Goal: Transaction & Acquisition: Purchase product/service

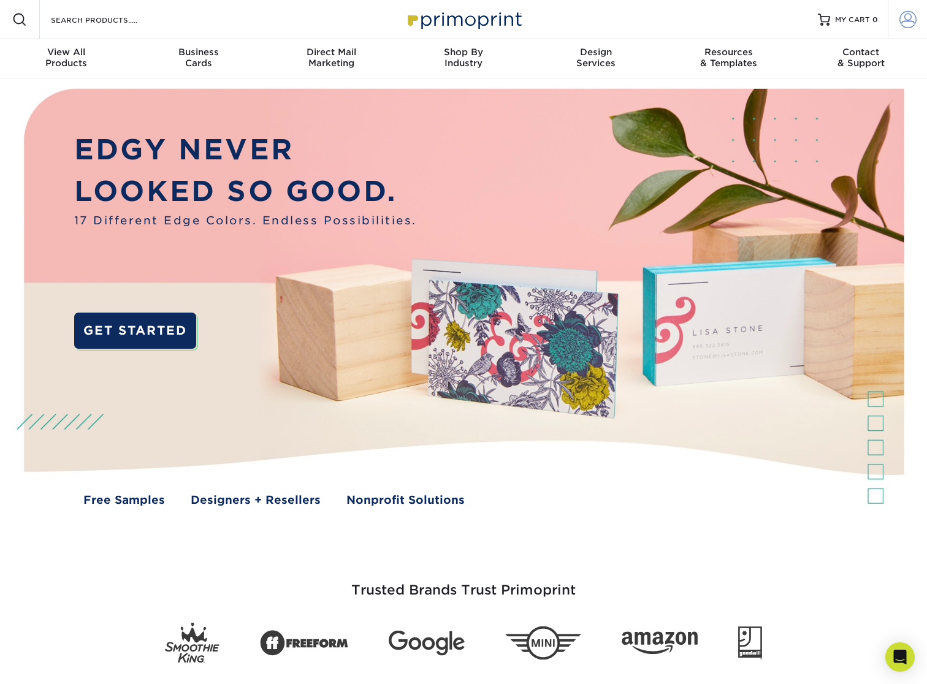
click at [911, 23] on span at bounding box center [908, 19] width 17 height 17
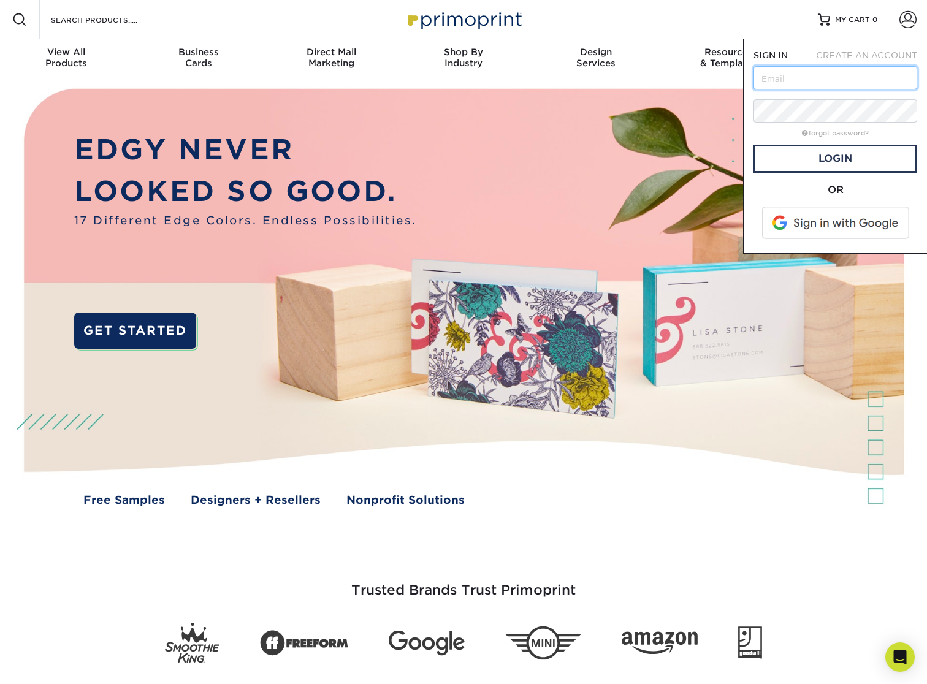
type input "[EMAIL_ADDRESS][DOMAIN_NAME]"
click at [838, 159] on link "Login" at bounding box center [836, 159] width 164 height 28
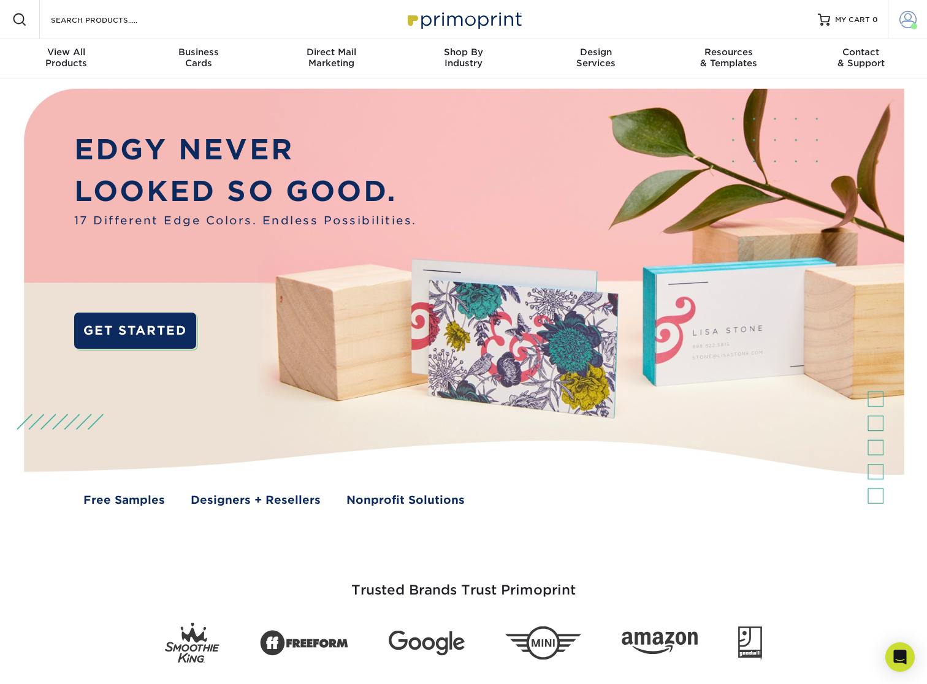
click at [907, 19] on span at bounding box center [908, 19] width 17 height 17
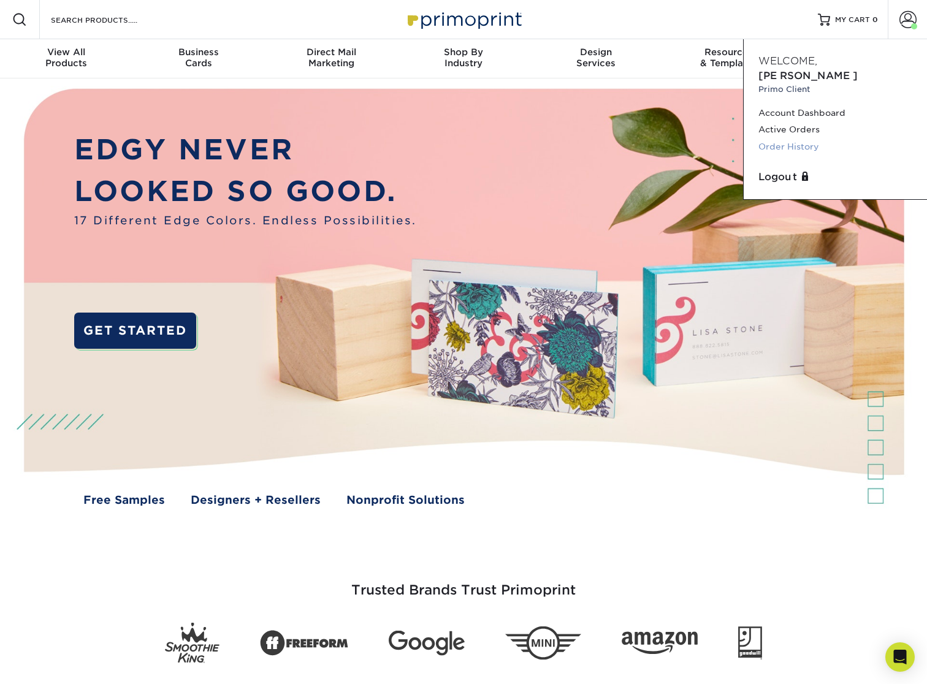
click at [797, 139] on link "Order History" at bounding box center [836, 147] width 154 height 17
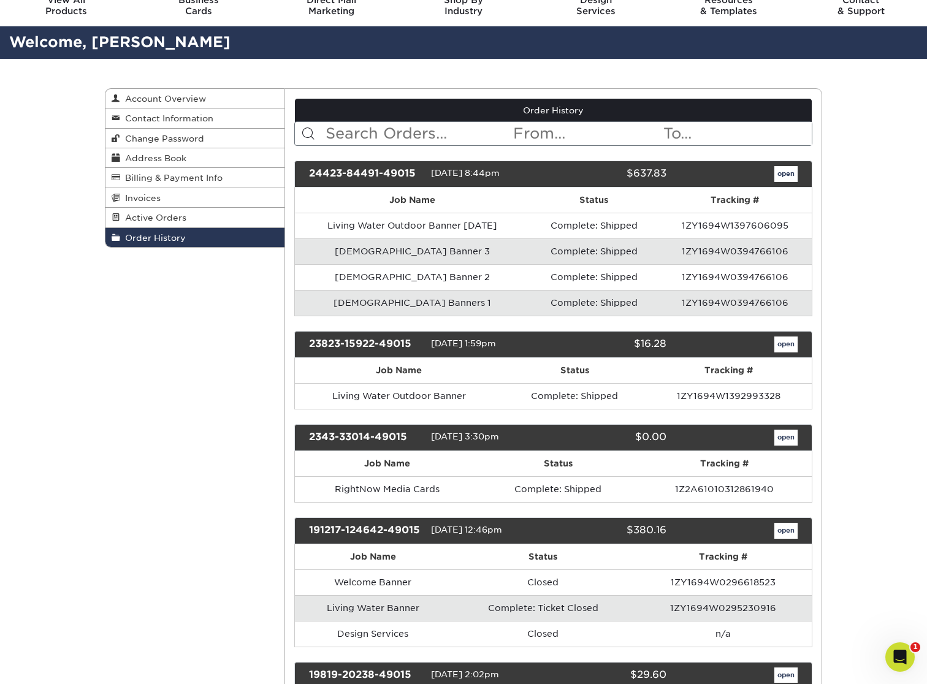
scroll to position [73, 0]
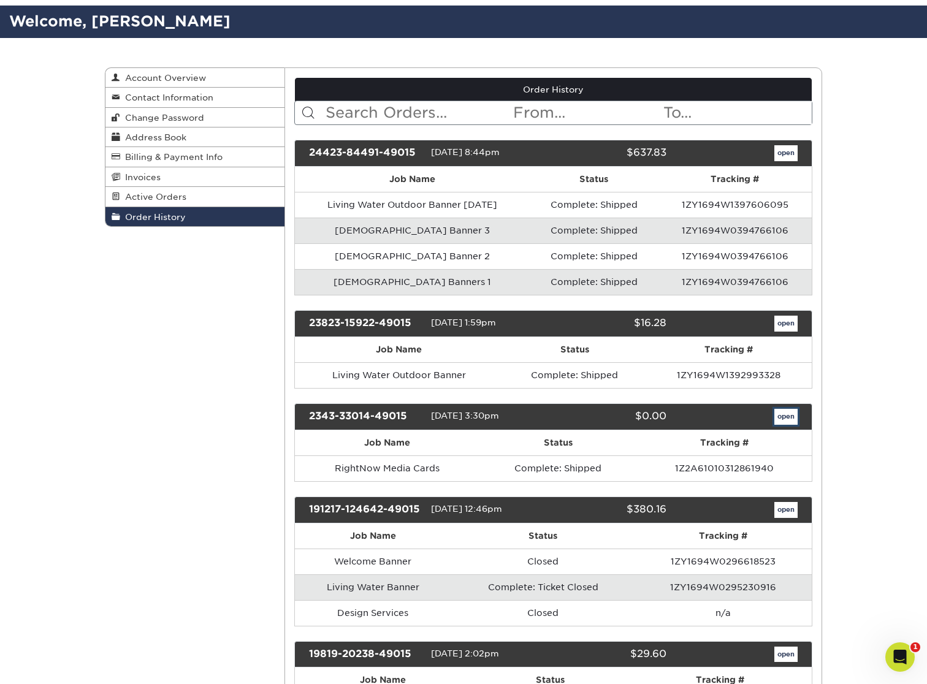
click at [788, 416] on link "open" at bounding box center [786, 417] width 23 height 16
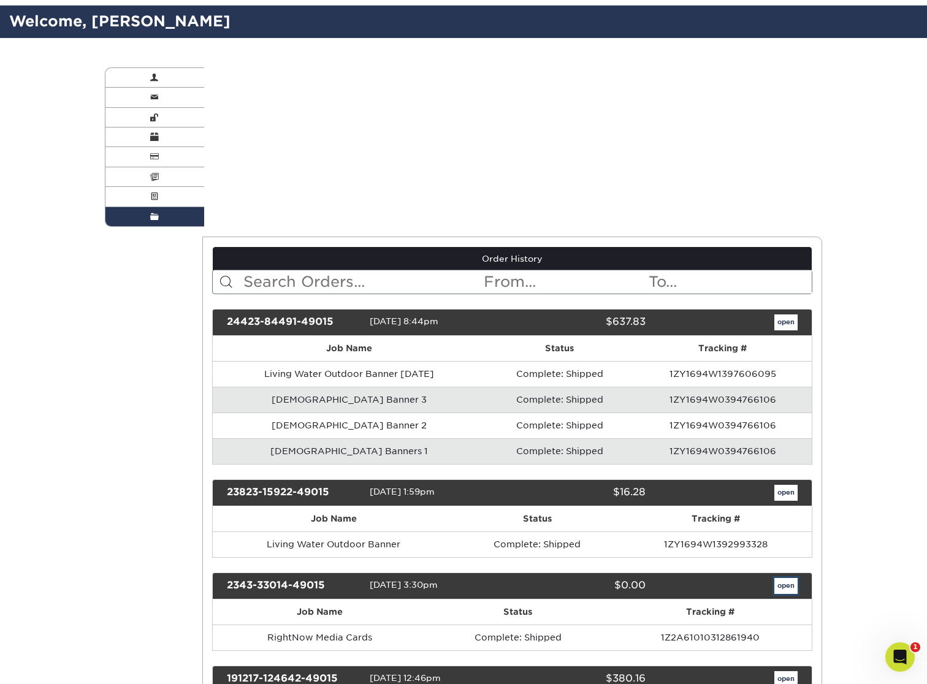
scroll to position [0, 0]
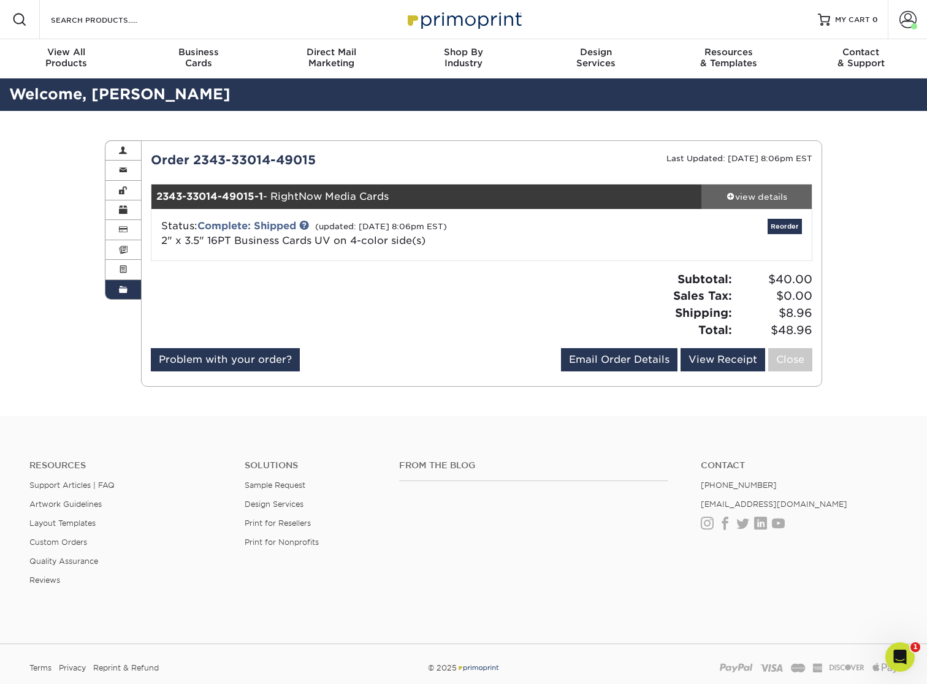
click at [747, 194] on div "view details" at bounding box center [757, 197] width 110 height 12
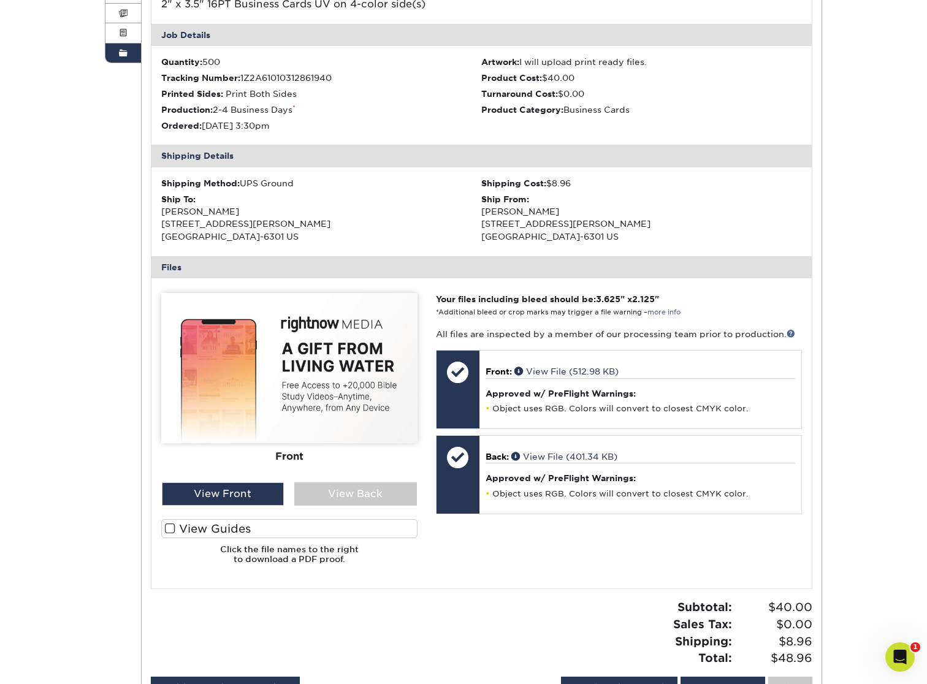
scroll to position [242, 0]
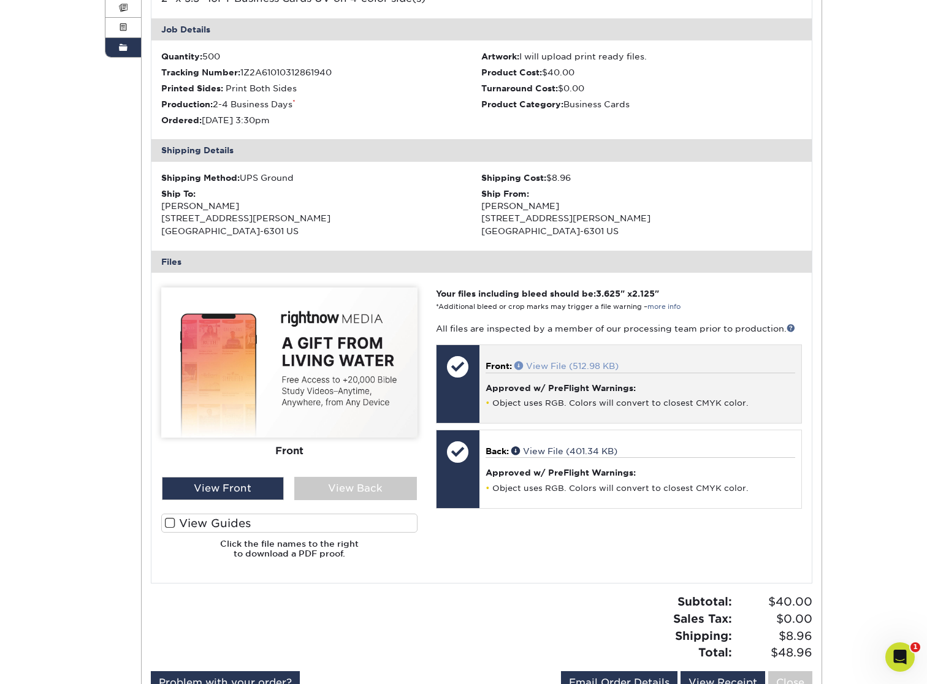
click at [556, 367] on link "View File (512.98 KB)" at bounding box center [566, 366] width 104 height 10
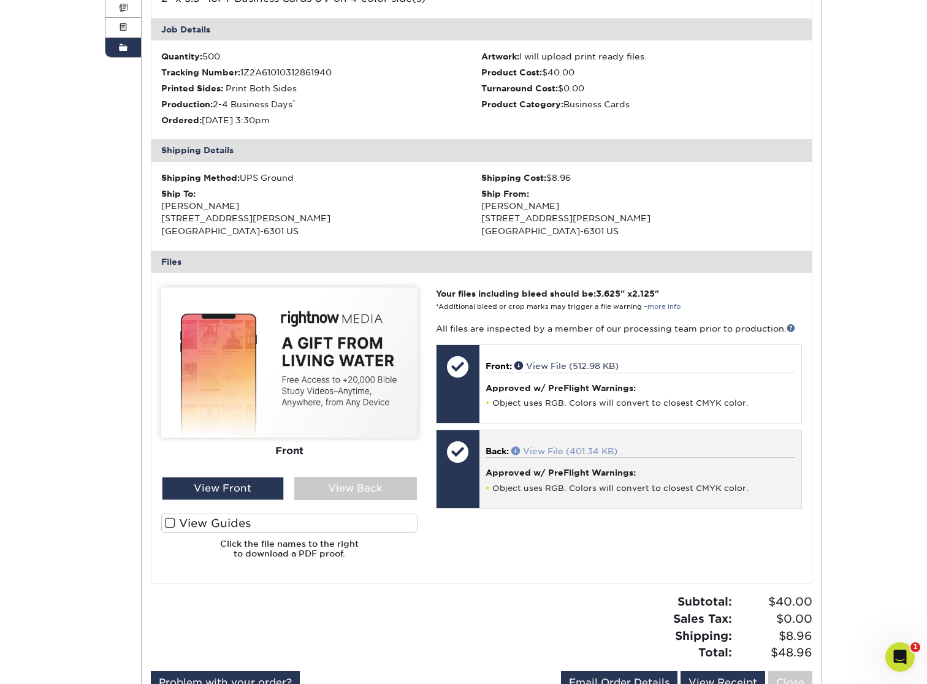
click at [568, 453] on link "View File (401.34 KB)" at bounding box center [564, 451] width 106 height 10
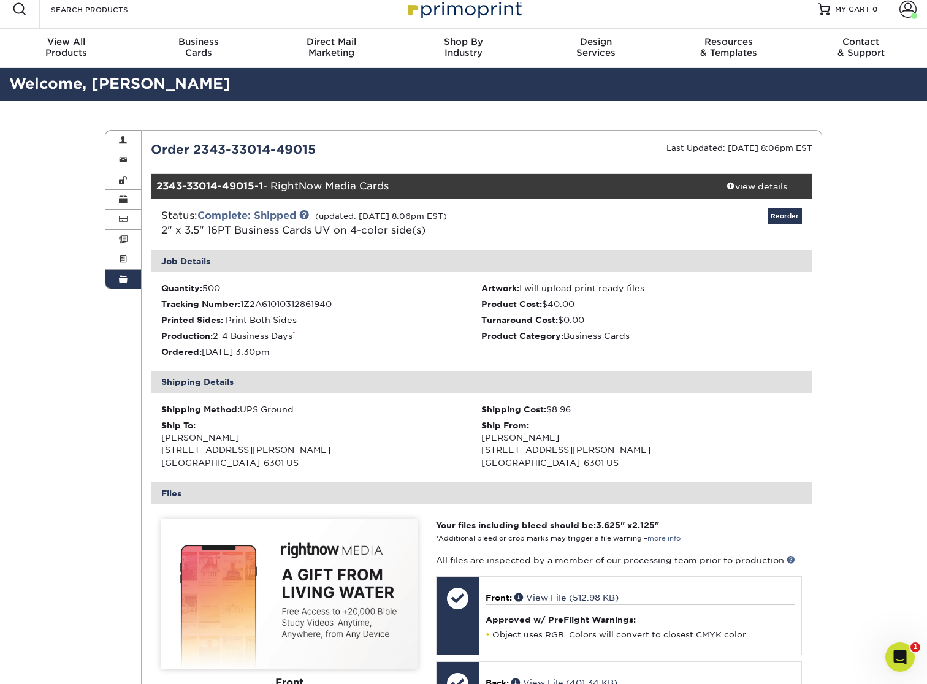
scroll to position [0, 0]
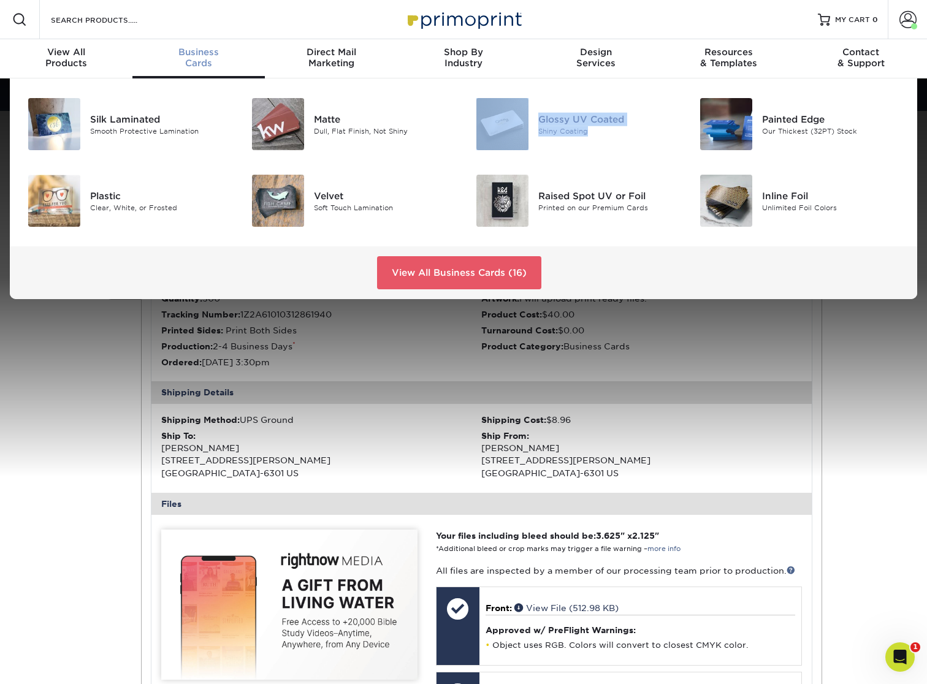
click at [568, 118] on div "Glossy UV Coated" at bounding box center [608, 118] width 140 height 13
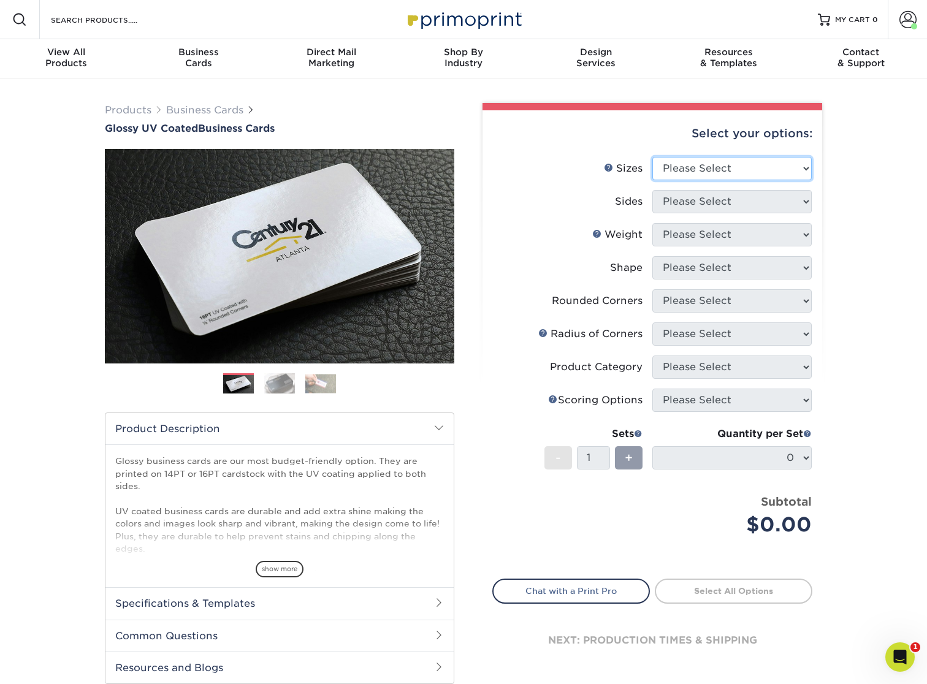
click at [690, 166] on select "Please Select 1.5" x 3.5" - Mini 1.75" x 3.5" - Mini 2" x 2" - Square 2" x 3" -…" at bounding box center [731, 168] width 159 height 23
select select "2.00x3.50"
click at [652, 157] on select "Please Select 1.5" x 3.5" - Mini 1.75" x 3.5" - Mini 2" x 2" - Square 2" x 3" -…" at bounding box center [731, 168] width 159 height 23
click at [717, 203] on select "Please Select Print Both Sides Print Front Only" at bounding box center [731, 201] width 159 height 23
select select "13abbda7-1d64-4f25-8bb2-c179b224825d"
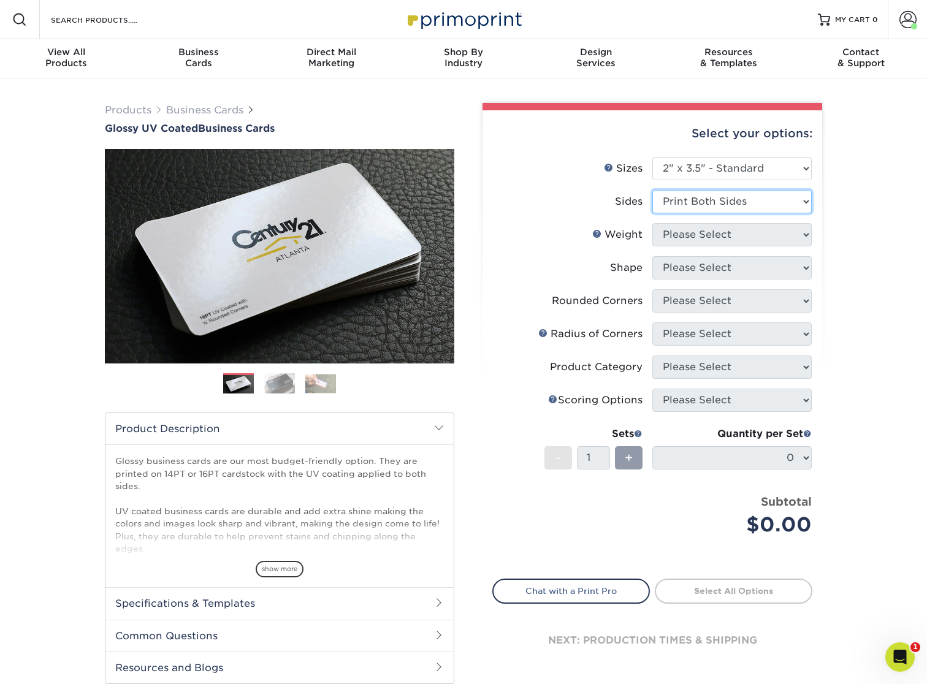
click at [652, 190] on select "Please Select Print Both Sides Print Front Only" at bounding box center [731, 201] width 159 height 23
click at [714, 237] on select "Please Select 16PT 14PT" at bounding box center [731, 234] width 159 height 23
select select "16PT"
click at [652, 223] on select "Please Select 16PT 14PT" at bounding box center [731, 234] width 159 height 23
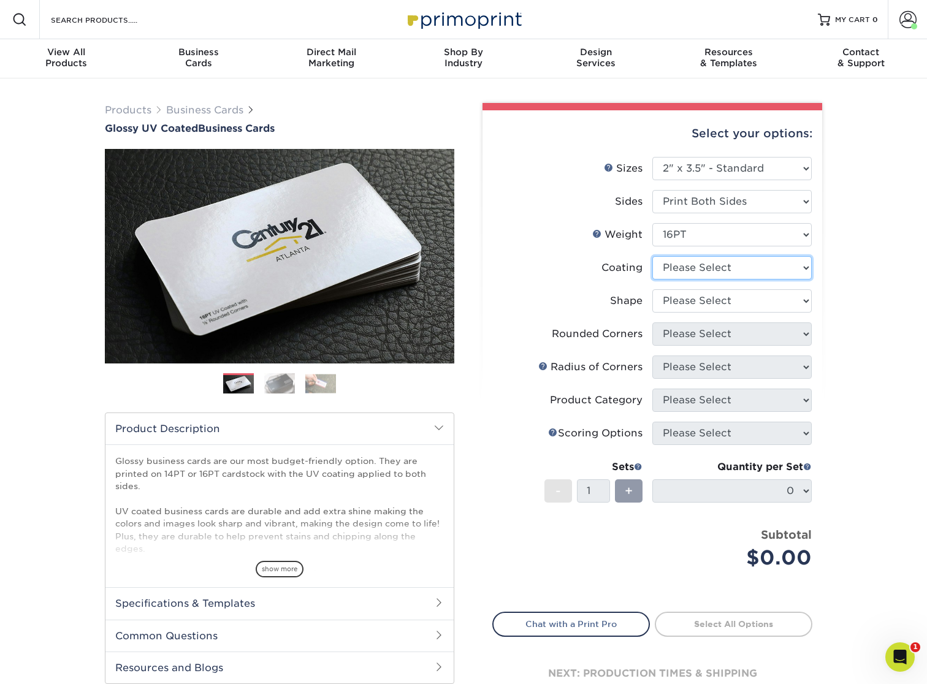
click at [715, 269] on select at bounding box center [731, 267] width 159 height 23
select select "ae367451-b2b8-45df-a344-0f05b6a12993"
click at [652, 256] on select at bounding box center [731, 267] width 159 height 23
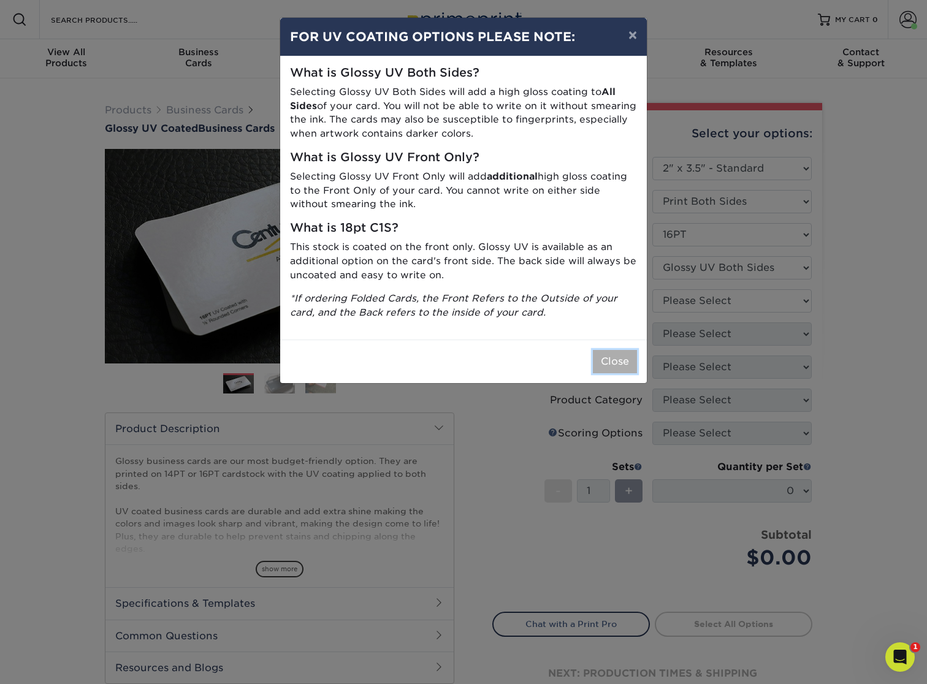
click at [615, 359] on button "Close" at bounding box center [615, 361] width 44 height 23
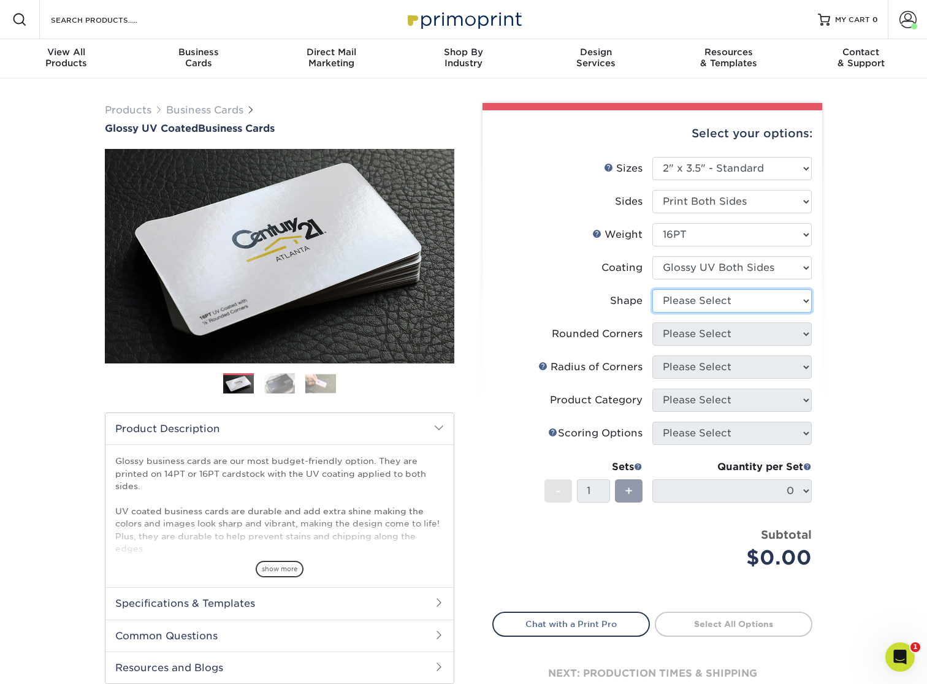
click at [731, 300] on select "Please Select Standard Oval" at bounding box center [731, 300] width 159 height 23
select select "standard"
click at [652, 289] on select "Please Select Standard Oval" at bounding box center [731, 300] width 159 height 23
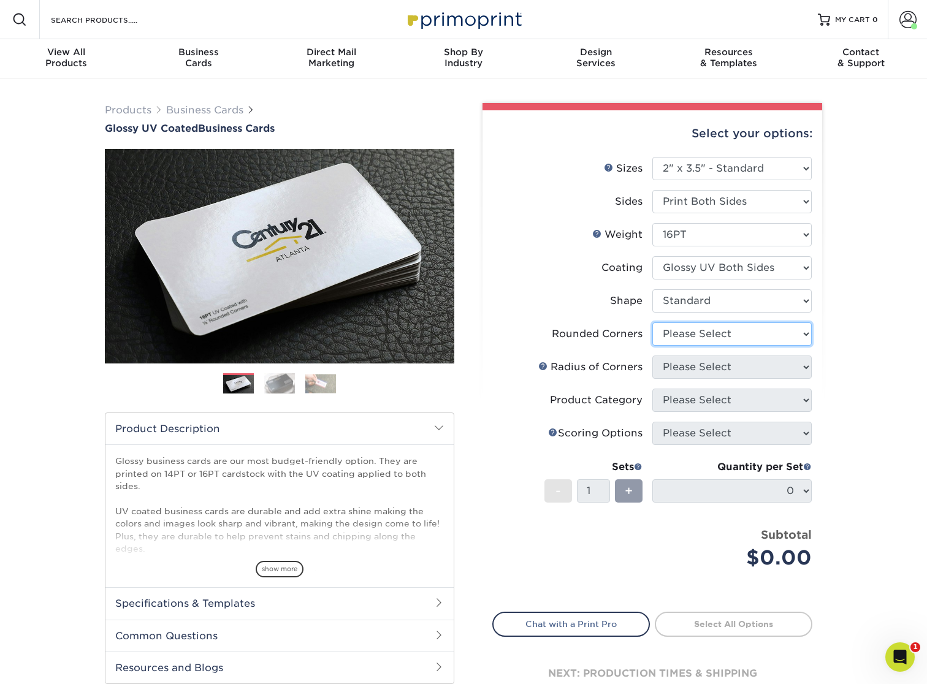
click at [733, 339] on select "Please Select Yes - Round 2 Corners Yes - Round 4 Corners No" at bounding box center [731, 334] width 159 height 23
select select "0"
click at [652, 323] on select "Please Select Yes - Round 2 Corners Yes - Round 4 Corners No" at bounding box center [731, 334] width 159 height 23
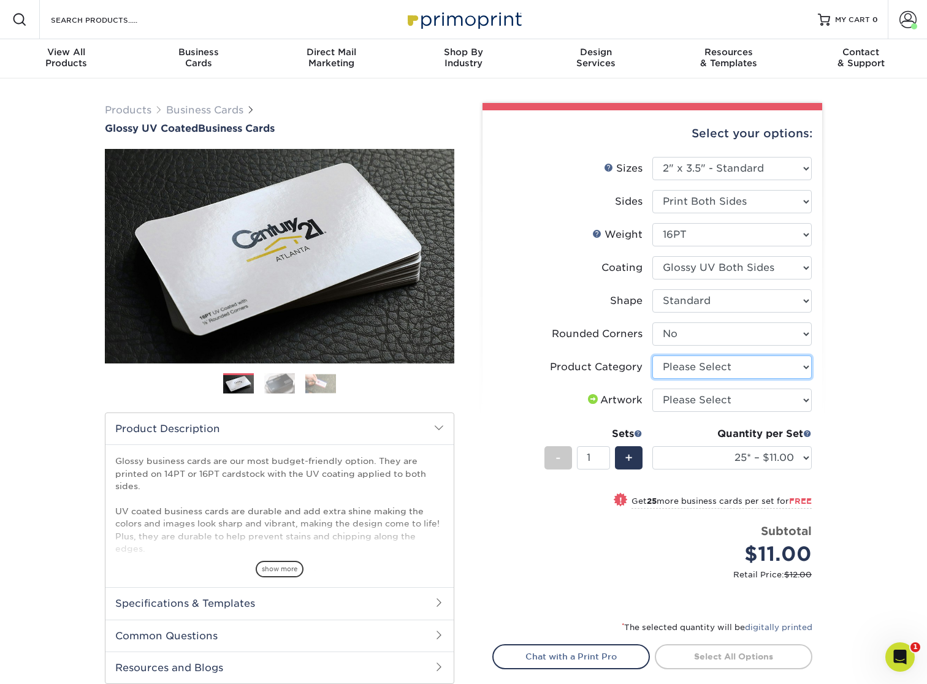
click at [759, 366] on select "Please Select Business Cards" at bounding box center [731, 367] width 159 height 23
select select "3b5148f1-0588-4f88-a218-97bcfdce65c1"
click at [652, 356] on select "Please Select Business Cards" at bounding box center [731, 367] width 159 height 23
click at [793, 459] on select "25* – $11.00 50* – $11.00 100* – $11.00 250* – $20.00 500 – $39.00 1000 – $49.0…" at bounding box center [731, 457] width 159 height 23
select select "500 – $39.00"
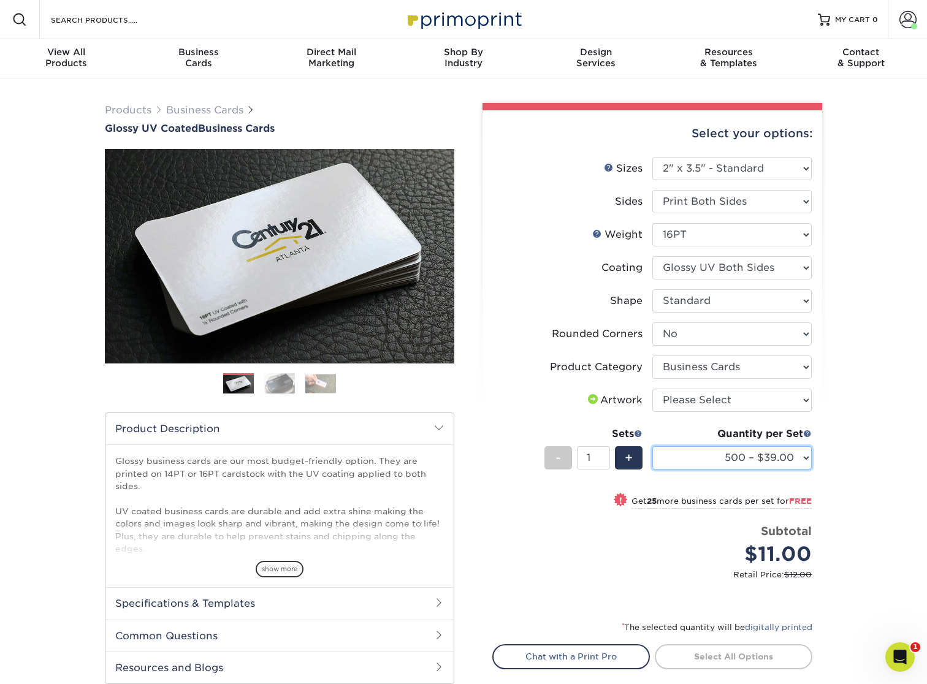
click at [652, 446] on select "25* – $11.00 50* – $11.00 100* – $11.00 250* – $20.00 500 – $39.00 1000 – $49.0…" at bounding box center [731, 457] width 159 height 23
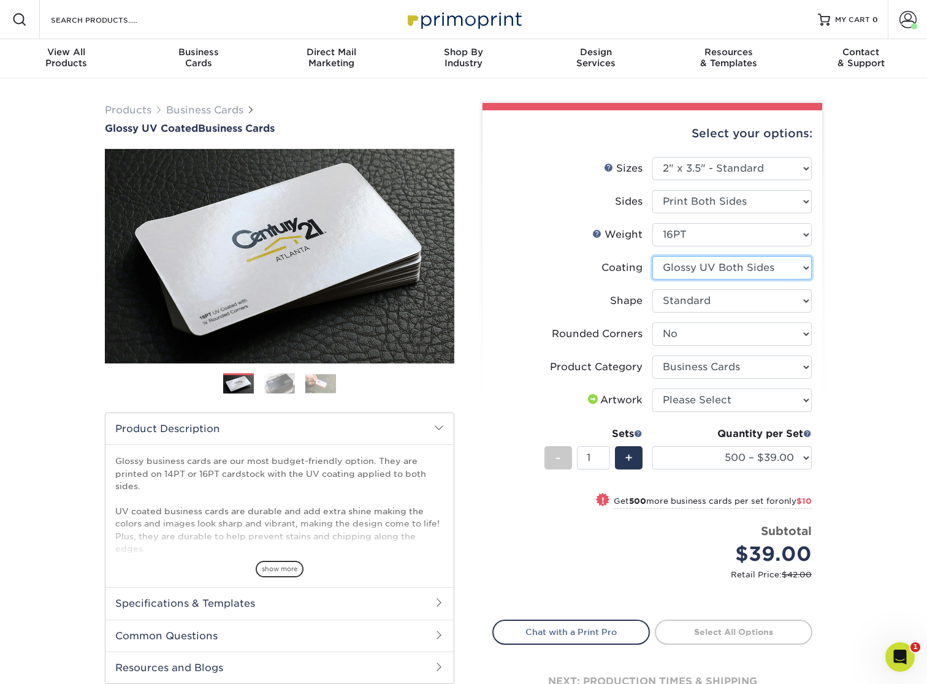
click at [741, 265] on select at bounding box center [731, 267] width 159 height 23
click at [742, 335] on select "Please Select Yes - Round 2 Corners Yes - Round 4 Corners No" at bounding box center [731, 334] width 159 height 23
select select "7672df9e-0e0a-464d-8e1f-920c575e4da3"
click at [652, 323] on select "Please Select Yes - Round 2 Corners Yes - Round 4 Corners No" at bounding box center [731, 334] width 159 height 23
select select "-1"
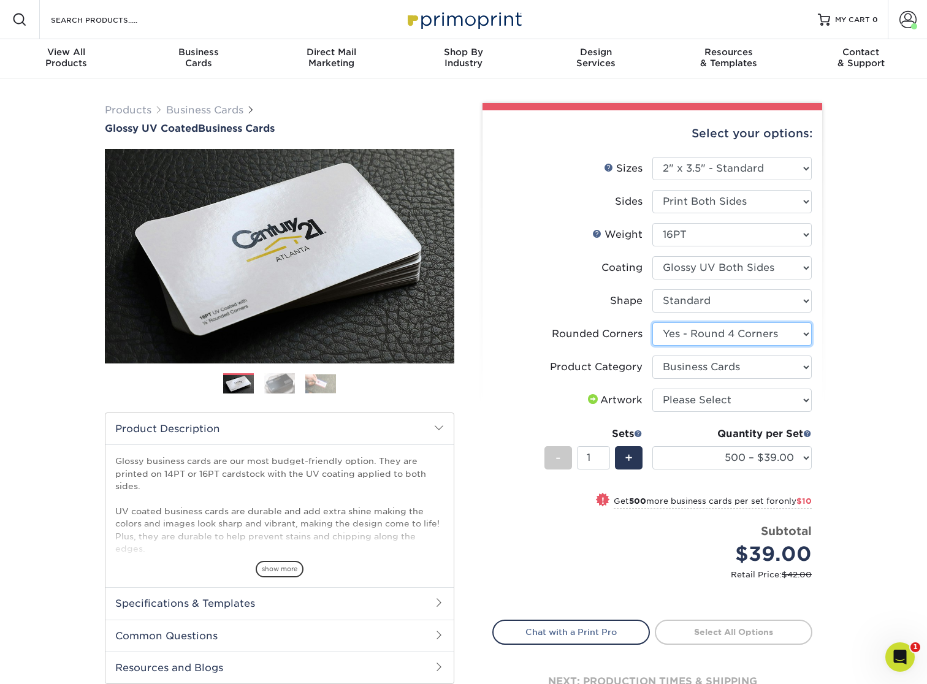
select select "-1"
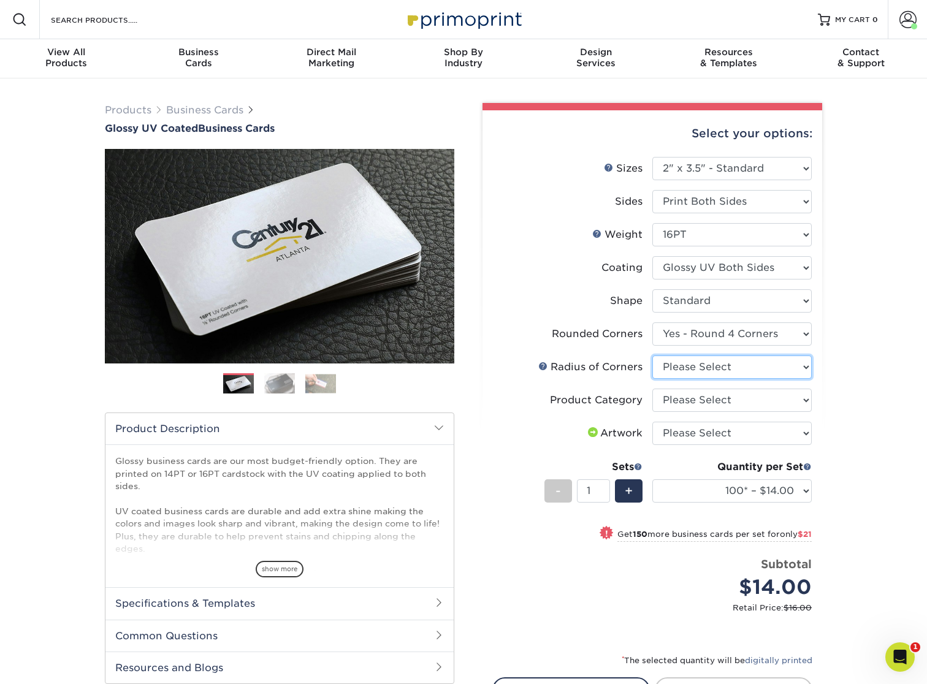
click at [787, 369] on select "Please Select Rounded 1/8" Rounded 1/4"" at bounding box center [731, 367] width 159 height 23
select select "589680c7-ee9a-431b-9d12-d7aeb1386a97"
click at [652, 356] on select "Please Select Rounded 1/8" Rounded 1/4"" at bounding box center [731, 367] width 159 height 23
click at [794, 397] on select "Please Select Business Cards" at bounding box center [731, 400] width 159 height 23
select select "3b5148f1-0588-4f88-a218-97bcfdce65c1"
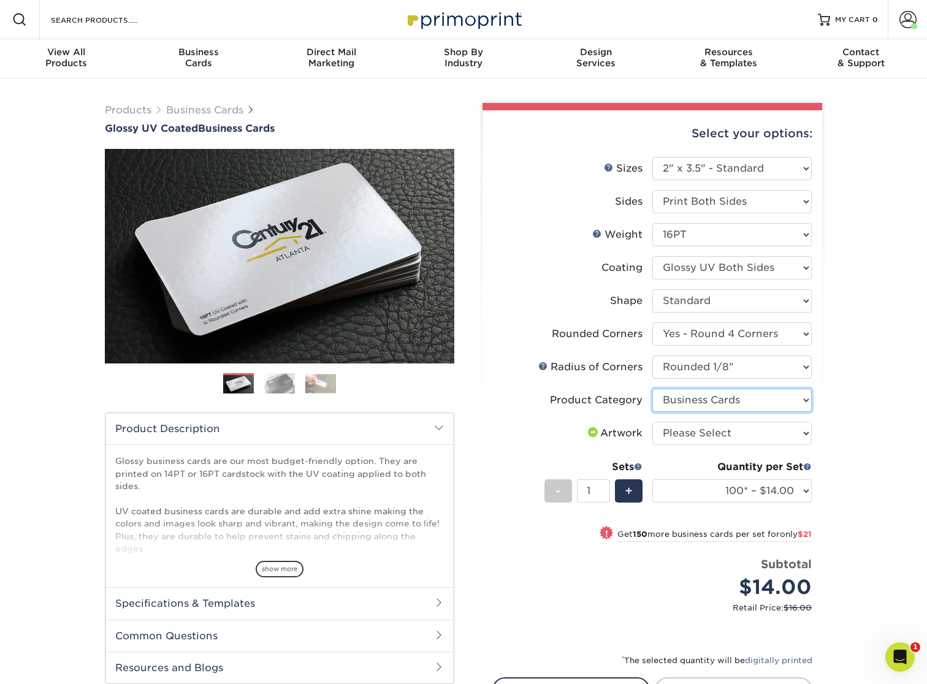
click at [652, 389] on select "Please Select Business Cards" at bounding box center [731, 400] width 159 height 23
click at [781, 492] on select "100* – $14.00 250* – $35.00 500 – $70.00 1000 – $86.00 2500 – $158.00 5000 – $2…" at bounding box center [731, 491] width 159 height 23
select select "500 – $70.00"
click at [652, 480] on select "100* – $14.00 250* – $35.00 500 – $70.00 1000 – $86.00 2500 – $158.00 5000 – $2…" at bounding box center [731, 491] width 159 height 23
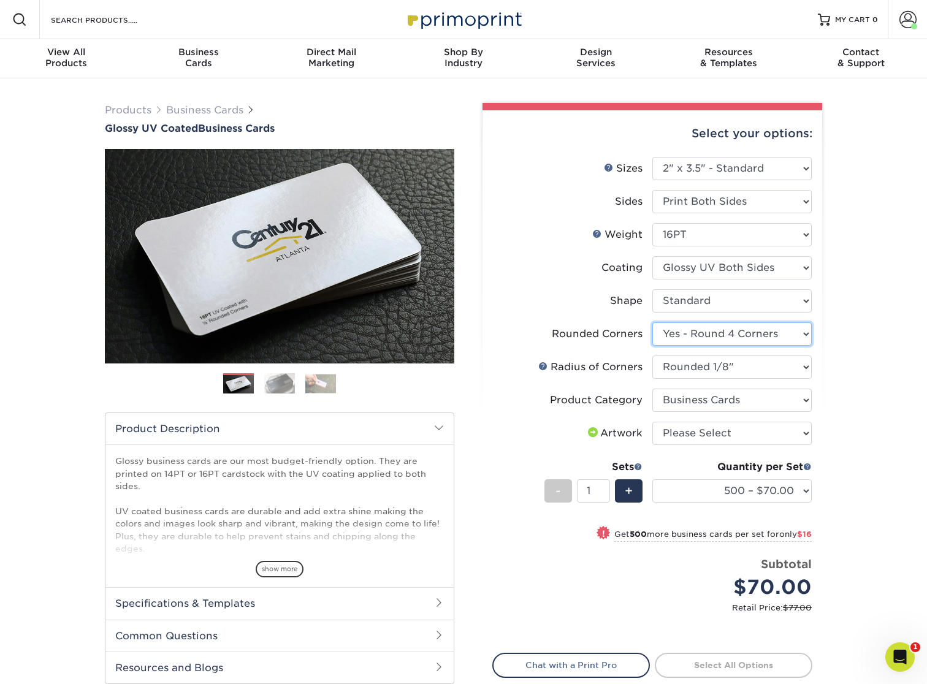
click at [787, 332] on select "Please Select Yes - Round 2 Corners Yes - Round 4 Corners No" at bounding box center [731, 334] width 159 height 23
select select "0"
click at [652, 323] on select "Please Select Yes - Round 2 Corners Yes - Round 4 Corners No" at bounding box center [731, 334] width 159 height 23
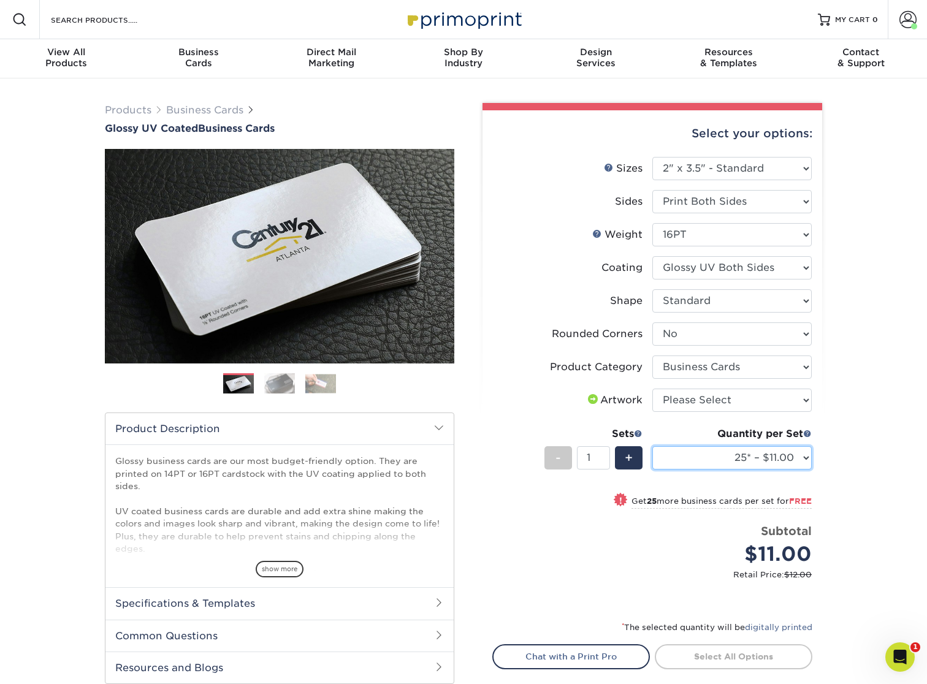
click at [789, 457] on select "25* – $11.00 50* – $11.00 100* – $11.00 250* – $20.00 500 – $39.00 1000 – $49.0…" at bounding box center [731, 457] width 159 height 23
click at [652, 446] on select "25* – $11.00 50* – $11.00 100* – $11.00 250* – $20.00 500 – $39.00 1000 – $49.0…" at bounding box center [731, 457] width 159 height 23
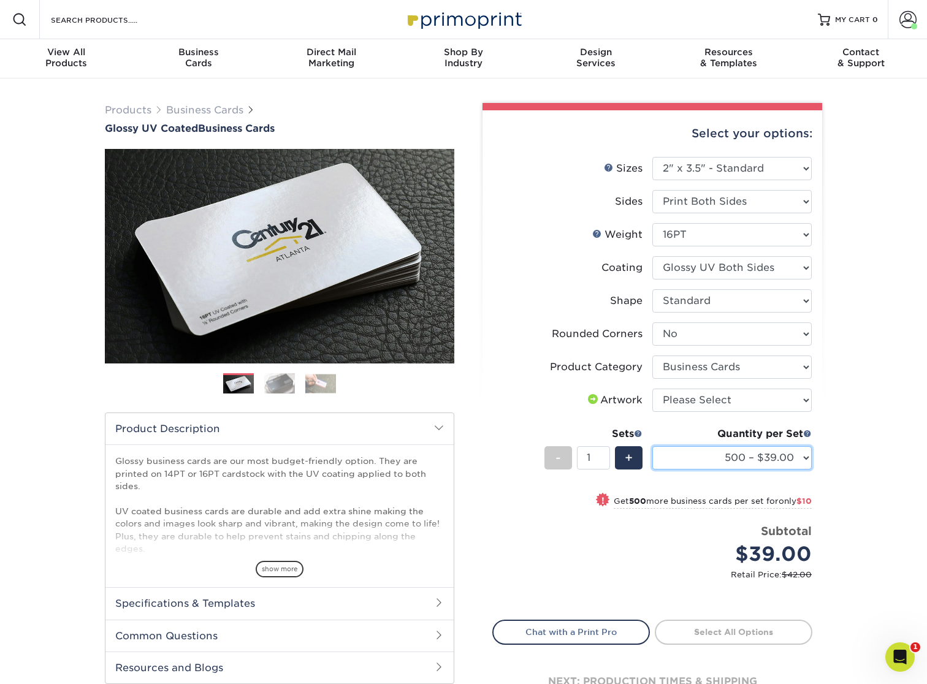
click at [792, 455] on select "25* – $11.00 50* – $11.00 100* – $11.00 250* – $20.00 500 – $39.00 1000 – $49.0…" at bounding box center [731, 457] width 159 height 23
click at [796, 457] on select "25* – $11.00 50* – $11.00 100* – $11.00 250* – $20.00 500 – $39.00 1000 – $49.0…" at bounding box center [731, 457] width 159 height 23
click at [652, 446] on select "25* – $11.00 50* – $11.00 100* – $11.00 250* – $20.00 500 – $39.00 1000 – $49.0…" at bounding box center [731, 457] width 159 height 23
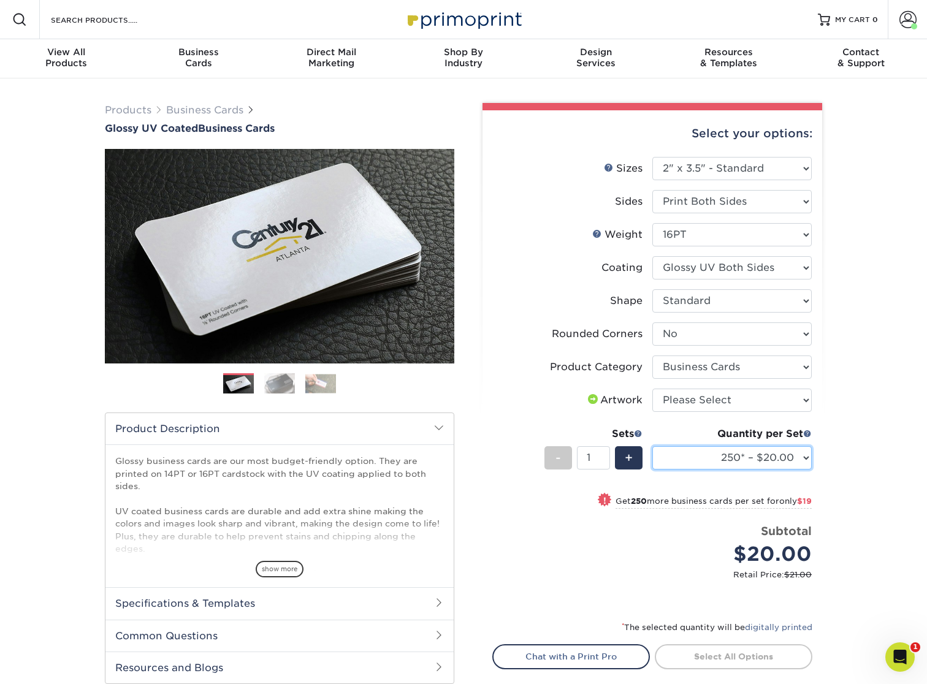
click at [798, 464] on select "25* – $11.00 50* – $11.00 100* – $11.00 250* – $20.00 500 – $39.00 1000 – $49.0…" at bounding box center [731, 457] width 159 height 23
select select "500 – $39.00"
click at [652, 446] on select "25* – $11.00 50* – $11.00 100* – $11.00 250* – $20.00 500 – $39.00 1000 – $49.0…" at bounding box center [731, 457] width 159 height 23
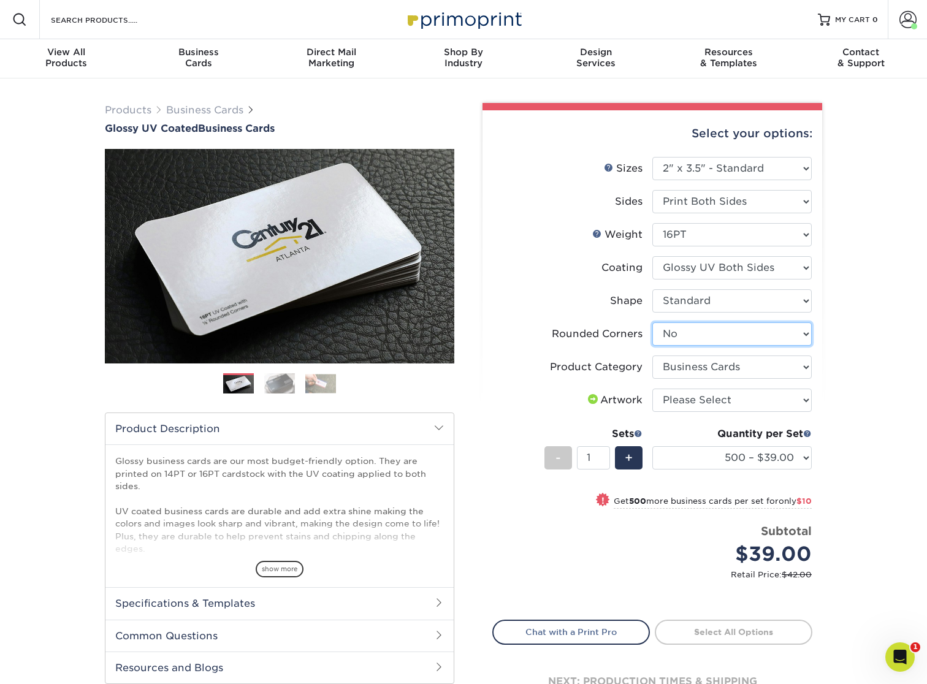
click at [805, 342] on select "Please Select Yes - Round 2 Corners Yes - Round 4 Corners No" at bounding box center [731, 334] width 159 height 23
select select "7672df9e-0e0a-464d-8e1f-920c575e4da3"
click at [652, 323] on select "Please Select Yes - Round 2 Corners Yes - Round 4 Corners No" at bounding box center [731, 334] width 159 height 23
select select "-1"
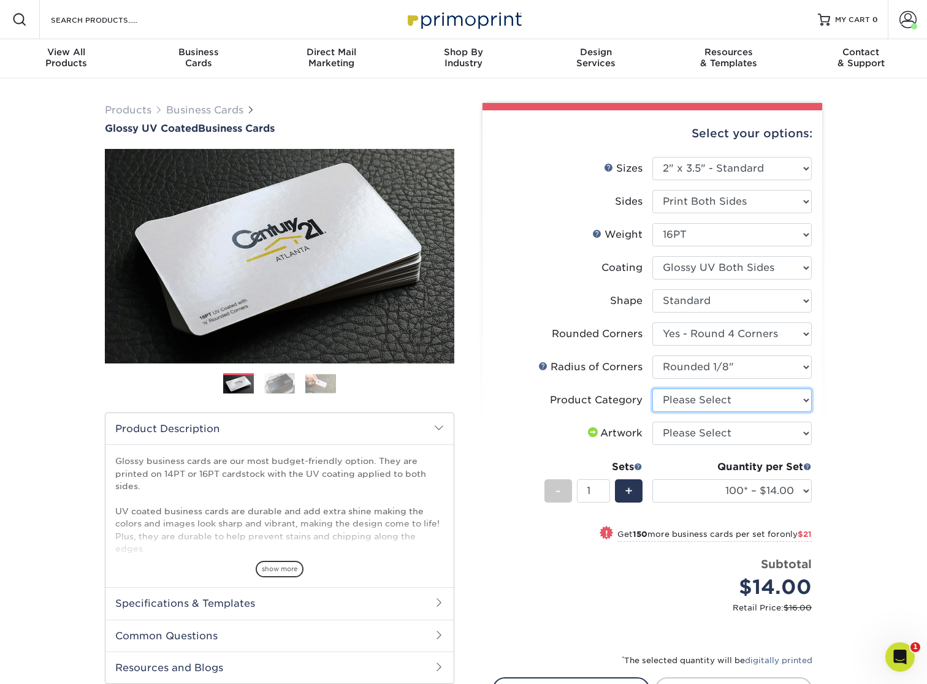
click at [798, 400] on select "Please Select Business Cards" at bounding box center [731, 400] width 159 height 23
select select "3b5148f1-0588-4f88-a218-97bcfdce65c1"
click at [652, 389] on select "Please Select Business Cards" at bounding box center [731, 400] width 159 height 23
click at [803, 432] on select "Please Select I will upload files I need a design - $100" at bounding box center [731, 433] width 159 height 23
select select "upload"
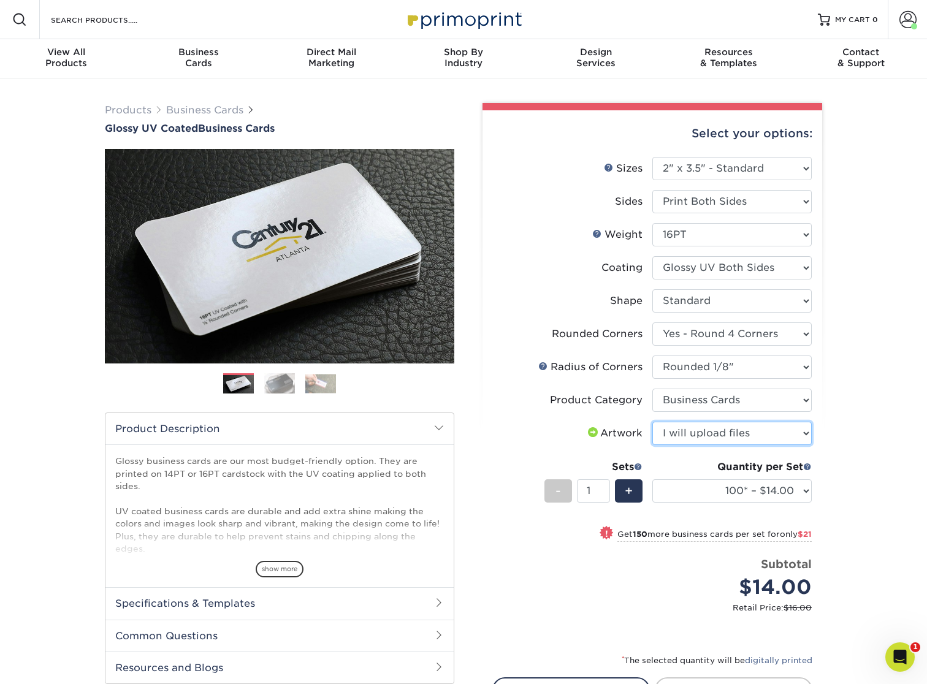
click at [652, 422] on select "Please Select I will upload files I need a design - $100" at bounding box center [731, 433] width 159 height 23
click at [762, 478] on div "Quantity per Set 100* – $14.00 250* – $35.00 500 – $70.00 1000 – $86.00 2500 – …" at bounding box center [731, 488] width 159 height 57
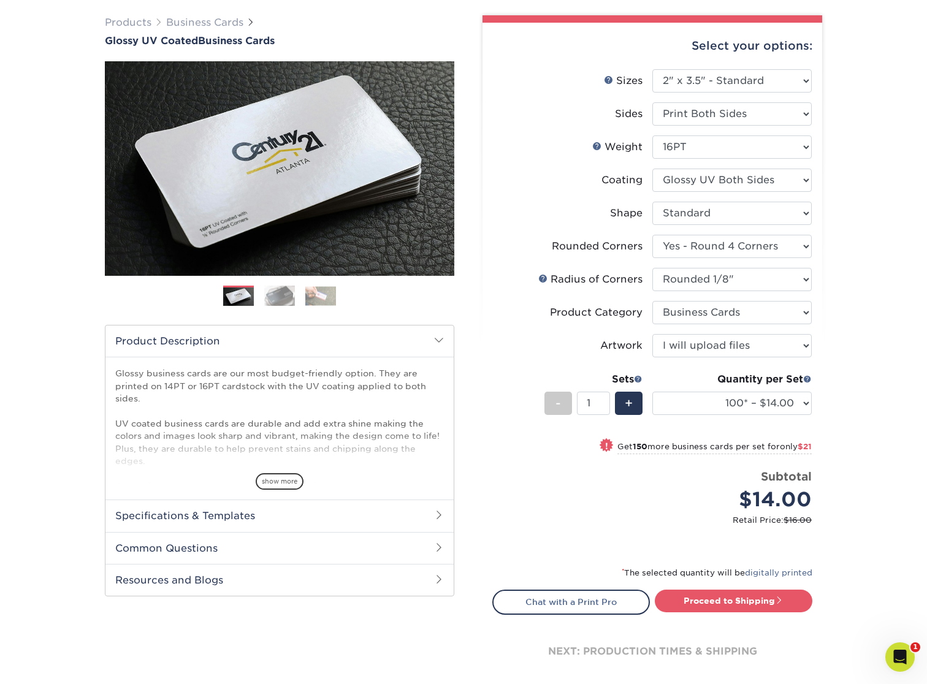
scroll to position [118, 0]
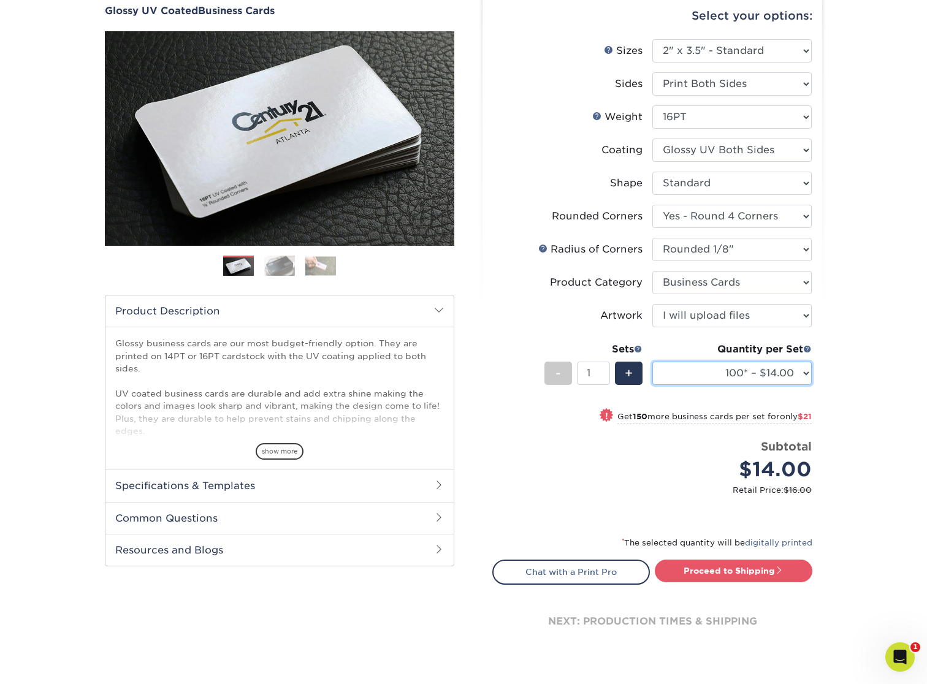
click at [801, 371] on select "100* – $14.00 250* – $35.00 500 – $70.00 1000 – $86.00 2500 – $158.00 5000 – $2…" at bounding box center [731, 373] width 159 height 23
select select "500 – $70.00"
click at [652, 362] on select "100* – $14.00 250* – $35.00 500 – $70.00 1000 – $86.00 2500 – $158.00 5000 – $2…" at bounding box center [731, 373] width 159 height 23
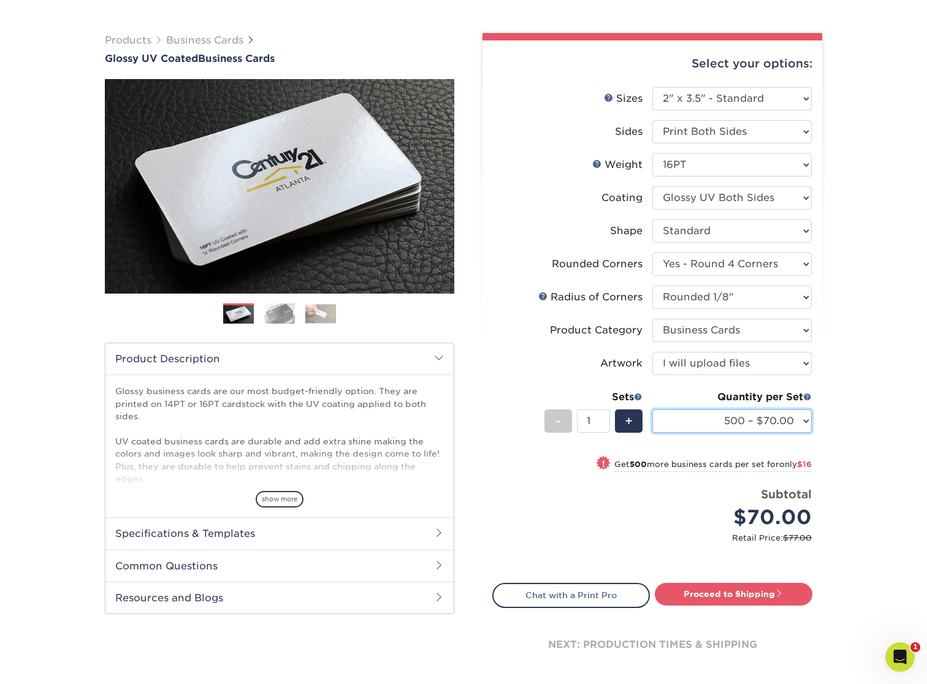
scroll to position [72, 0]
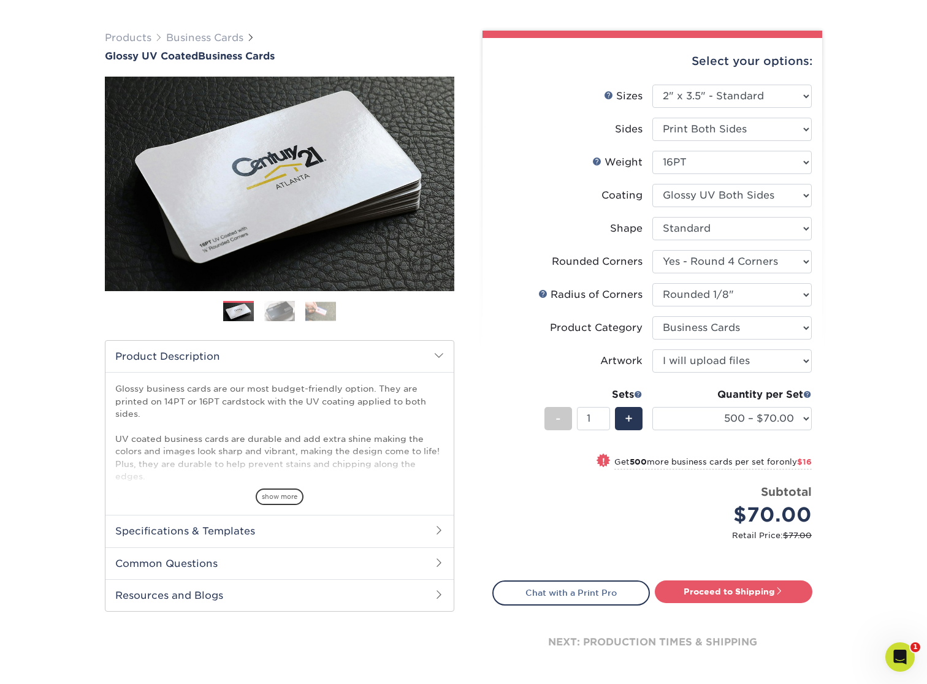
click at [852, 526] on div "Products Business Cards Glossy UV Coated Business Cards Previous Next" at bounding box center [463, 364] width 927 height 717
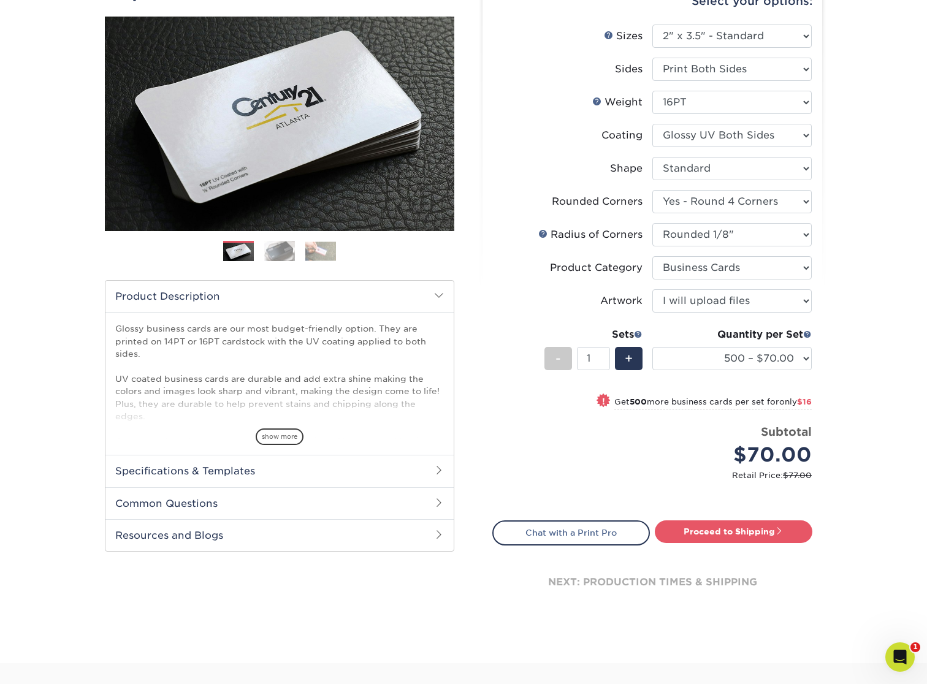
scroll to position [142, 0]
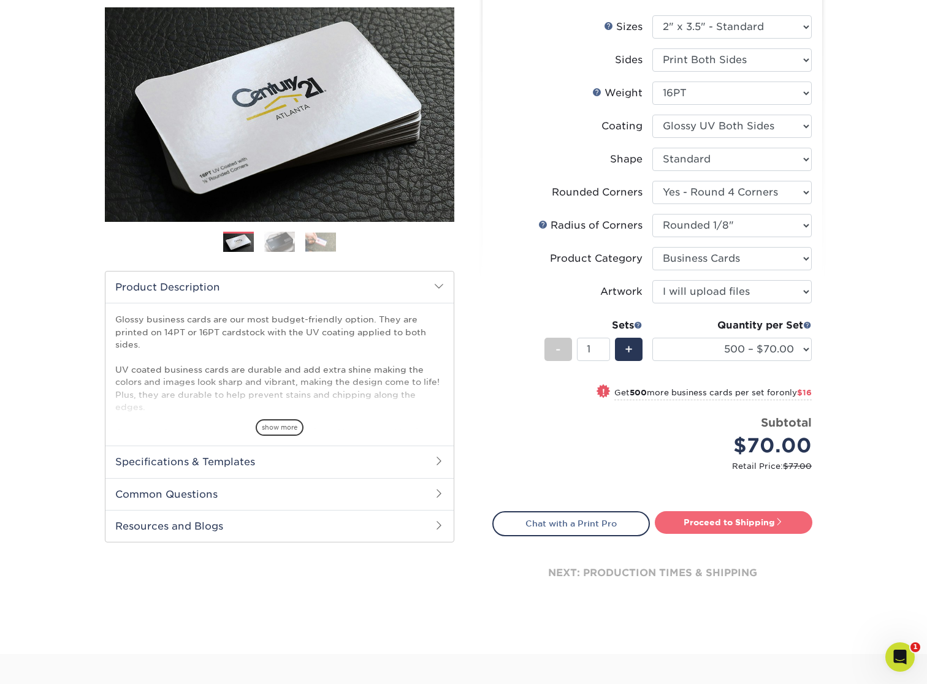
click at [746, 522] on link "Proceed to Shipping" at bounding box center [734, 522] width 158 height 22
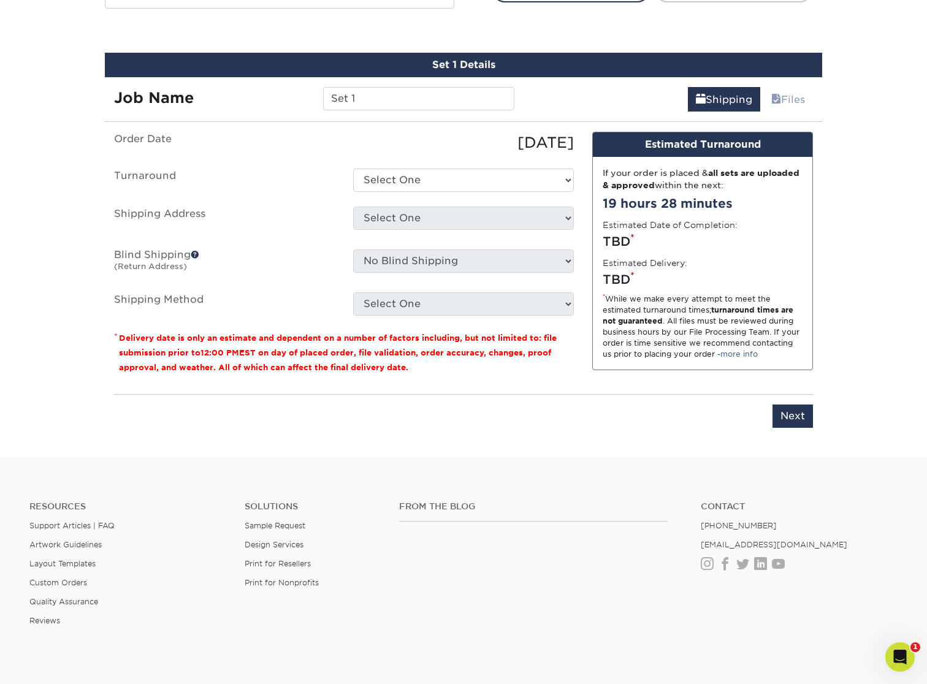
scroll to position [687, 0]
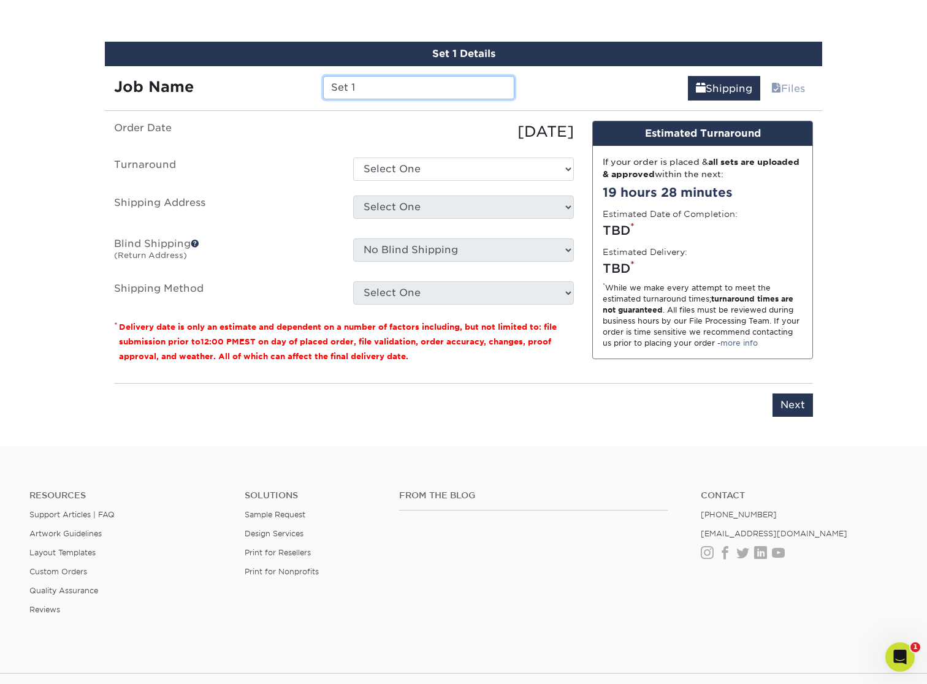
drag, startPoint x: 370, startPoint y: 86, endPoint x: 306, endPoint y: 86, distance: 64.4
click at [306, 86] on div "Job Name Set 1" at bounding box center [314, 87] width 419 height 23
type input "RightNow Media Business Cards"
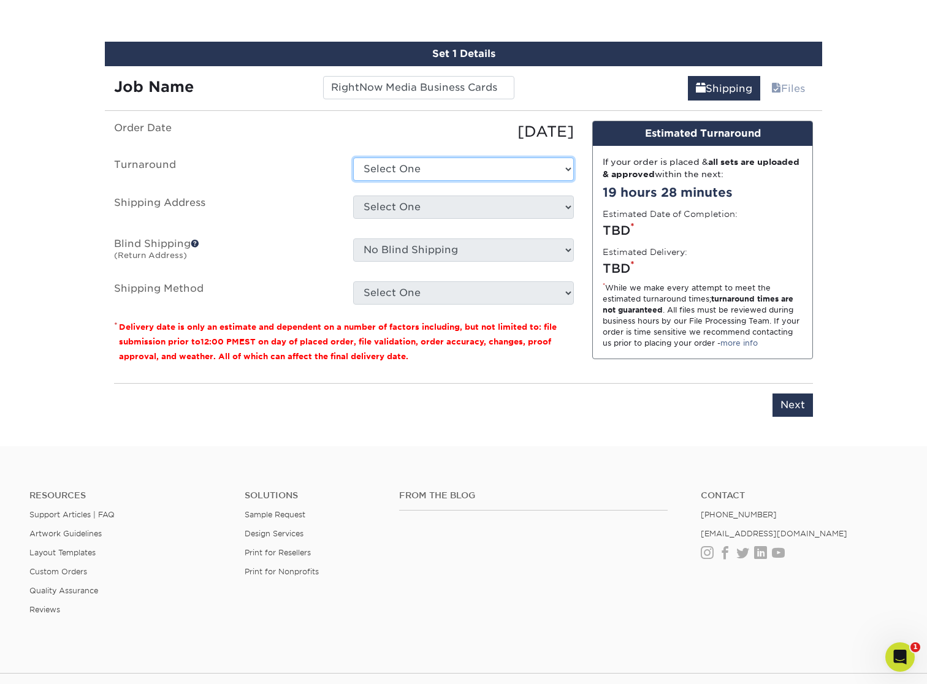
click at [415, 159] on select "Select One 2-4 Business Days 2 Day Next Business Day" at bounding box center [463, 169] width 221 height 23
select select "fe750533-2804-4cc5-9f04-c70a06fbf941"
click at [353, 158] on select "Select One 2-4 Business Days 2 Day Next Business Day" at bounding box center [463, 169] width 221 height 23
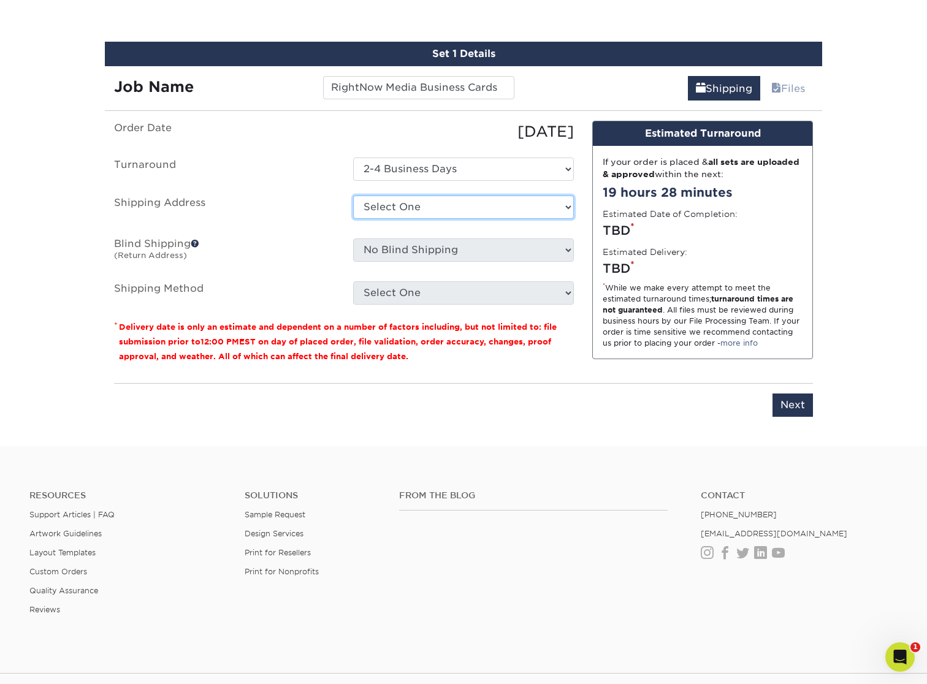
click at [464, 208] on select "Select One Home + Add New Address" at bounding box center [463, 207] width 221 height 23
select select "148597"
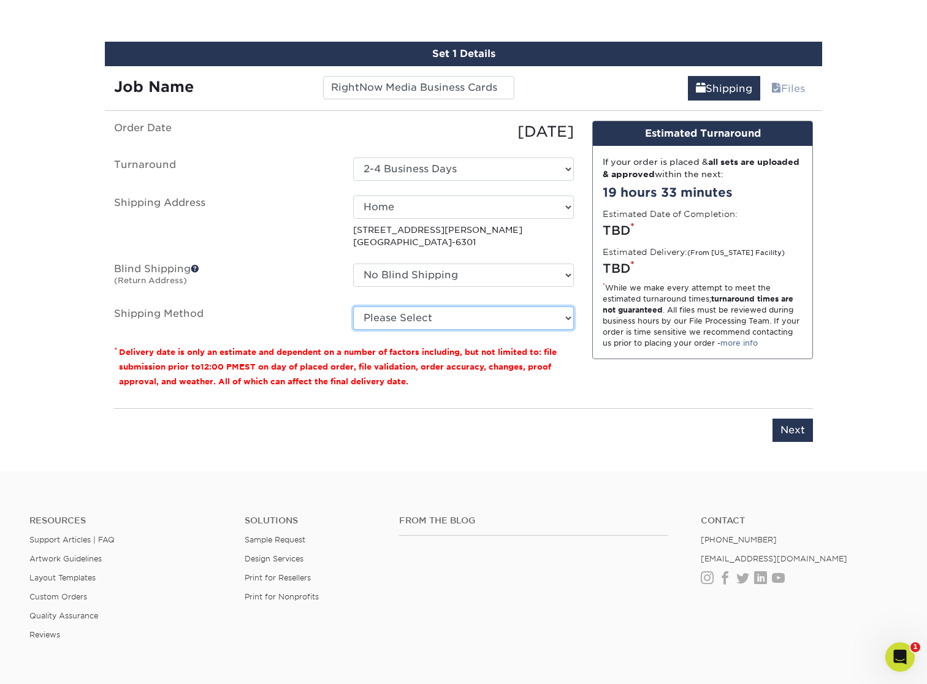
click at [484, 312] on select "Please Select Ground Shipping (+$8.96) 3 Day Shipping Service (+$20.07) 2 Day A…" at bounding box center [463, 318] width 221 height 23
select select "03"
click at [353, 307] on select "Please Select Ground Shipping (+$8.96) 3 Day Shipping Service (+$20.07) 2 Day A…" at bounding box center [463, 318] width 221 height 23
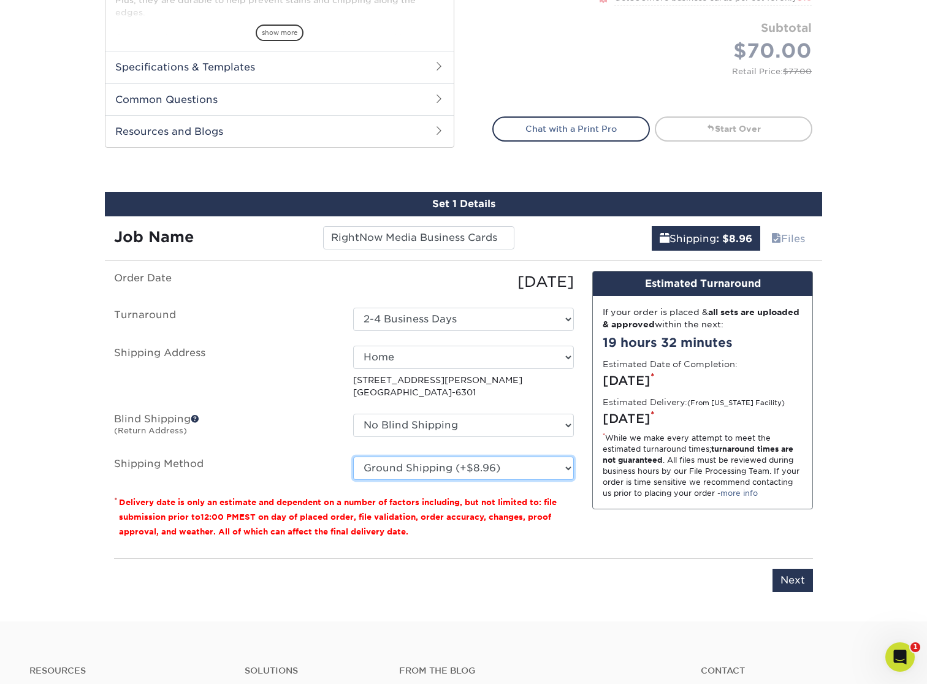
scroll to position [532, 0]
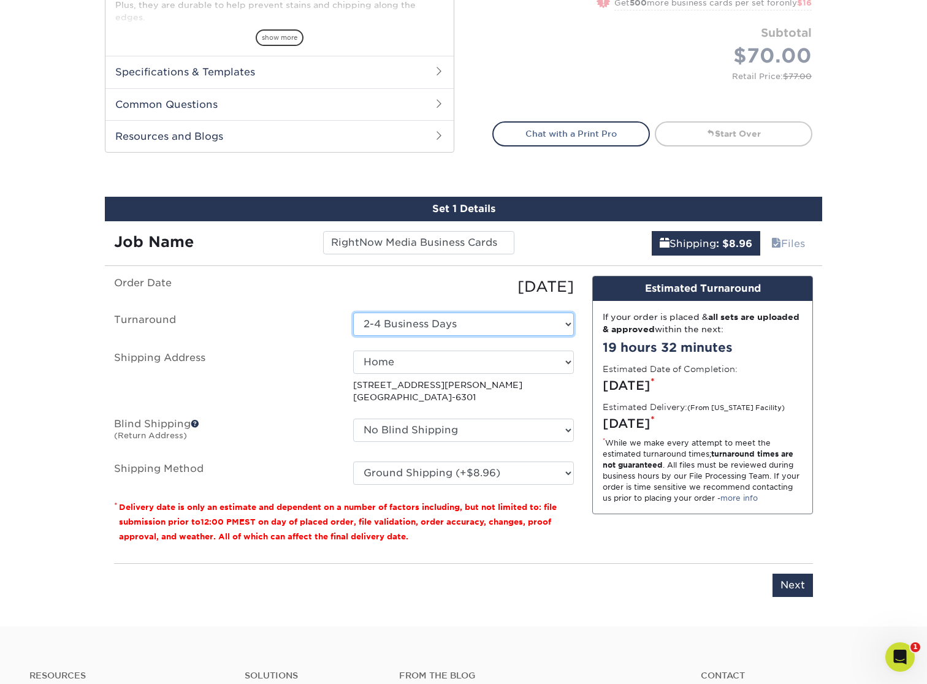
click at [541, 315] on select "Select One 2-4 Business Days 2 Day Next Business Day" at bounding box center [463, 324] width 221 height 23
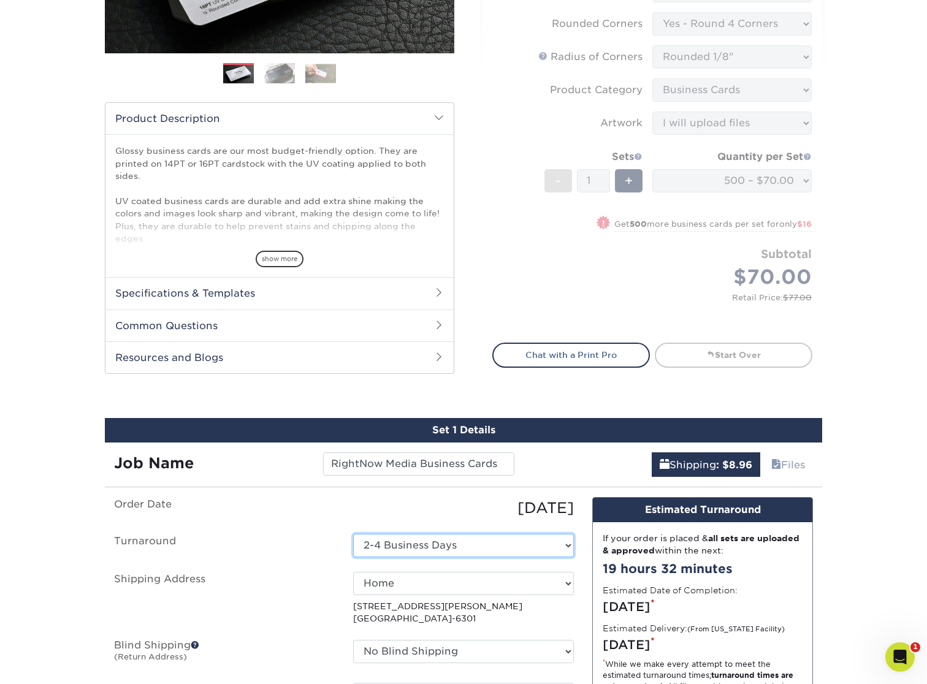
scroll to position [264, 0]
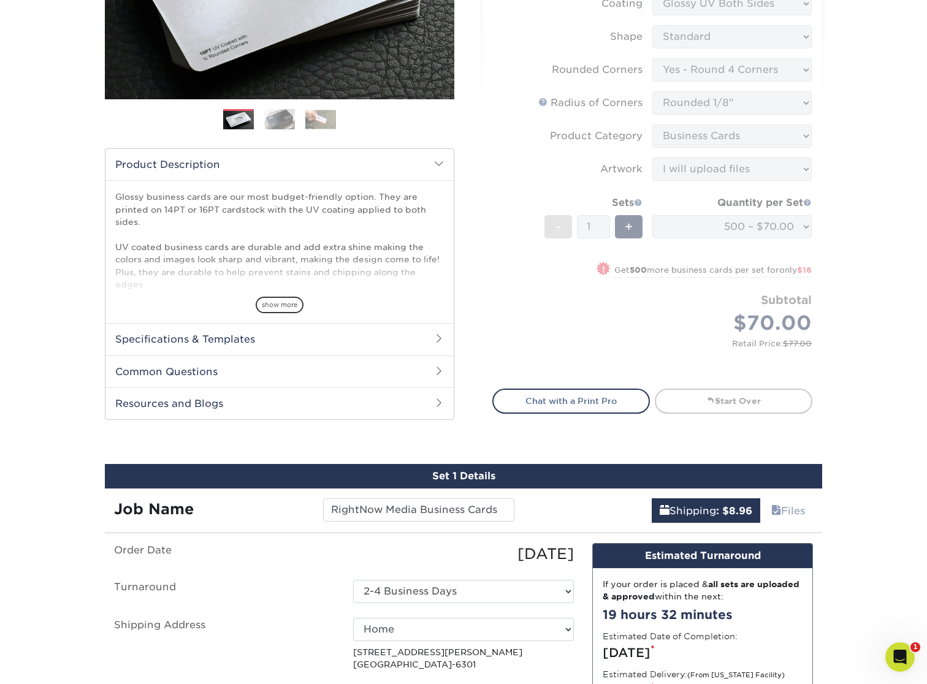
click at [635, 286] on form "Sizes Help Sizes Please Select 1.5" x 3.5" - Mini 1.75" x 3.5" - Mini 2" x 2" -…" at bounding box center [652, 134] width 320 height 482
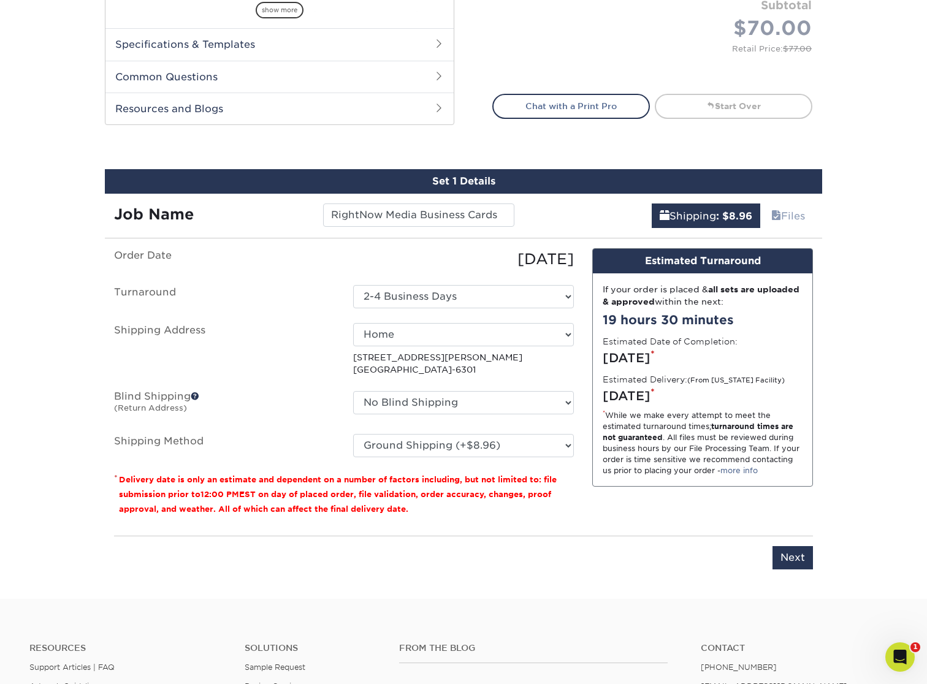
scroll to position [560, 0]
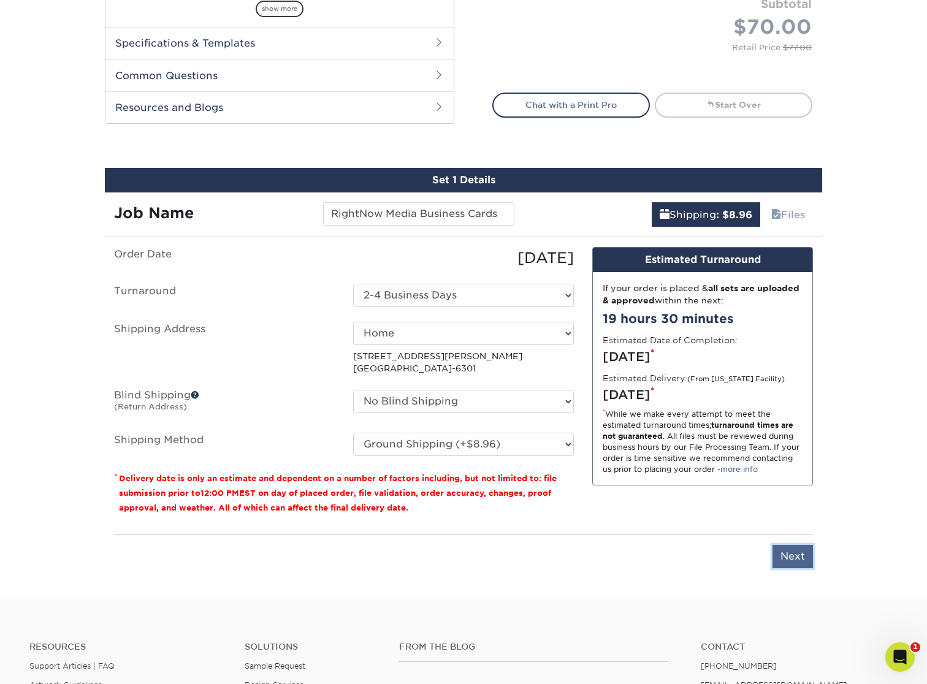
click at [792, 561] on input "Next" at bounding box center [793, 556] width 40 height 23
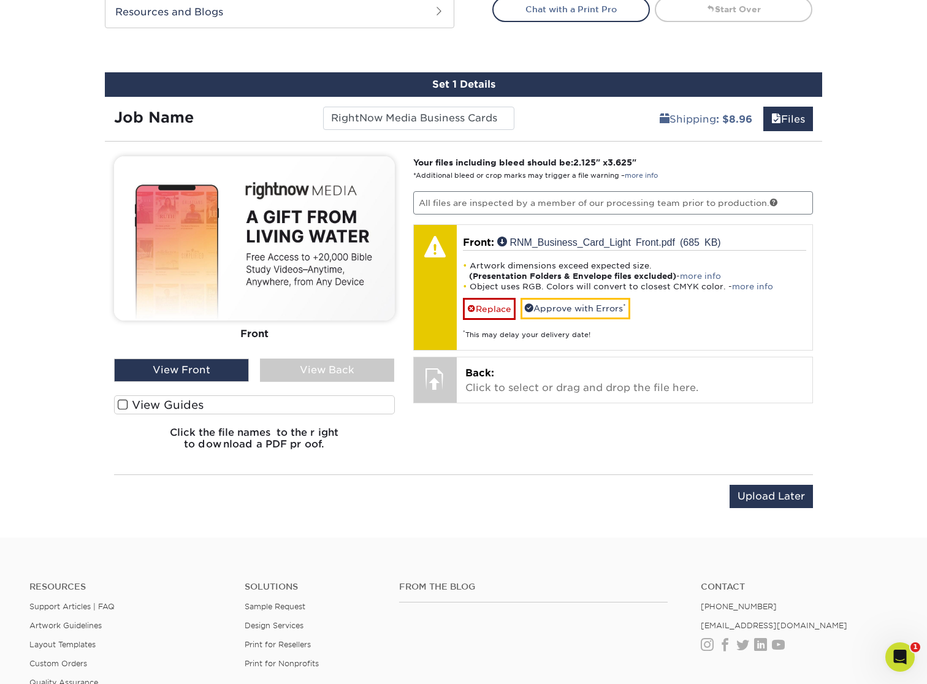
scroll to position [654, 0]
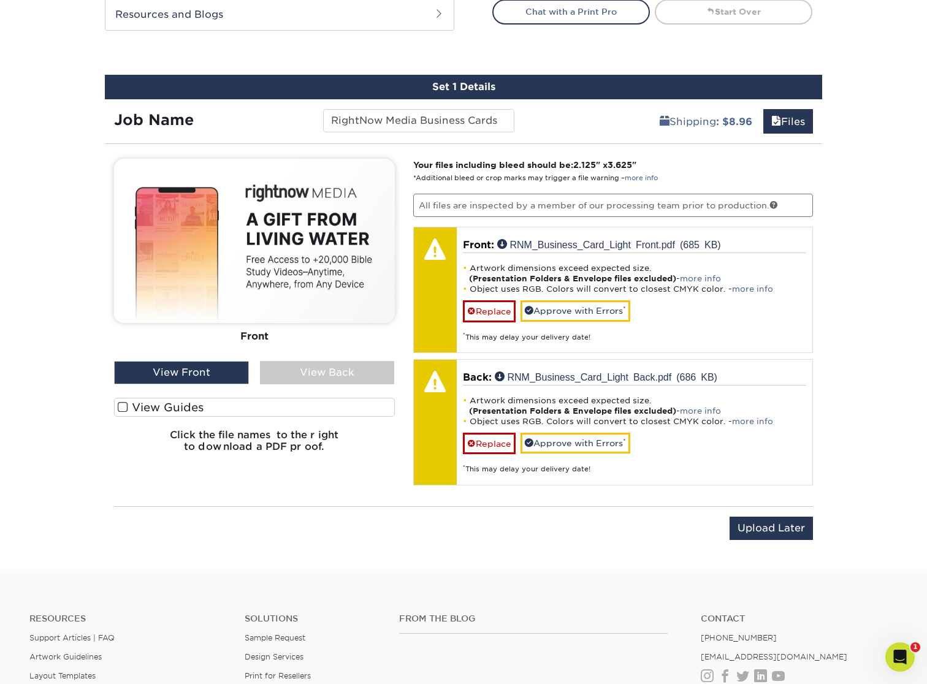
click at [318, 371] on div "View Back" at bounding box center [327, 372] width 135 height 23
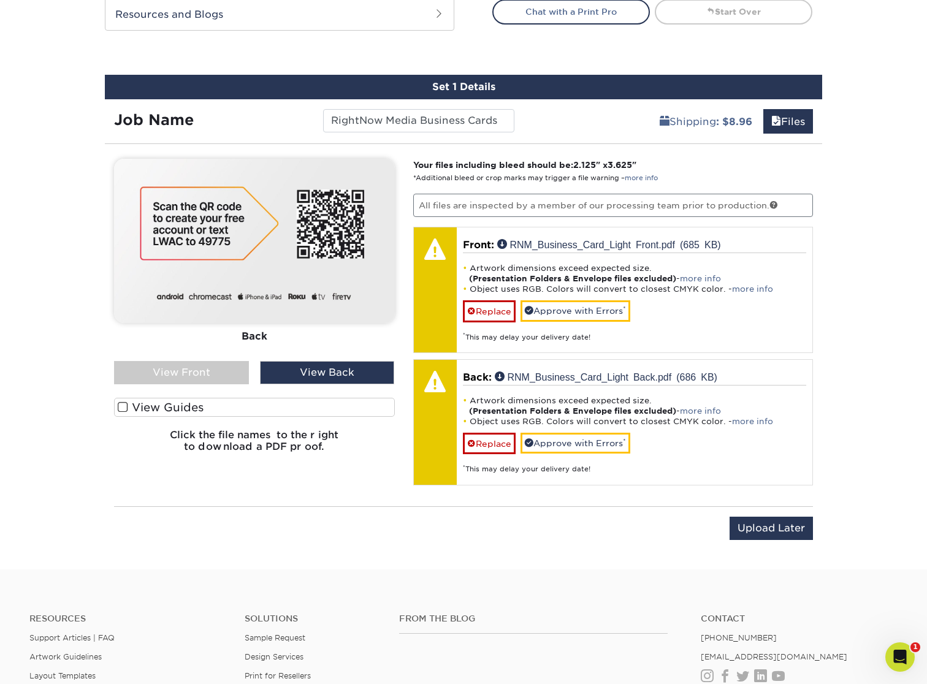
click at [209, 375] on div "View Front" at bounding box center [181, 372] width 135 height 23
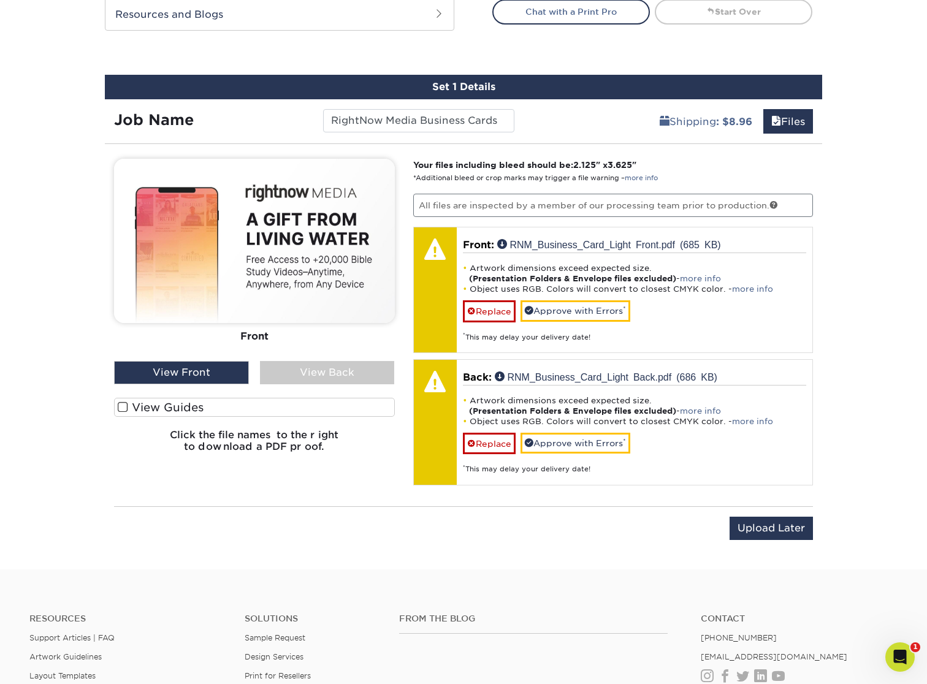
click at [168, 404] on label "View Guides" at bounding box center [254, 407] width 281 height 19
click at [0, 0] on input "View Guides" at bounding box center [0, 0] width 0 height 0
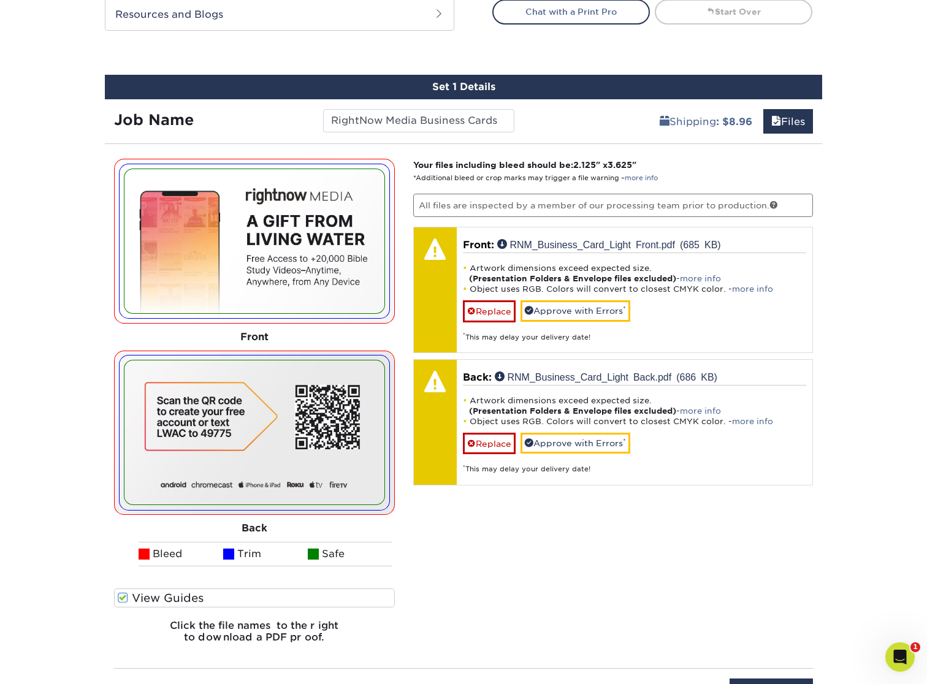
click at [123, 599] on span at bounding box center [123, 598] width 10 height 12
click at [0, 0] on input "View Guides" at bounding box center [0, 0] width 0 height 0
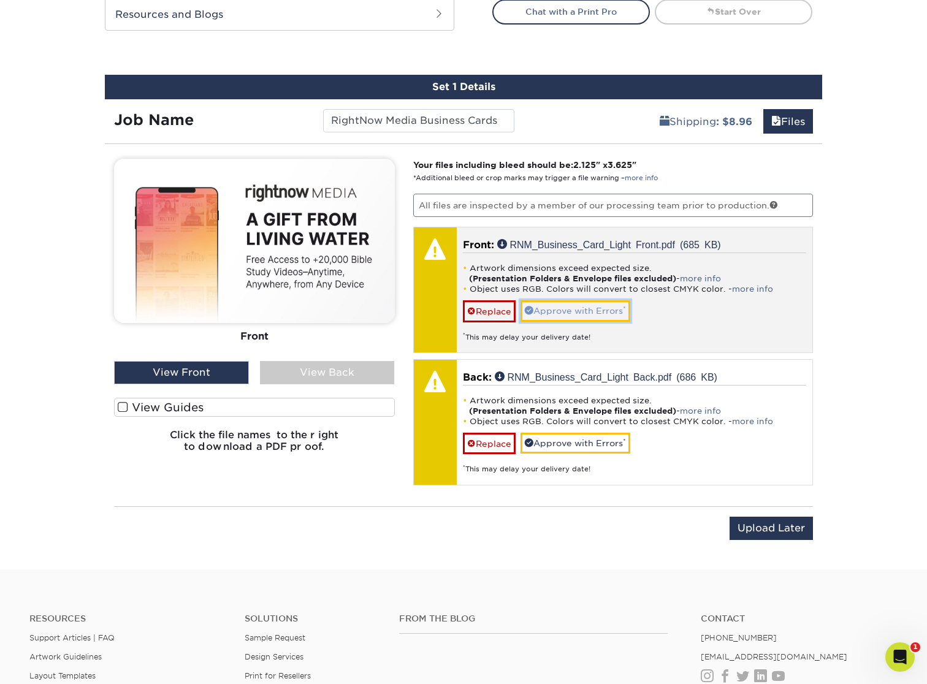
click at [562, 312] on link "Approve with Errors *" at bounding box center [576, 310] width 110 height 21
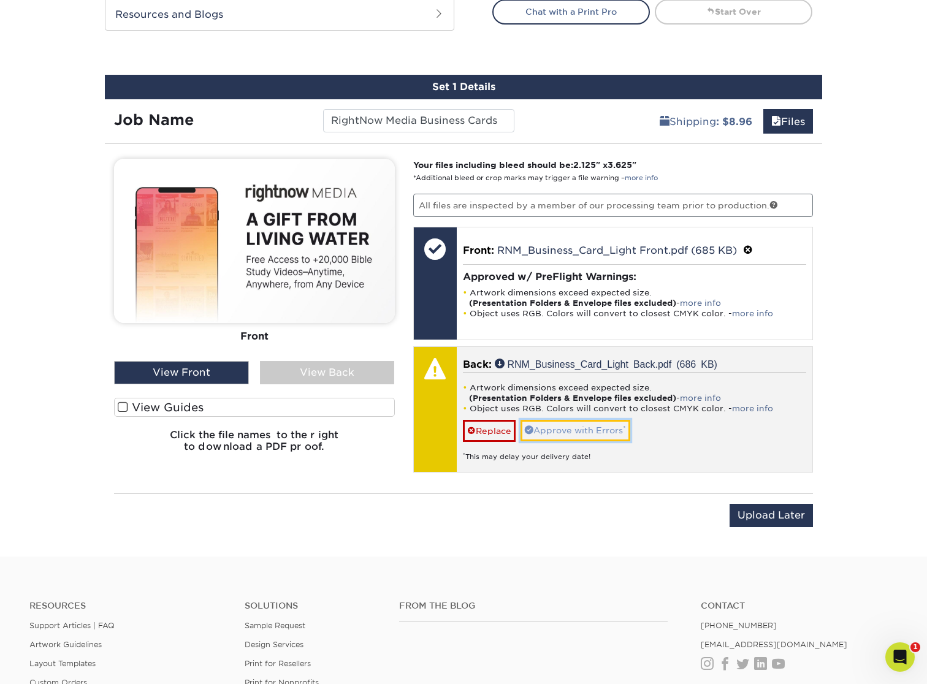
click at [594, 435] on link "Approve with Errors *" at bounding box center [576, 430] width 110 height 21
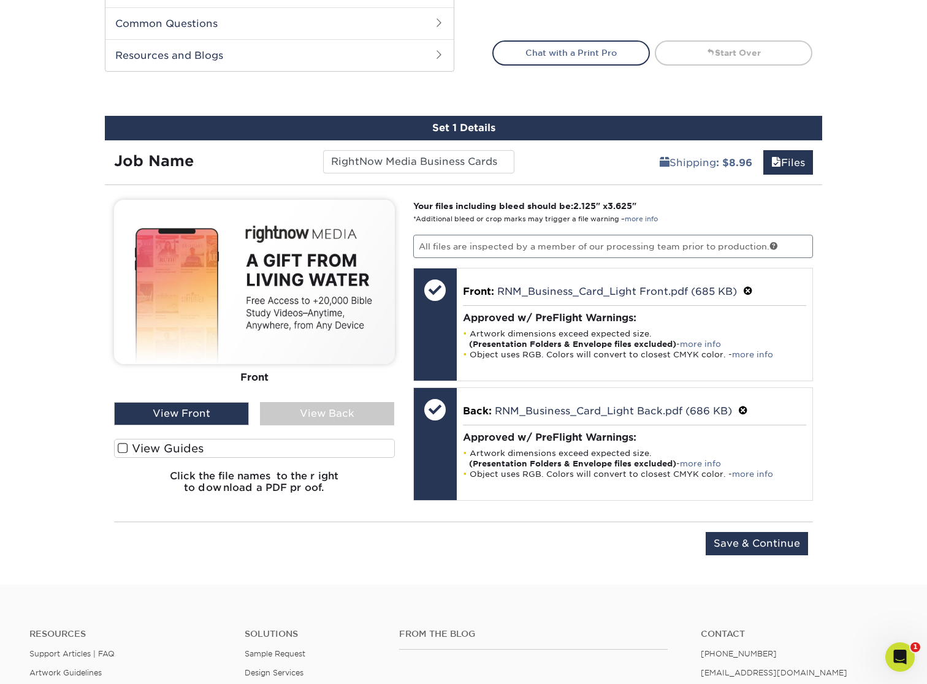
scroll to position [618, 0]
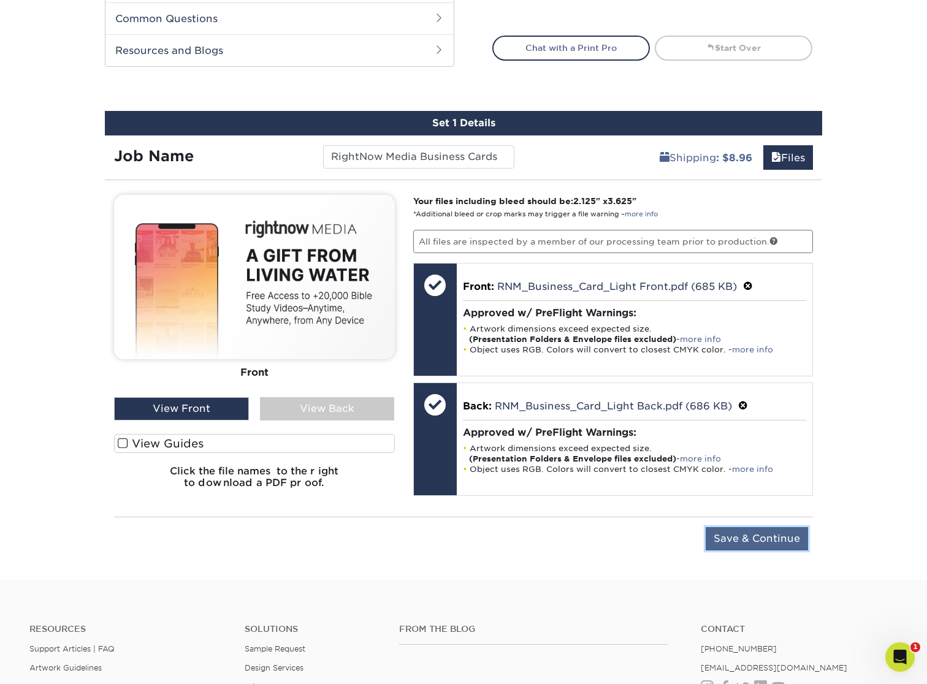
click at [771, 537] on input "Save & Continue" at bounding box center [757, 538] width 102 height 23
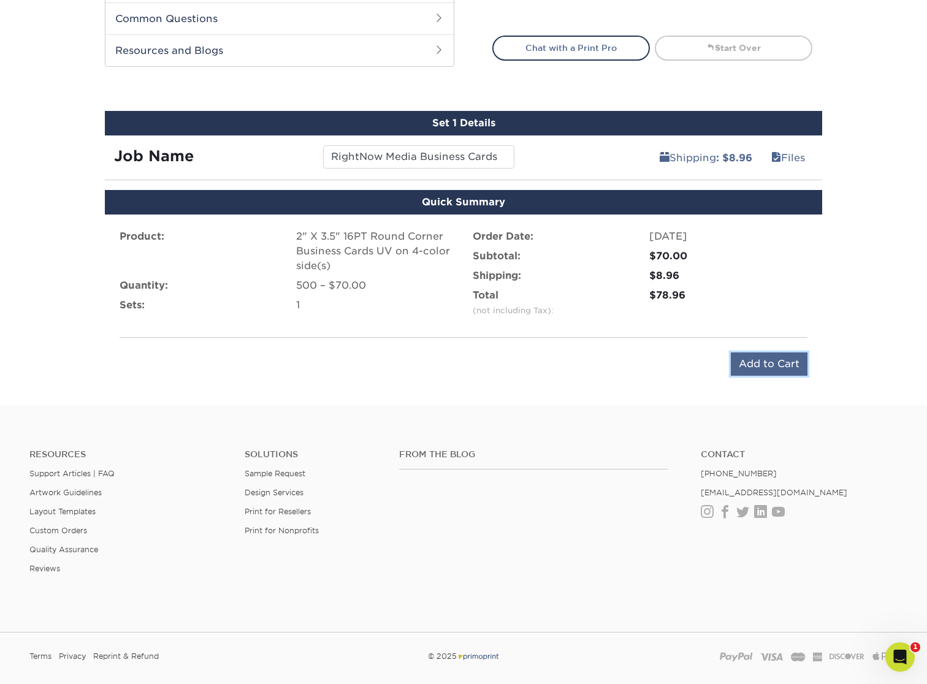
click at [755, 358] on input "Add to Cart" at bounding box center [769, 364] width 77 height 23
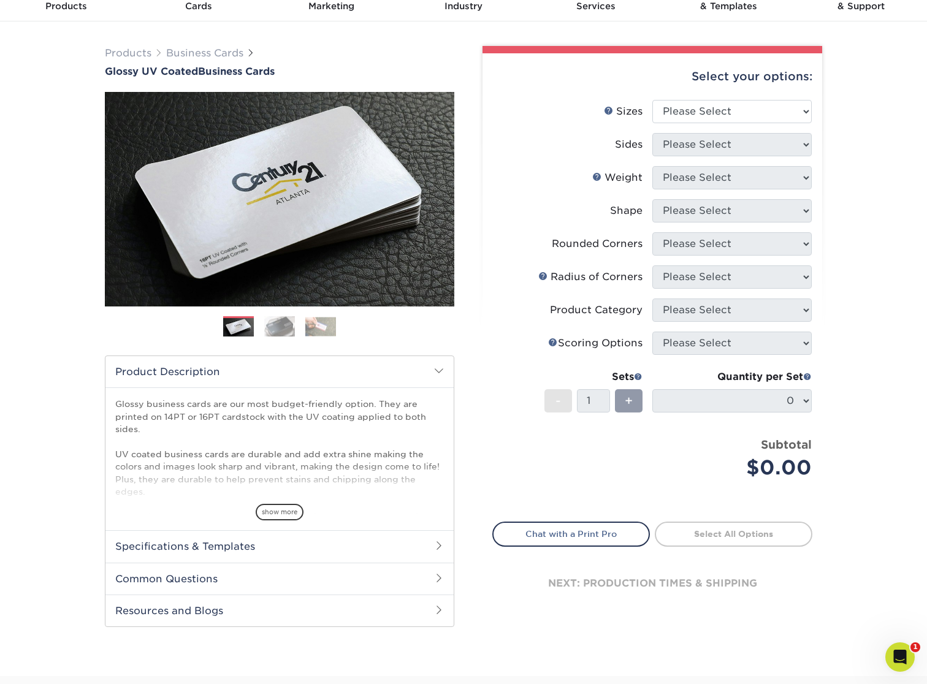
scroll to position [61, 0]
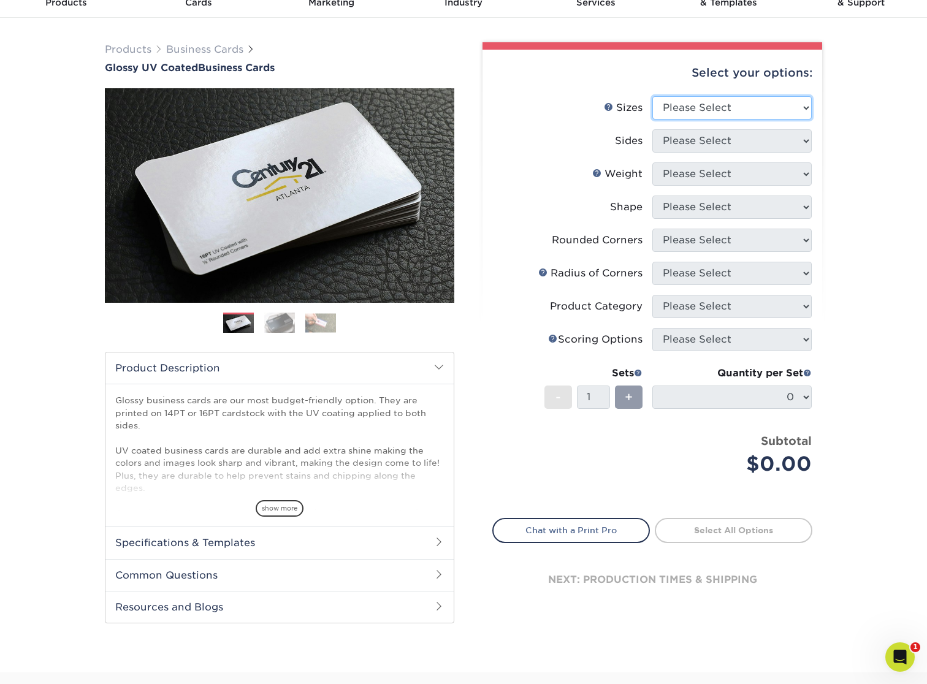
click at [723, 109] on select "Please Select 1.5" x 3.5" - Mini 1.75" x 3.5" - Mini 2" x 2" - Square 2" x 3" -…" at bounding box center [731, 107] width 159 height 23
select select "2.00x3.50"
click at [652, 96] on select "Please Select 1.5" x 3.5" - Mini 1.75" x 3.5" - Mini 2" x 2" - Square 2" x 3" -…" at bounding box center [731, 107] width 159 height 23
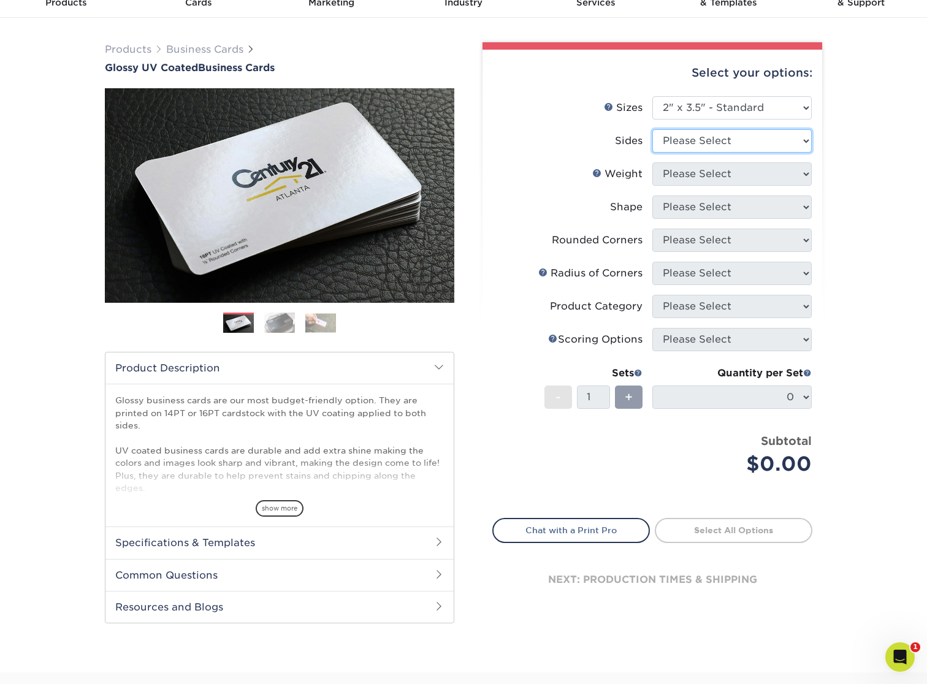
click at [734, 145] on select "Please Select Print Both Sides Print Front Only" at bounding box center [731, 140] width 159 height 23
select select "13abbda7-1d64-4f25-8bb2-c179b224825d"
click at [652, 129] on select "Please Select Print Both Sides Print Front Only" at bounding box center [731, 140] width 159 height 23
click at [737, 171] on select "Please Select 16PT 14PT" at bounding box center [731, 174] width 159 height 23
select select "16PT"
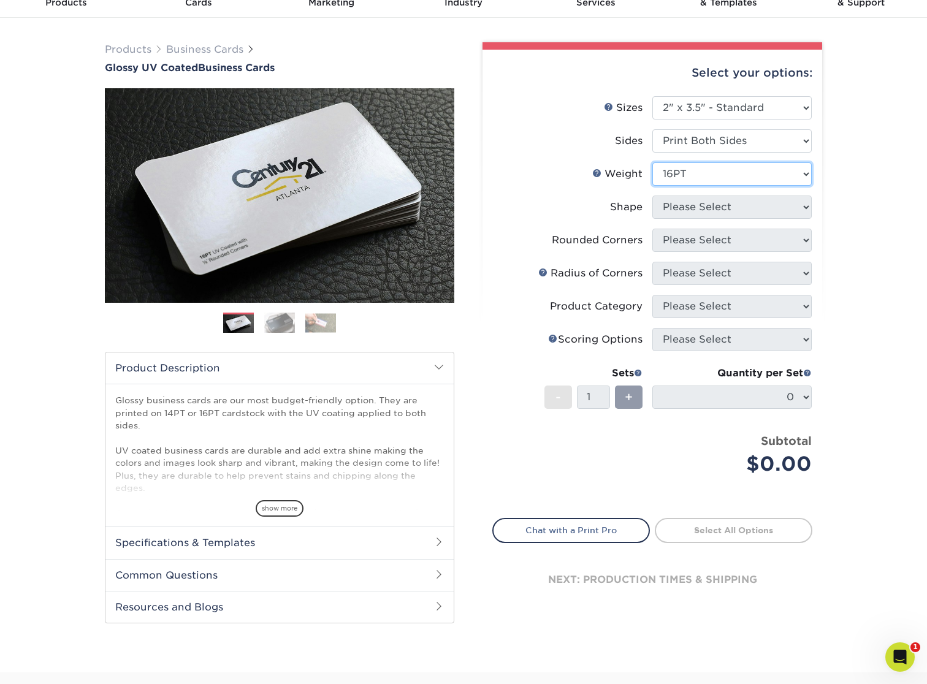
click at [652, 163] on select "Please Select 16PT 14PT" at bounding box center [731, 174] width 159 height 23
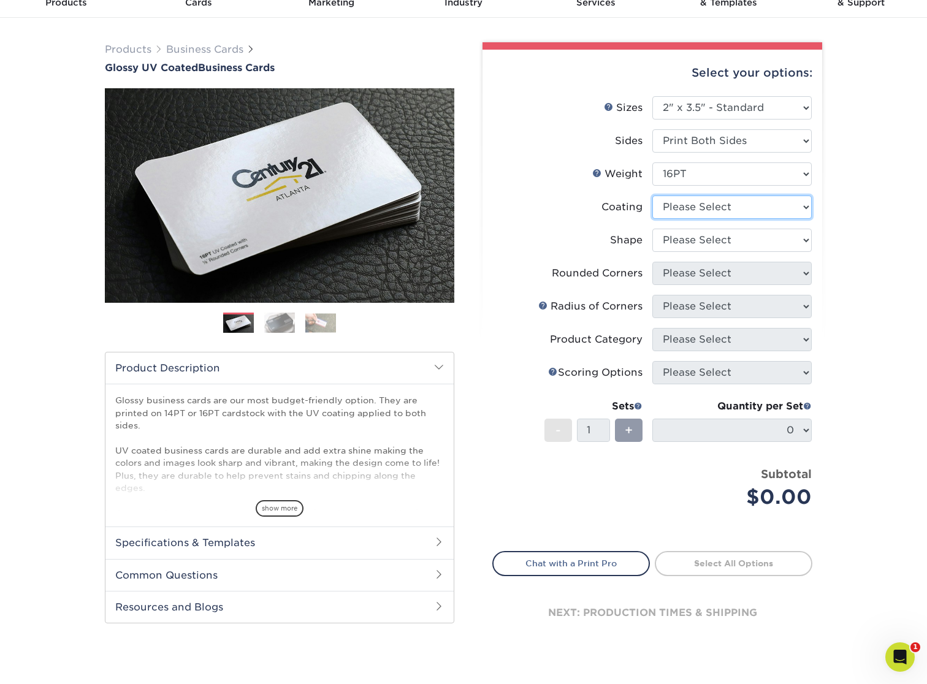
click at [736, 209] on select at bounding box center [731, 207] width 159 height 23
click at [652, 196] on select at bounding box center [731, 207] width 159 height 23
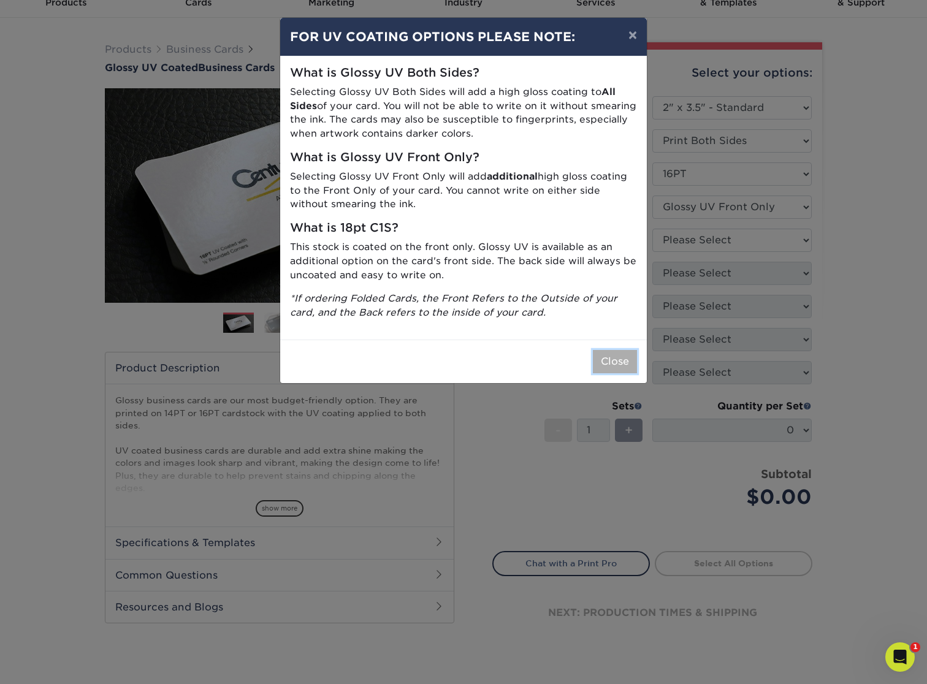
click at [622, 361] on button "Close" at bounding box center [615, 361] width 44 height 23
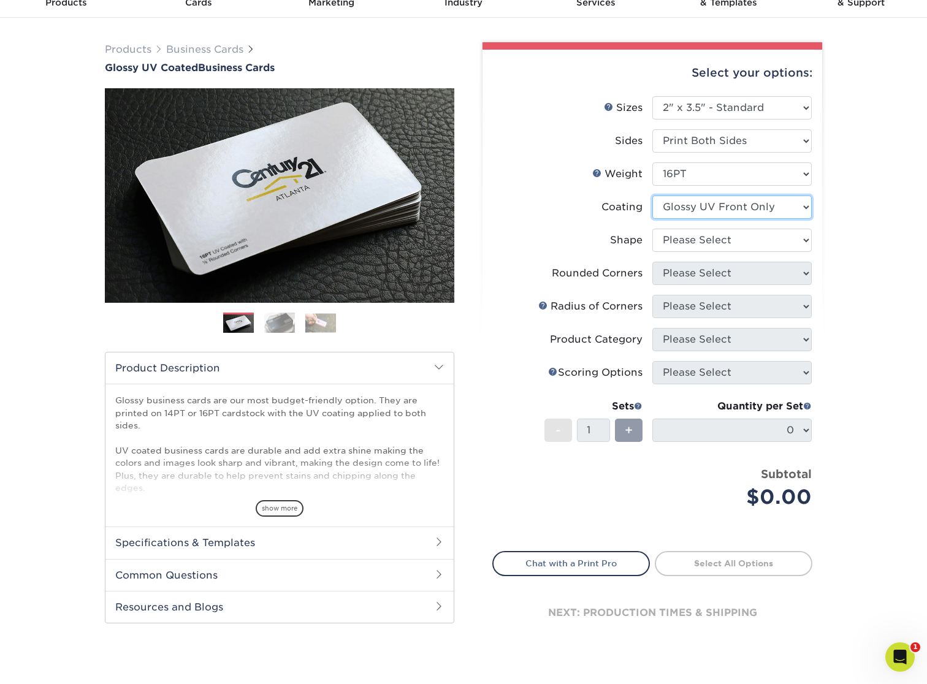
click at [698, 210] on select at bounding box center [731, 207] width 159 height 23
select select "ae367451-b2b8-45df-a344-0f05b6a12993"
click at [652, 196] on select at bounding box center [731, 207] width 159 height 23
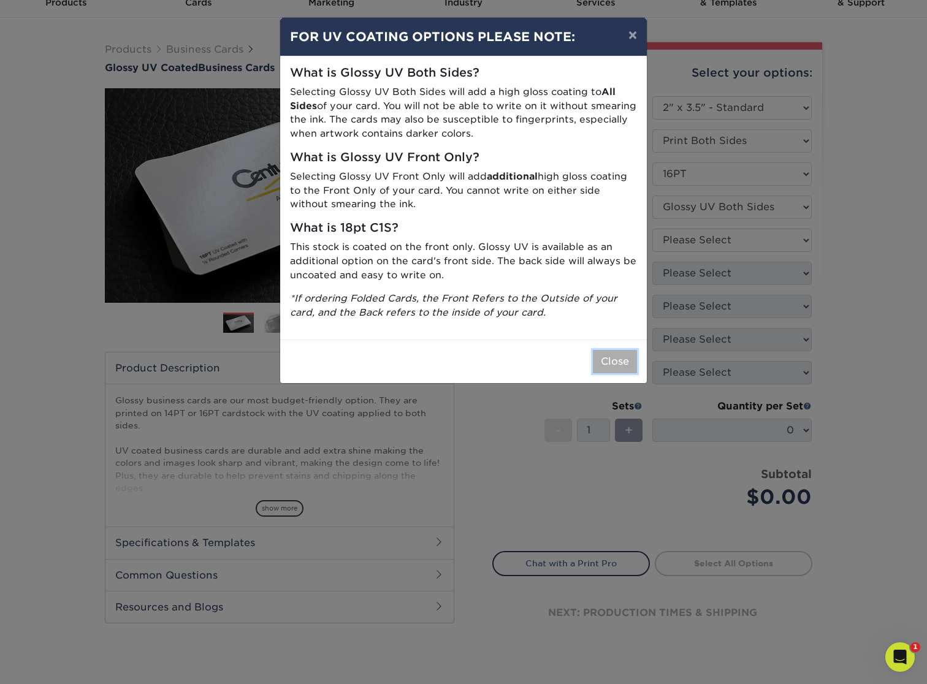
click at [621, 360] on button "Close" at bounding box center [615, 361] width 44 height 23
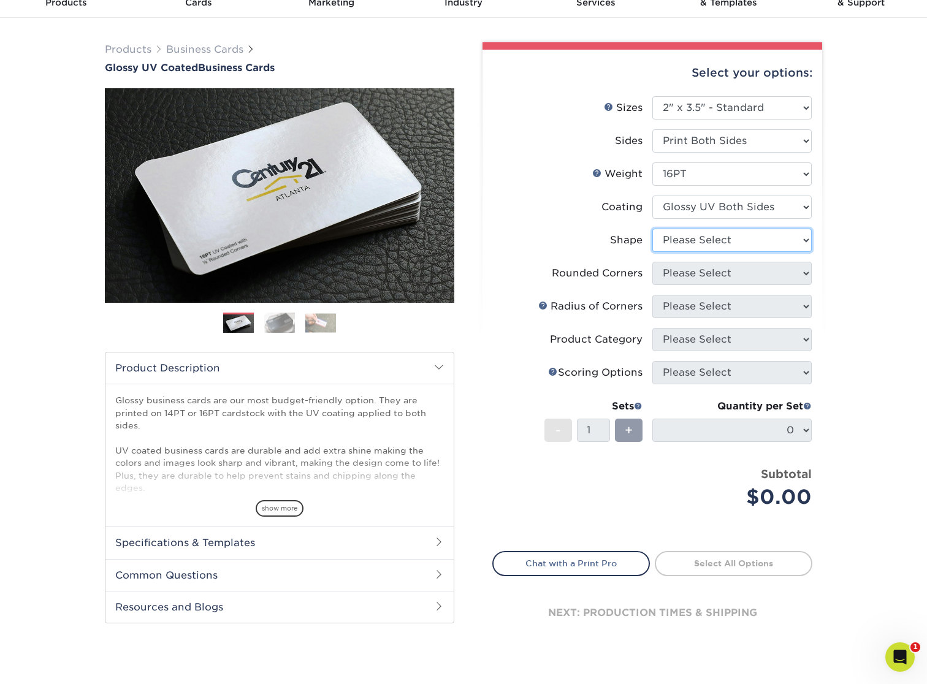
click at [683, 240] on select "Please Select Standard Oval" at bounding box center [731, 240] width 159 height 23
select select "standard"
click at [652, 229] on select "Please Select Standard Oval" at bounding box center [731, 240] width 159 height 23
click at [704, 271] on select "Please Select Yes - Round 2 Corners Yes - Round 4 Corners No" at bounding box center [731, 273] width 159 height 23
select select "7672df9e-0e0a-464d-8e1f-920c575e4da3"
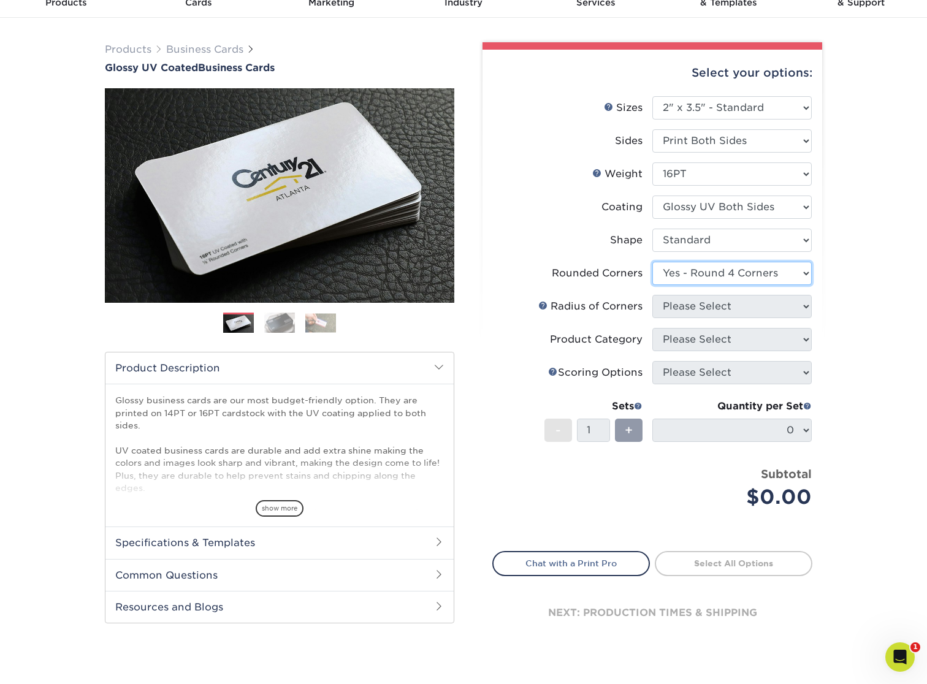
click at [652, 262] on select "Please Select Yes - Round 2 Corners Yes - Round 4 Corners No" at bounding box center [731, 273] width 159 height 23
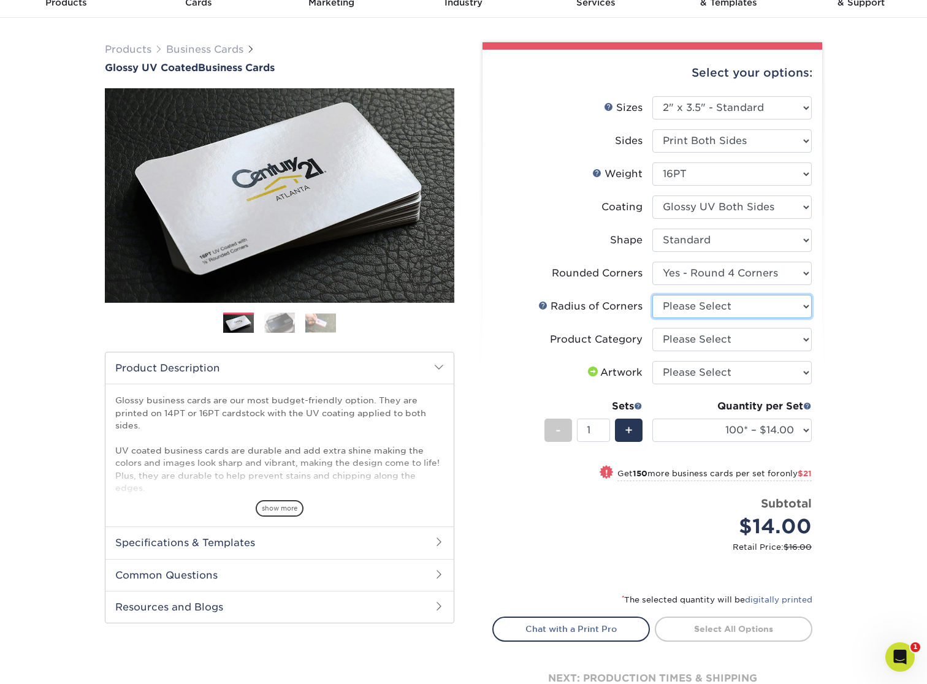
click at [713, 305] on select "Please Select Rounded 1/8" Rounded 1/4"" at bounding box center [731, 306] width 159 height 23
select select "589680c7-ee9a-431b-9d12-d7aeb1386a97"
click at [652, 295] on select "Please Select Rounded 1/8" Rounded 1/4"" at bounding box center [731, 306] width 159 height 23
click at [717, 337] on select "Please Select Business Cards" at bounding box center [731, 339] width 159 height 23
select select "3b5148f1-0588-4f88-a218-97bcfdce65c1"
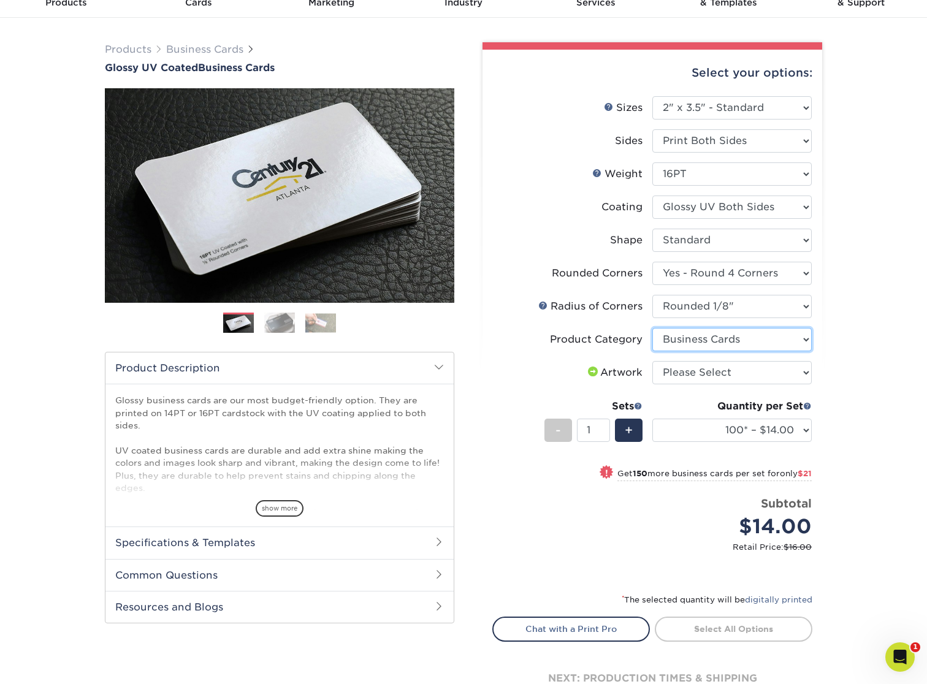
click at [652, 328] on select "Please Select Business Cards" at bounding box center [731, 339] width 159 height 23
click at [713, 372] on select "Please Select I will upload files I need a design - $100" at bounding box center [731, 372] width 159 height 23
select select "upload"
click at [652, 361] on select "Please Select I will upload files I need a design - $100" at bounding box center [731, 372] width 159 height 23
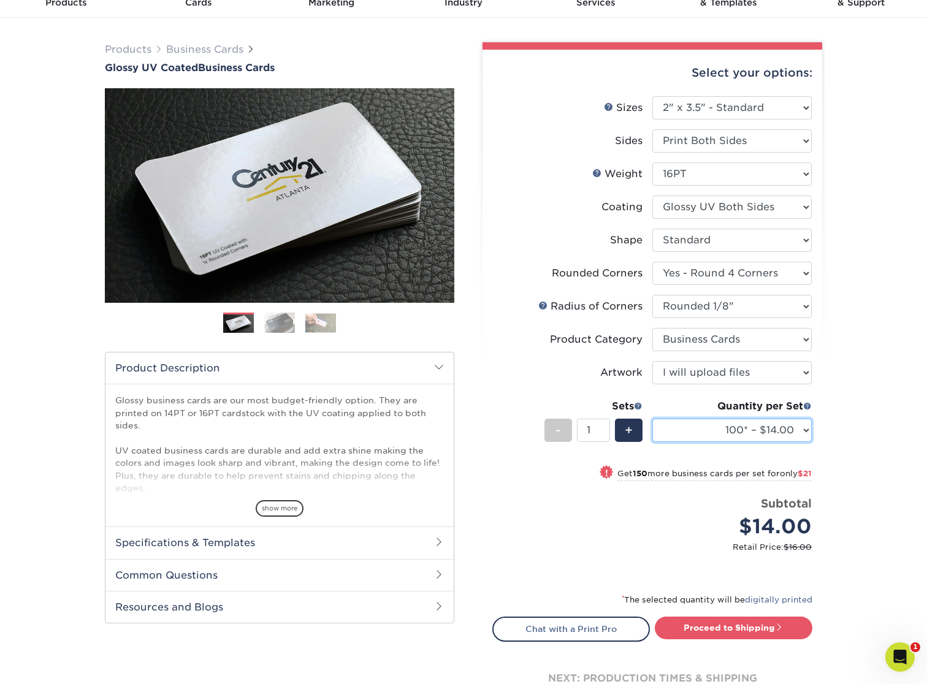
click at [694, 429] on select "100* – $14.00 250* – $35.00 500 – $70.00 1000 – $86.00 2500 – $158.00 5000 – $2…" at bounding box center [731, 430] width 159 height 23
click at [652, 419] on select "100* – $14.00 250* – $35.00 500 – $70.00 1000 – $86.00 2500 – $158.00 5000 – $2…" at bounding box center [731, 430] width 159 height 23
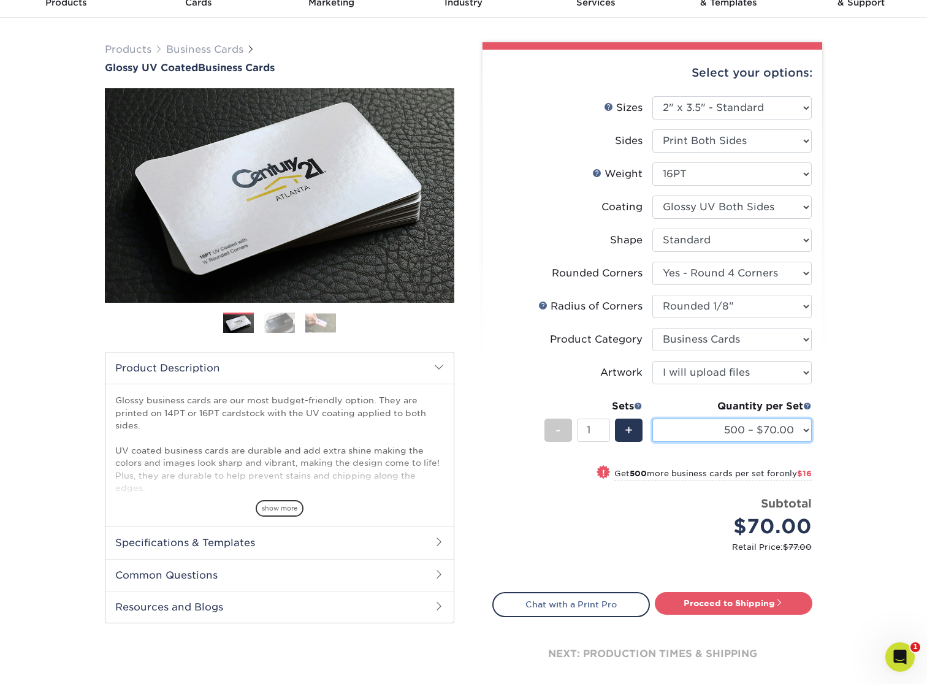
click at [770, 429] on select "100* – $14.00 250* – $35.00 500 – $70.00 1000 – $86.00 2500 – $158.00 5000 – $2…" at bounding box center [731, 430] width 159 height 23
select select "1000 – $86.00"
click at [652, 419] on select "100* – $14.00 250* – $35.00 500 – $70.00 1000 – $86.00 2500 – $158.00 5000 – $2…" at bounding box center [731, 430] width 159 height 23
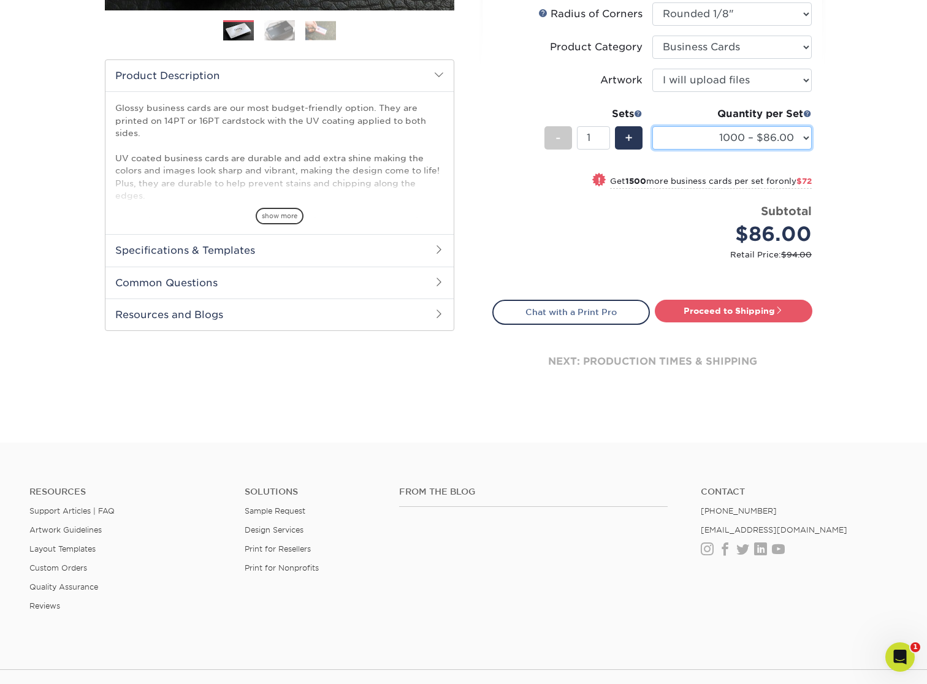
scroll to position [354, 0]
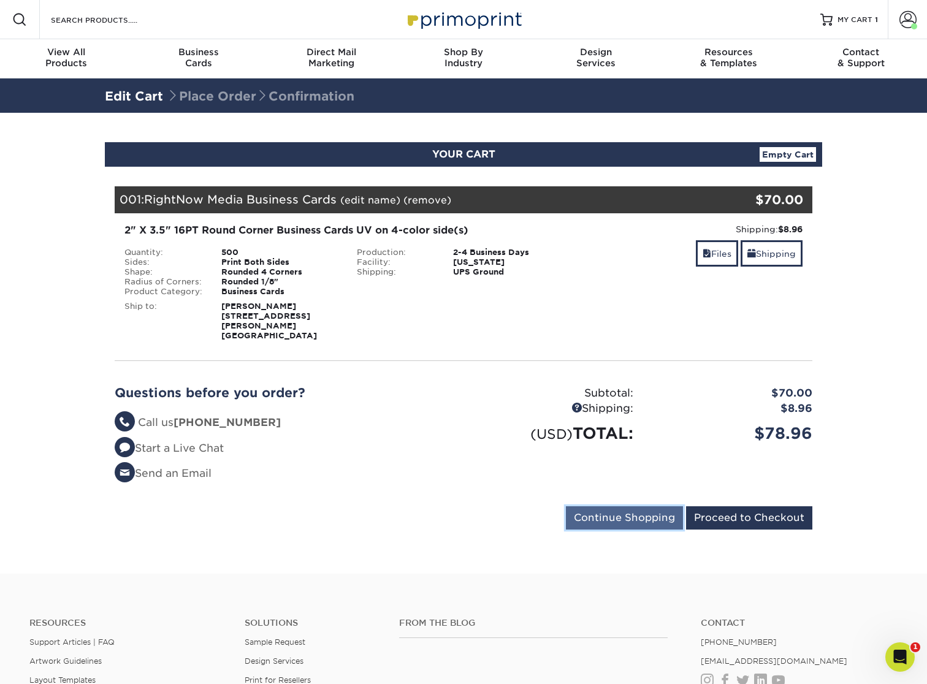
click at [642, 513] on input "Continue Shopping" at bounding box center [624, 518] width 117 height 23
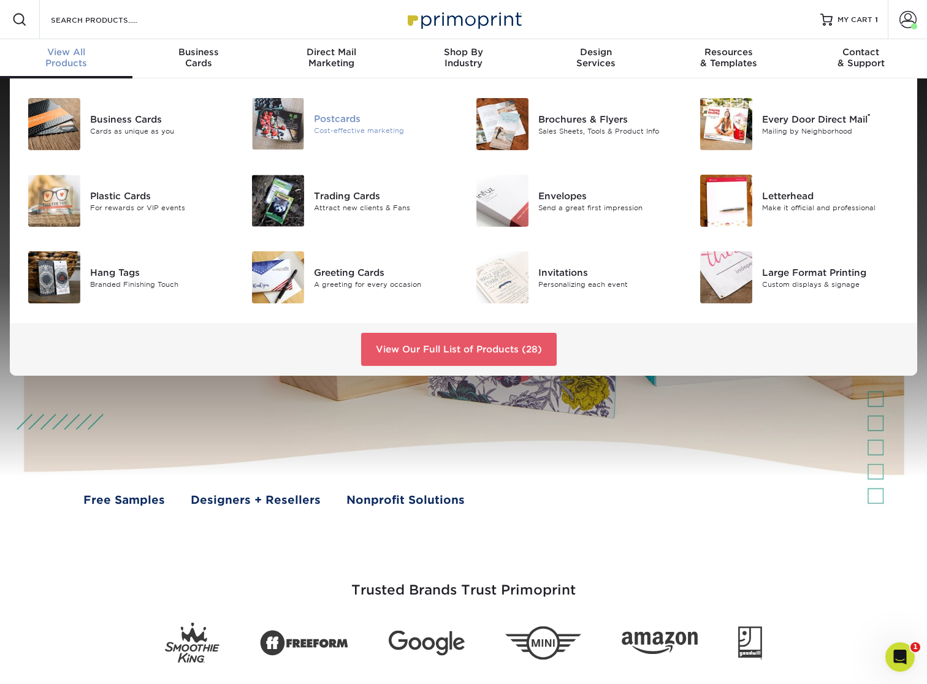
click at [348, 120] on div "Postcards" at bounding box center [384, 118] width 140 height 13
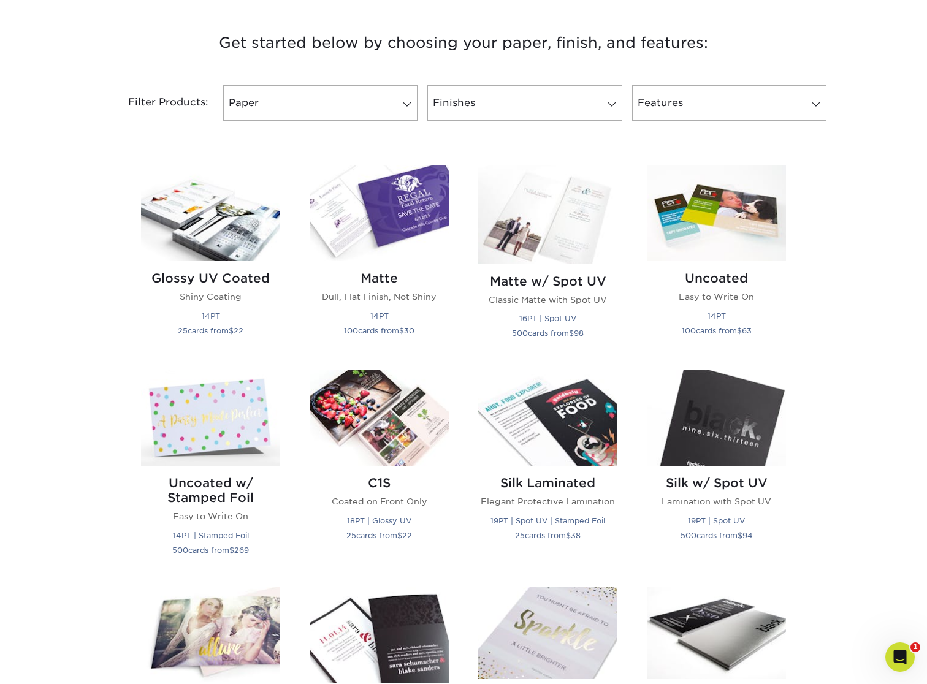
scroll to position [465, 0]
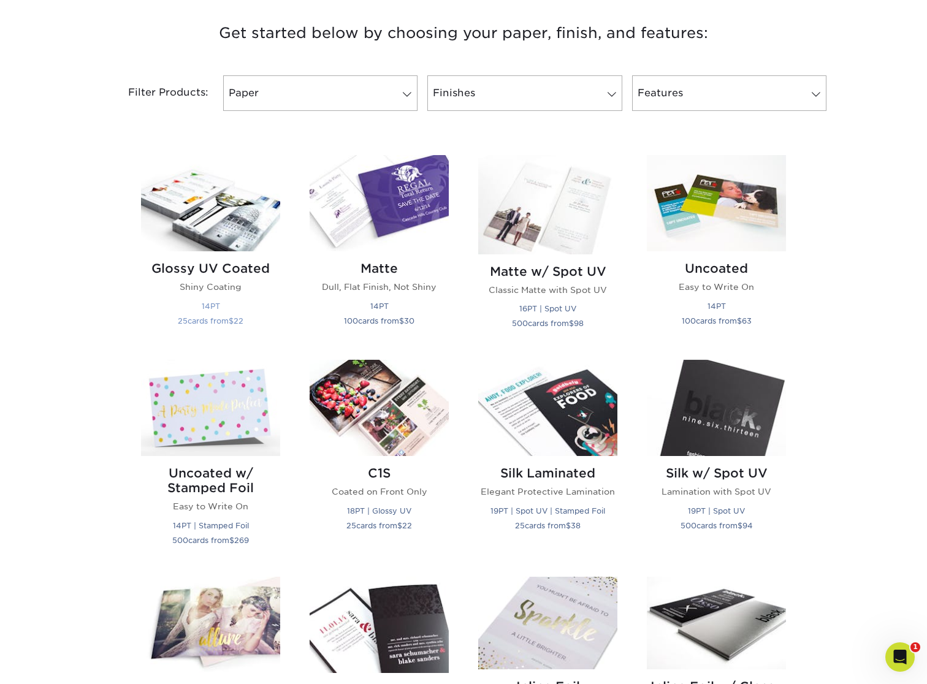
click at [219, 237] on img at bounding box center [210, 203] width 139 height 96
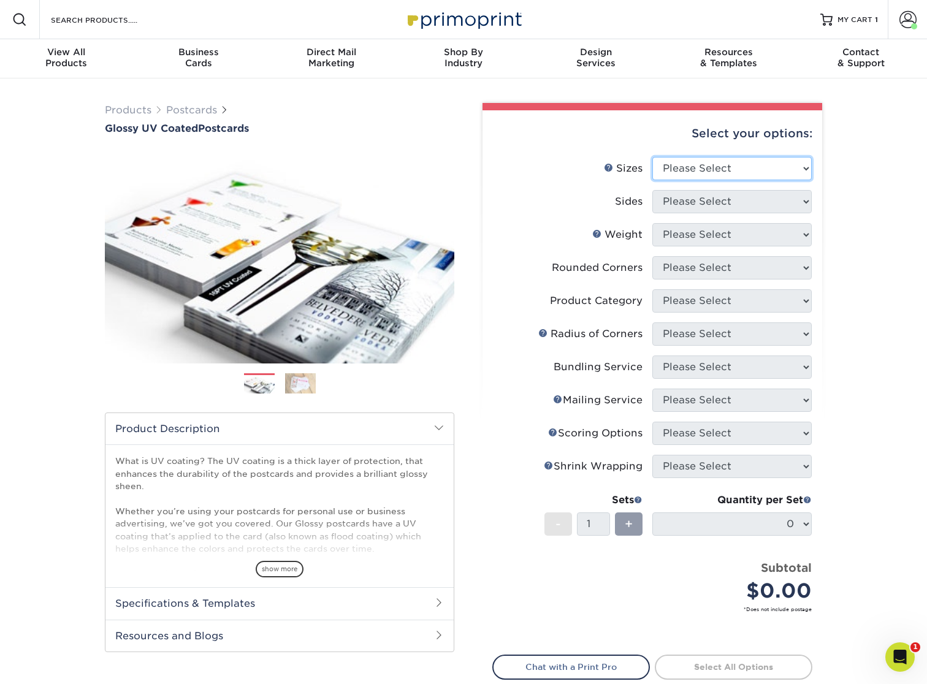
click at [787, 168] on select "Please Select 1.5" x 7" 2" x 4" 2" x 6" 2" x 7" 2" x 8" 2.12" x 5.5" 2.12" x 5.…" at bounding box center [731, 168] width 159 height 23
select select "4.00x6.00"
click at [652, 157] on select "Please Select 1.5" x 7" 2" x 4" 2" x 6" 2" x 7" 2" x 8" 2.12" x 5.5" 2.12" x 5.…" at bounding box center [731, 168] width 159 height 23
click at [759, 204] on select "Please Select Print Both Sides Print Front Only" at bounding box center [731, 201] width 159 height 23
select select "13abbda7-1d64-4f25-8bb2-c179b224825d"
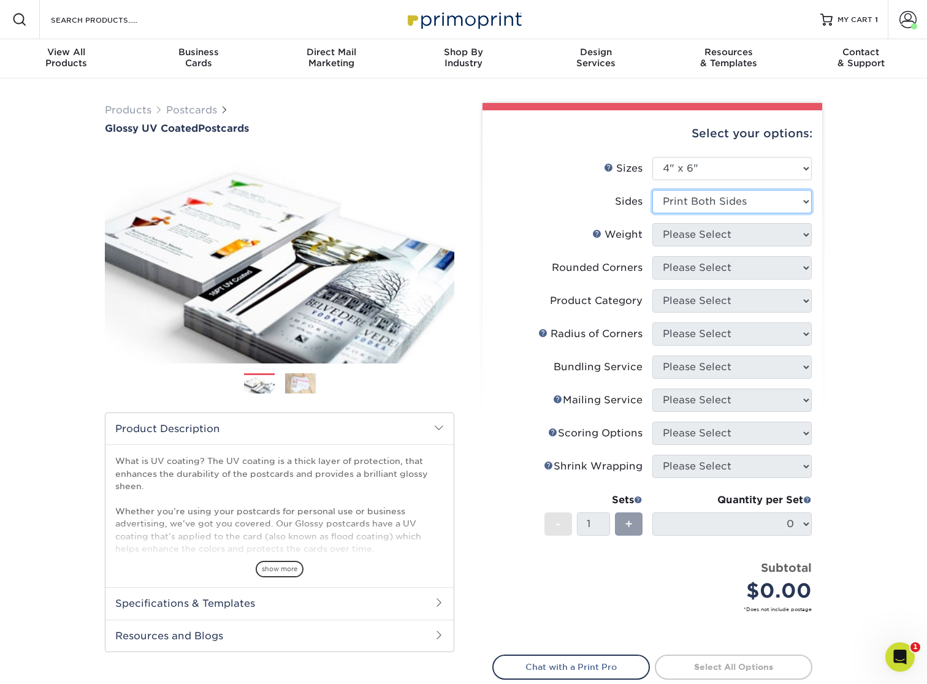
click at [652, 190] on select "Please Select Print Both Sides Print Front Only" at bounding box center [731, 201] width 159 height 23
click at [754, 231] on select "Please Select 14PT 16PT 18PT C1S" at bounding box center [731, 234] width 159 height 23
select select "16PT"
click at [652, 223] on select "Please Select 14PT 16PT 18PT C1S" at bounding box center [731, 234] width 159 height 23
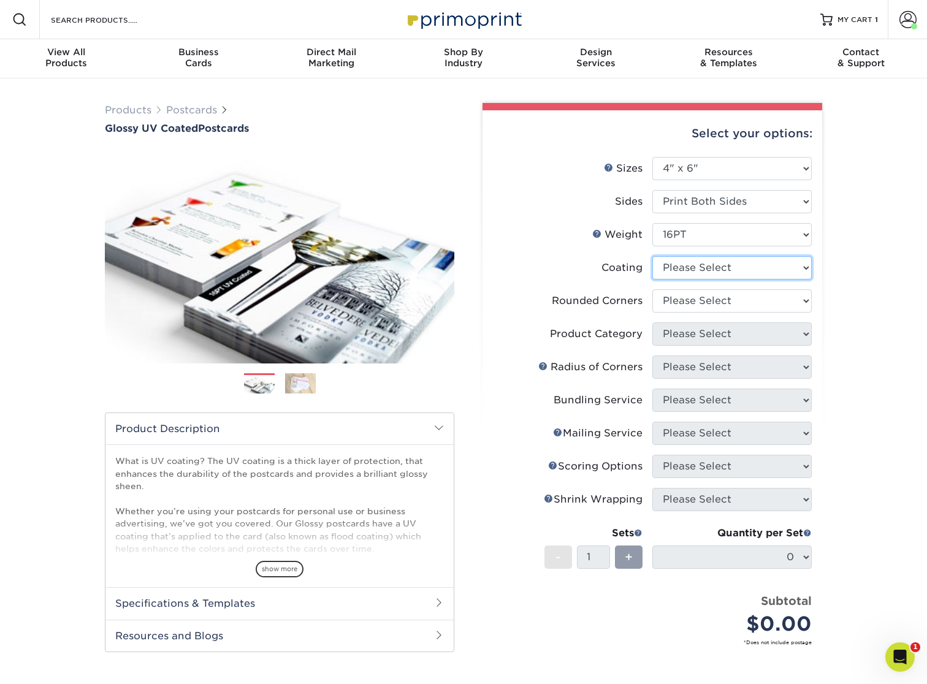
click at [749, 270] on select at bounding box center [731, 267] width 159 height 23
select select "ae367451-b2b8-45df-a344-0f05b6a12993"
click at [652, 256] on select at bounding box center [731, 267] width 159 height 23
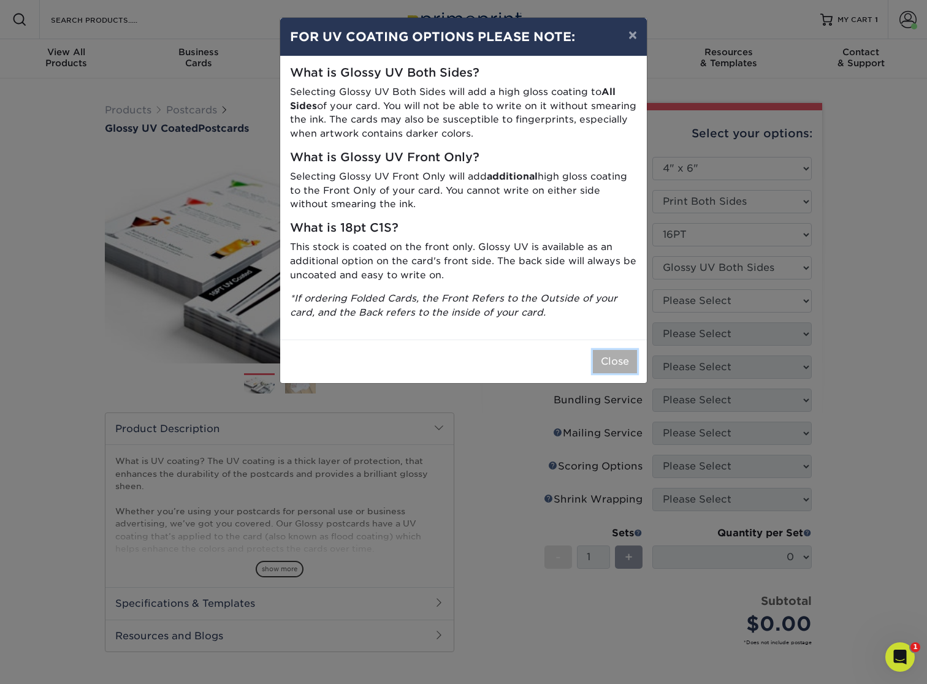
click at [623, 366] on button "Close" at bounding box center [615, 361] width 44 height 23
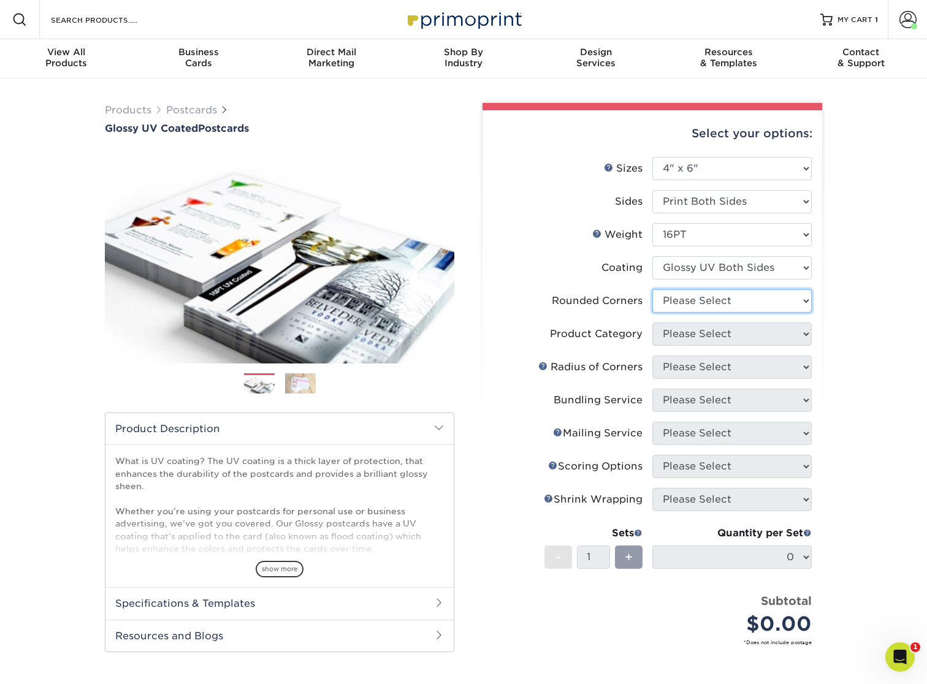
click at [712, 297] on select "Please Select Yes - Round 4 Corners No" at bounding box center [731, 300] width 159 height 23
select select "7672df9e-0e0a-464d-8e1f-920c575e4da3"
click at [652, 289] on select "Please Select Yes - Round 4 Corners No" at bounding box center [731, 300] width 159 height 23
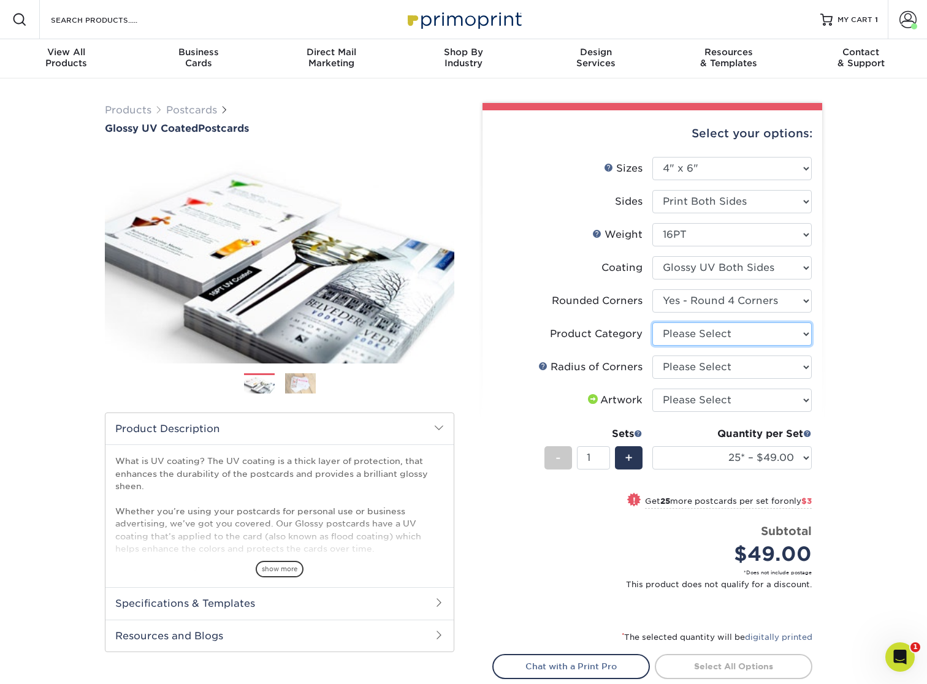
click at [777, 329] on select "Please Select Postcards" at bounding box center [731, 334] width 159 height 23
select select "9b7272e0-d6c8-4c3c-8e97-d3a1bcdab858"
click at [652, 323] on select "Please Select Postcards" at bounding box center [731, 334] width 159 height 23
click at [768, 369] on select "Please Select Rounded 1/8" Rounded 1/4"" at bounding box center [731, 367] width 159 height 23
select select "589680c7-ee9a-431b-9d12-d7aeb1386a97"
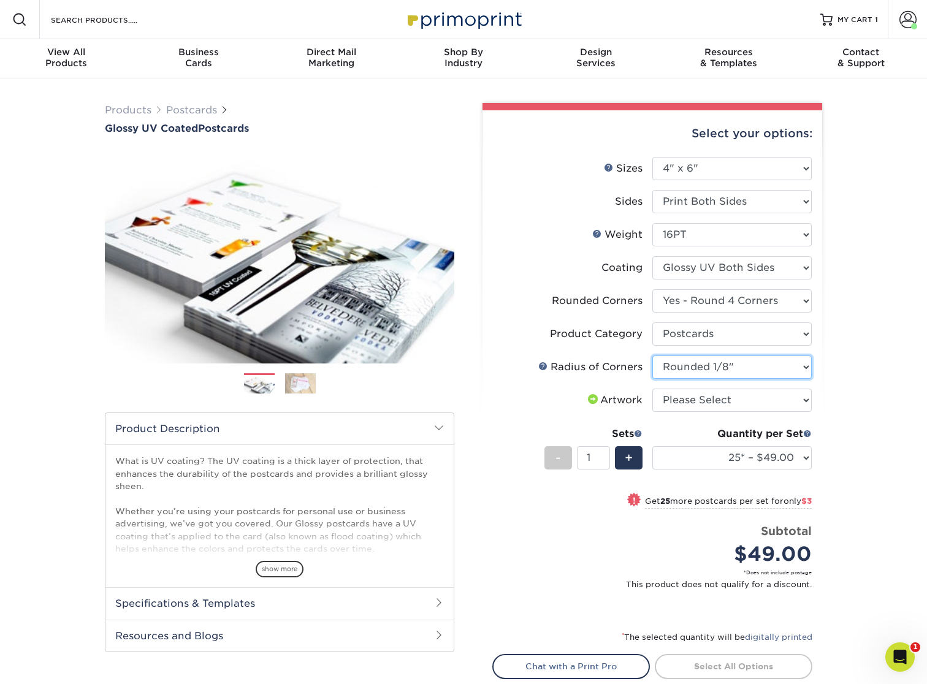
click at [652, 356] on select "Please Select Rounded 1/8" Rounded 1/4"" at bounding box center [731, 367] width 159 height 23
click at [767, 395] on select "Please Select I will upload files I need a design - $150" at bounding box center [731, 400] width 159 height 23
select select "upload"
click at [652, 389] on select "Please Select I will upload files I need a design - $150" at bounding box center [731, 400] width 159 height 23
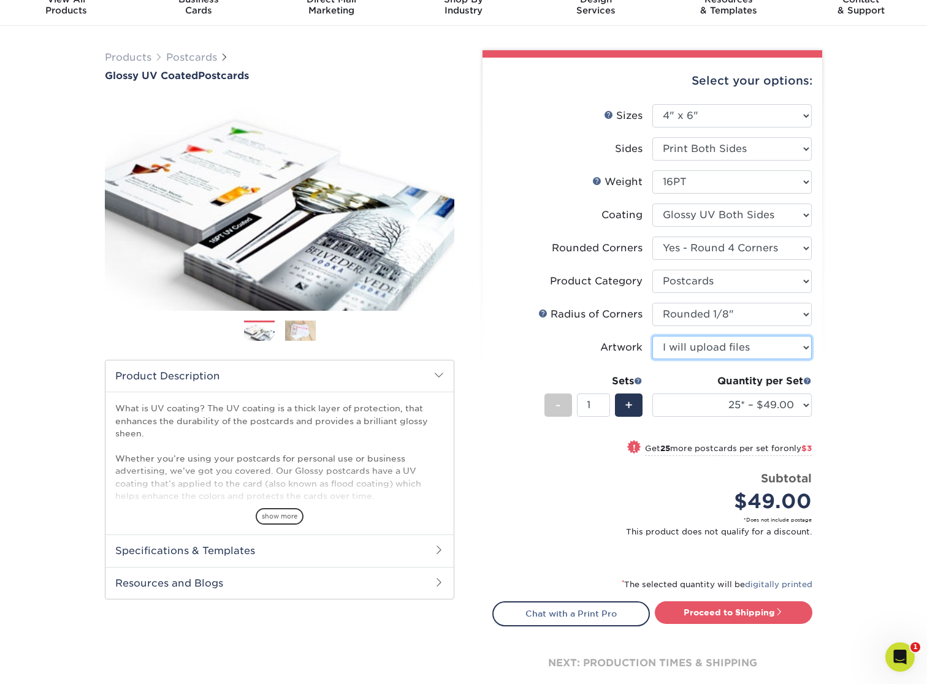
scroll to position [56, 0]
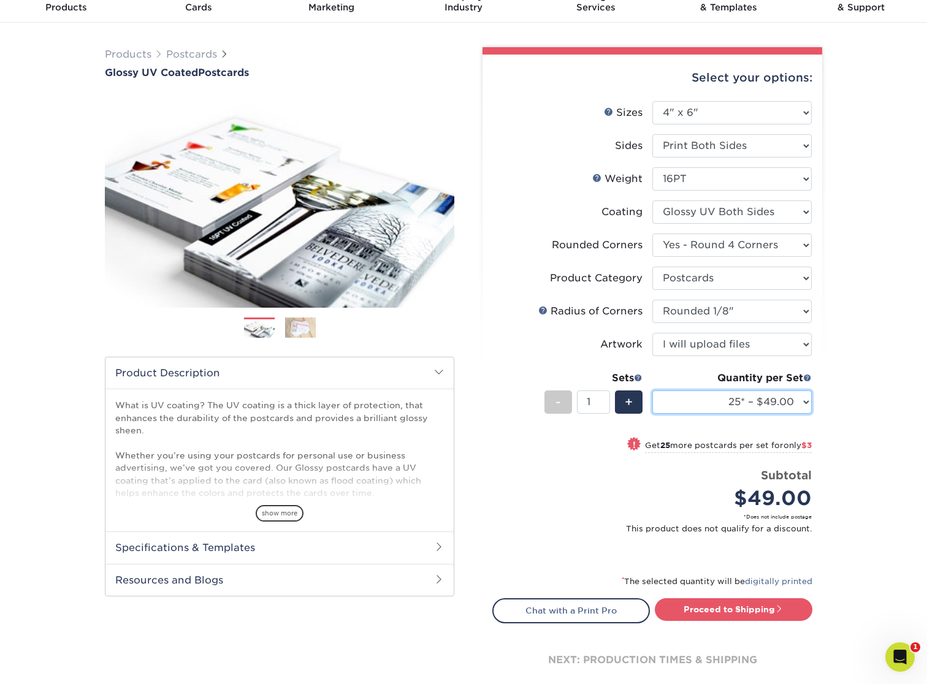
click at [788, 408] on select "25* – $49.00 50* – $52.00 100* – $57.00 250* – $93.00 500 – $114.00 1000 – $146…" at bounding box center [731, 402] width 159 height 23
select select "500 – $114.00"
click at [652, 391] on select "25* – $49.00 50* – $52.00 100* – $57.00 250* – $93.00 500 – $114.00 1000 – $146…" at bounding box center [731, 402] width 159 height 23
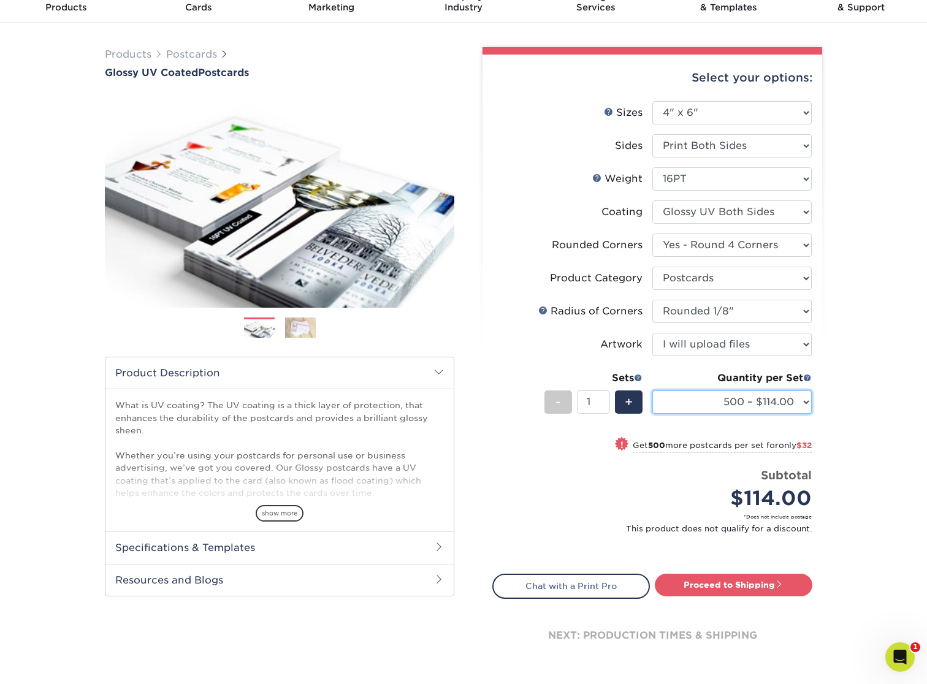
click at [795, 405] on select "25* – $49.00 50* – $52.00 100* – $57.00 250* – $93.00 500 – $114.00 1000 – $146…" at bounding box center [731, 402] width 159 height 23
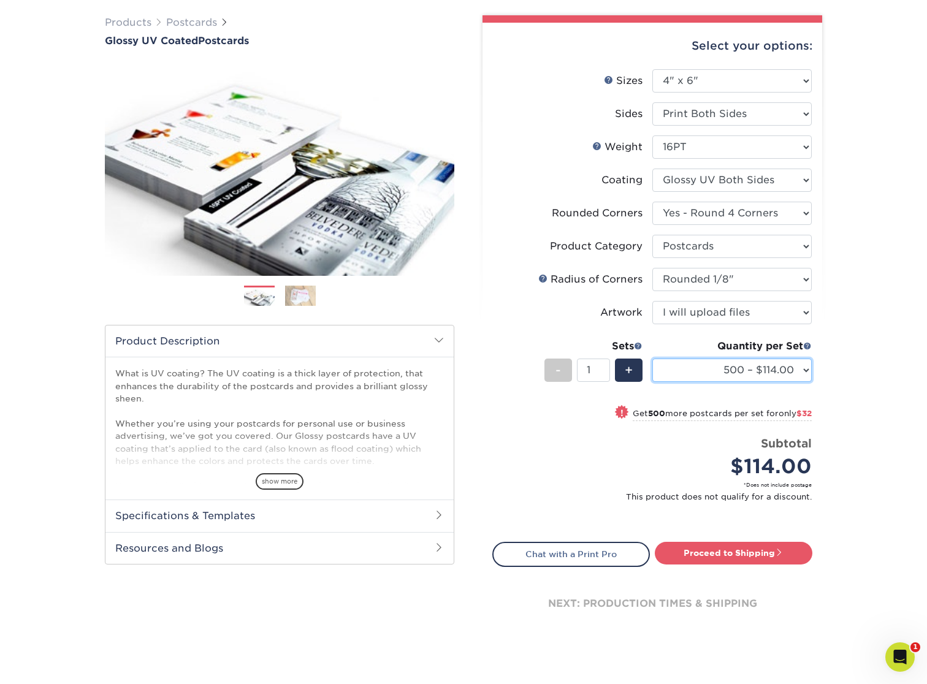
scroll to position [89, 0]
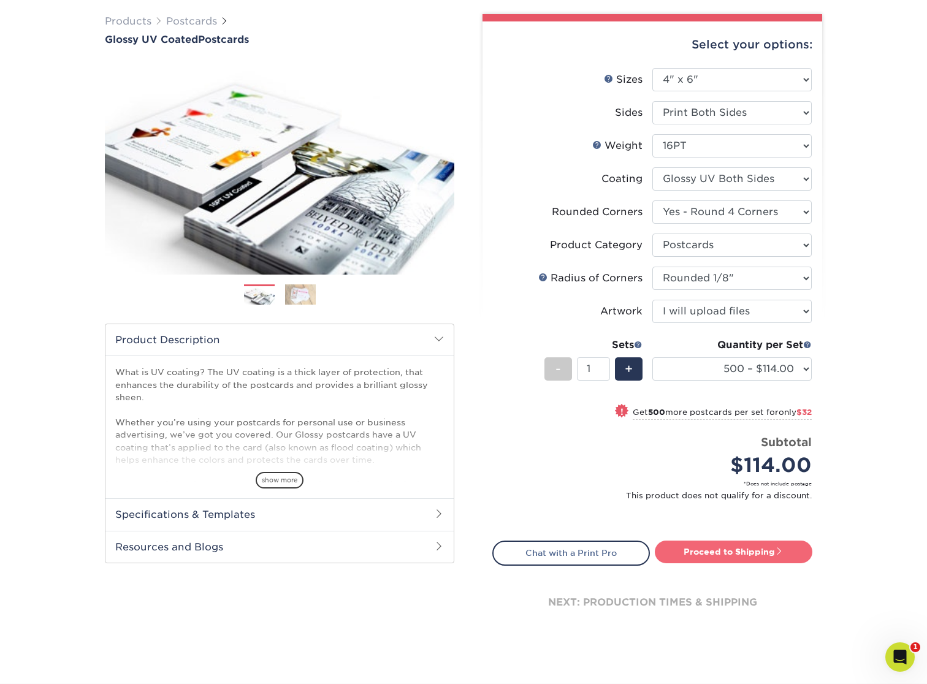
click at [743, 550] on link "Proceed to Shipping" at bounding box center [734, 552] width 158 height 22
type input "Set 1"
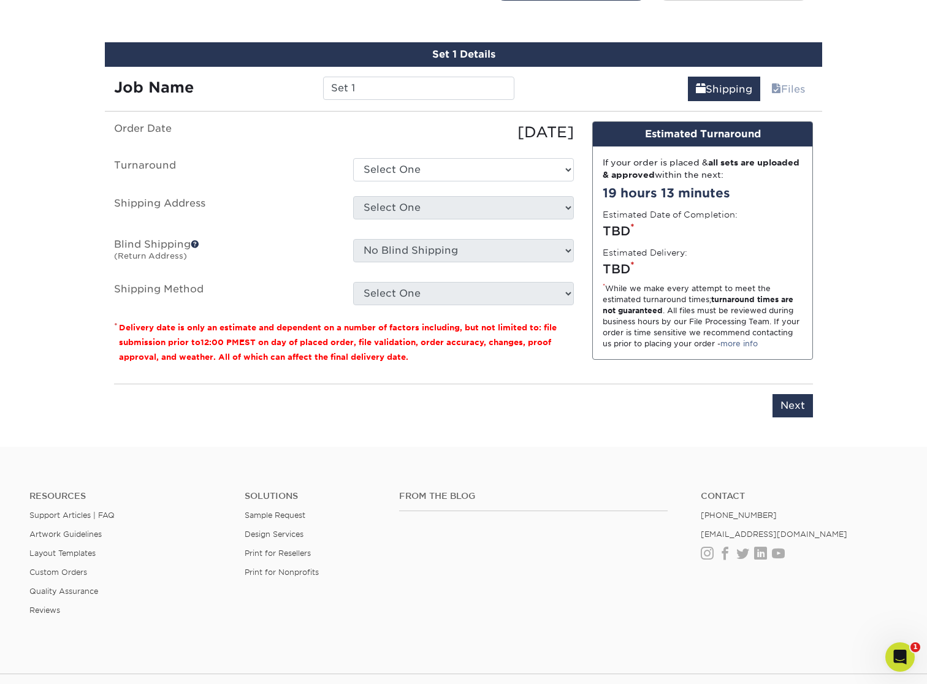
scroll to position [664, 0]
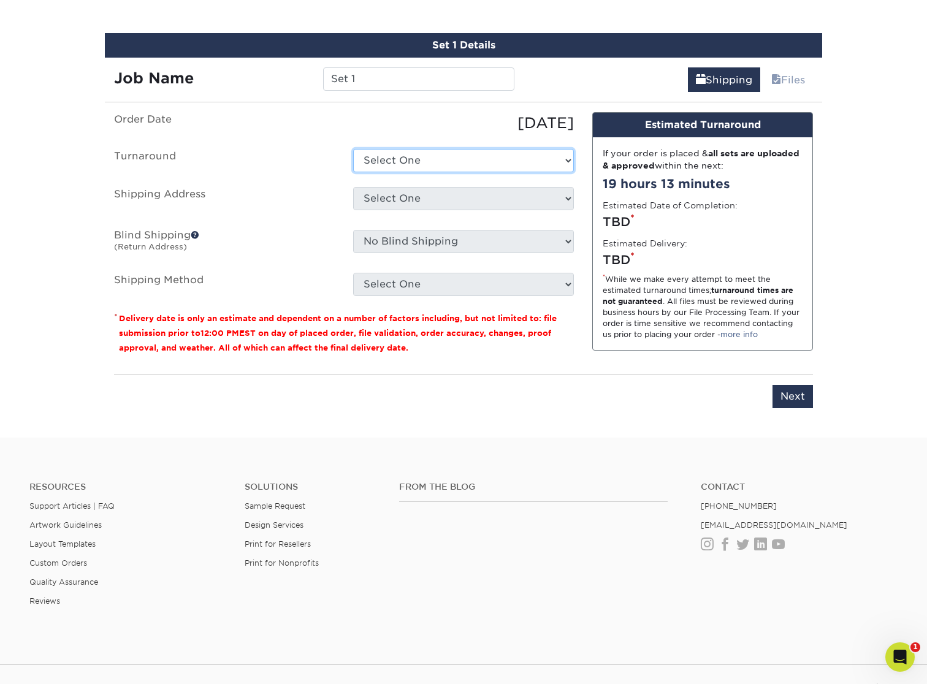
click at [492, 156] on select "Select One 2-4 Business Days 2 Day Next Business Day" at bounding box center [463, 160] width 221 height 23
select select "0d0ef5da-aa7c-4ba7-95a5-b3e4a5c27cab"
click at [353, 149] on select "Select One 2-4 Business Days 2 Day Next Business Day" at bounding box center [463, 160] width 221 height 23
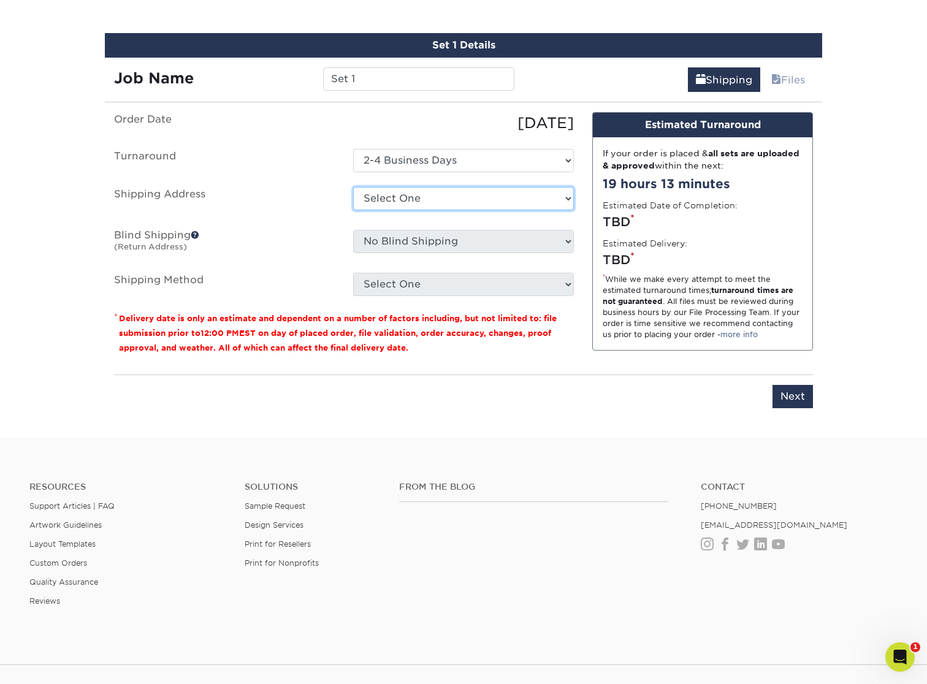
click at [492, 197] on select "Select One Home + Add New Address" at bounding box center [463, 198] width 221 height 23
select select "148597"
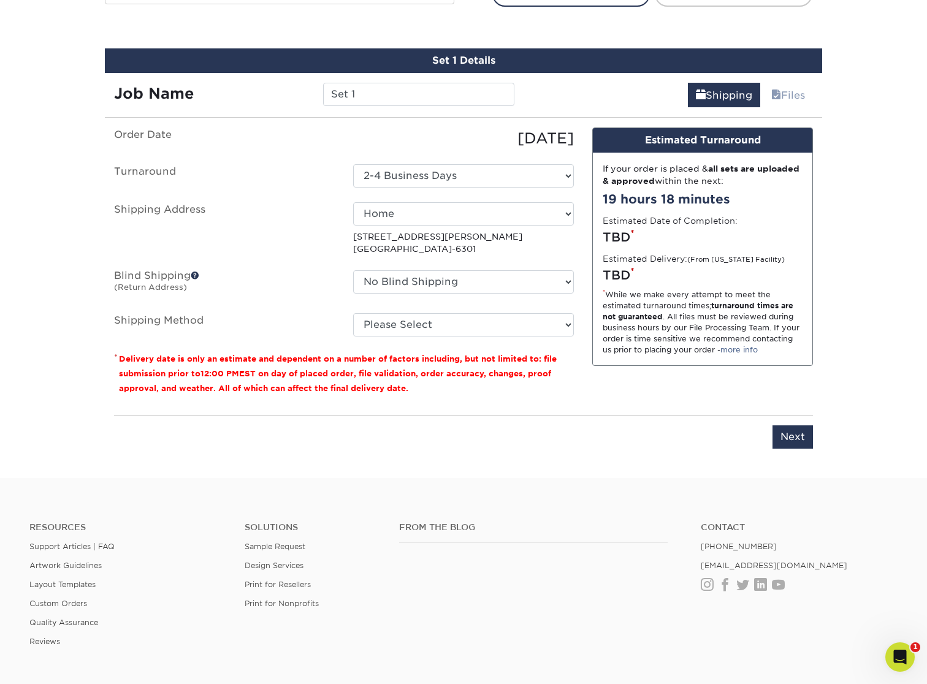
scroll to position [651, 0]
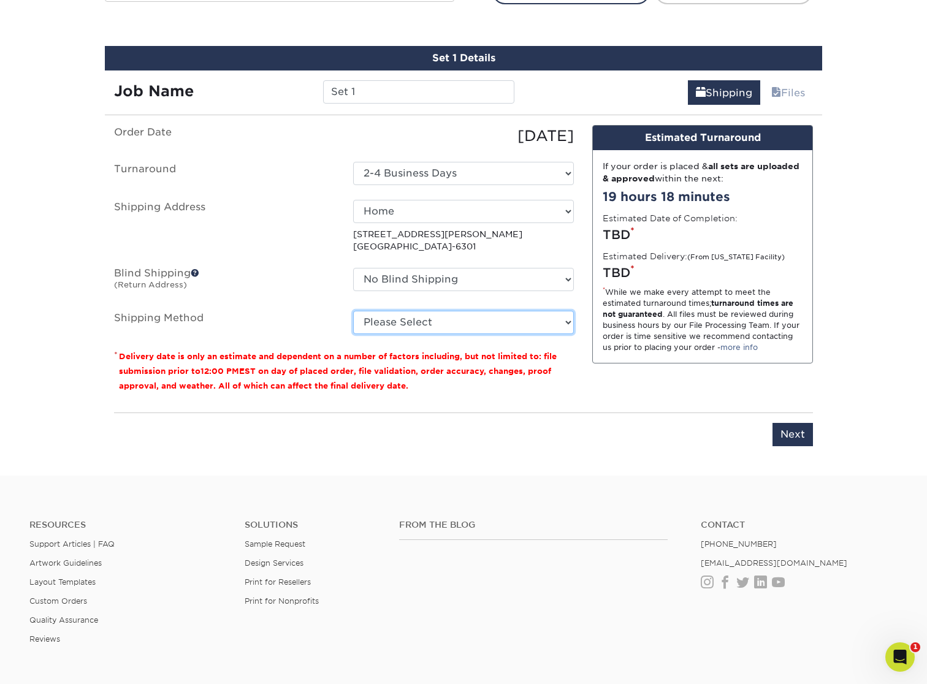
click at [478, 321] on select "Please Select Ground Shipping (+$25.29) 3 Day Shipping Service (+$32.33) 2 Day …" at bounding box center [463, 322] width 221 height 23
click at [353, 311] on select "Please Select Ground Shipping (+$25.29) 3 Day Shipping Service (+$32.33) 2 Day …" at bounding box center [463, 322] width 221 height 23
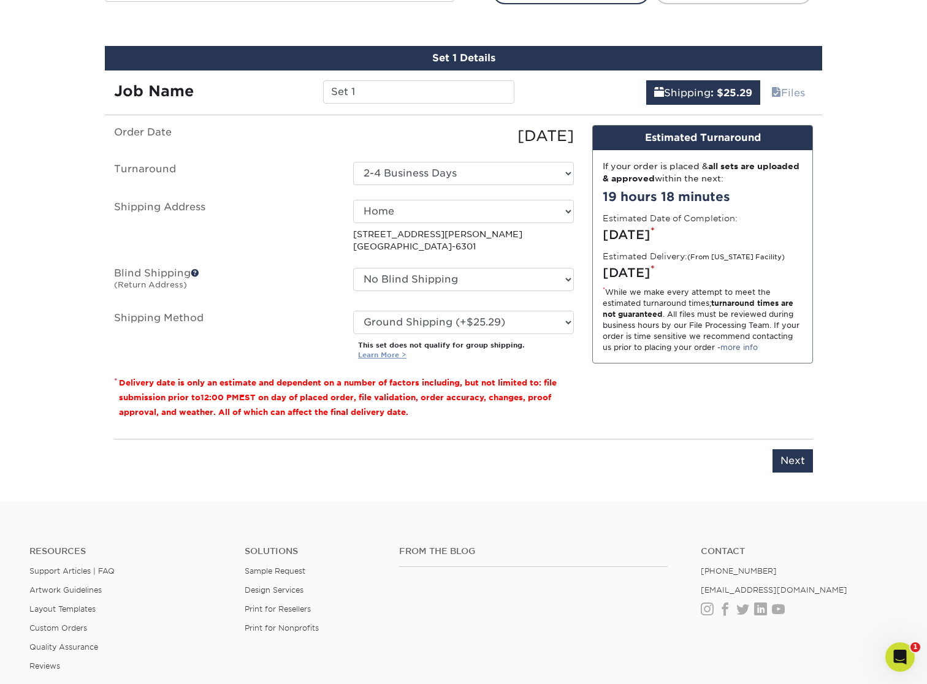
click at [389, 356] on link "Learn More >" at bounding box center [382, 355] width 48 height 9
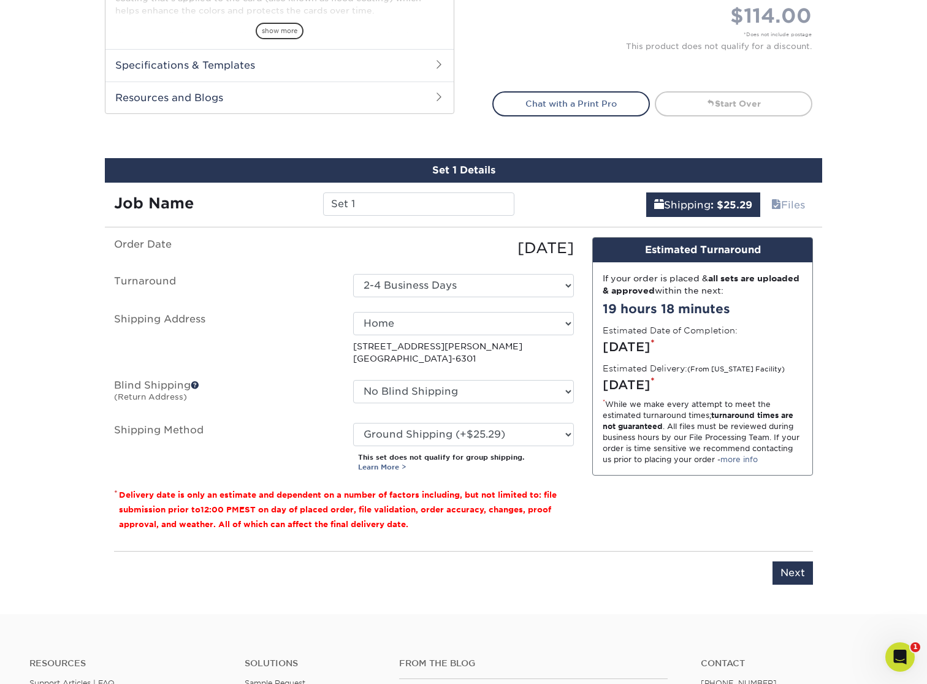
scroll to position [532, 0]
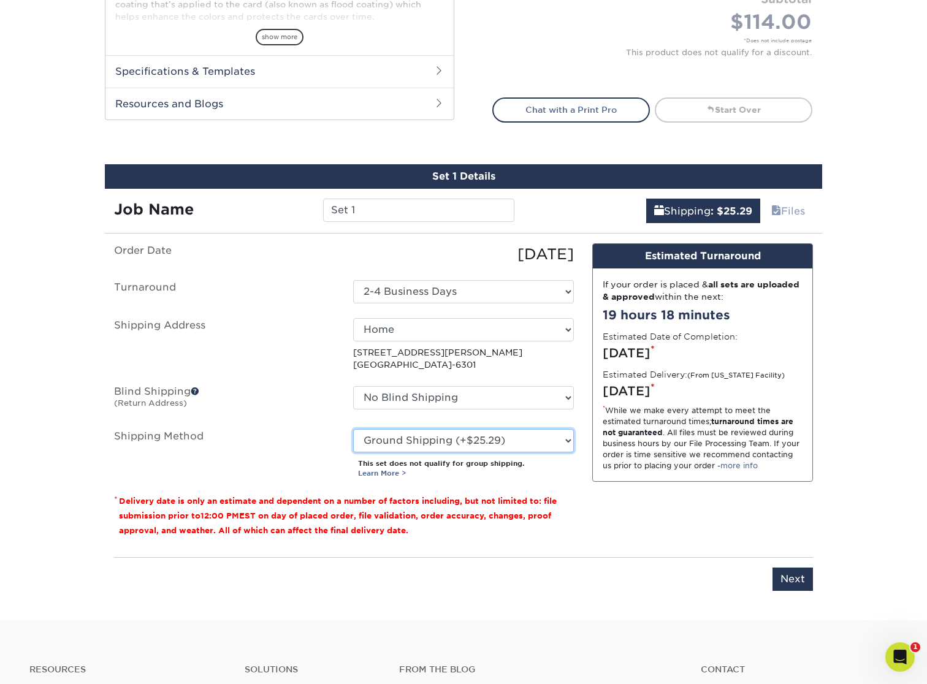
click at [566, 445] on select "Please Select Ground Shipping (+$25.29) 3 Day Shipping Service (+$32.33) 2 Day …" at bounding box center [463, 440] width 221 height 23
select select "02"
click at [353, 429] on select "Please Select Ground Shipping (+$25.29) 3 Day Shipping Service (+$32.33) 2 Day …" at bounding box center [463, 440] width 221 height 23
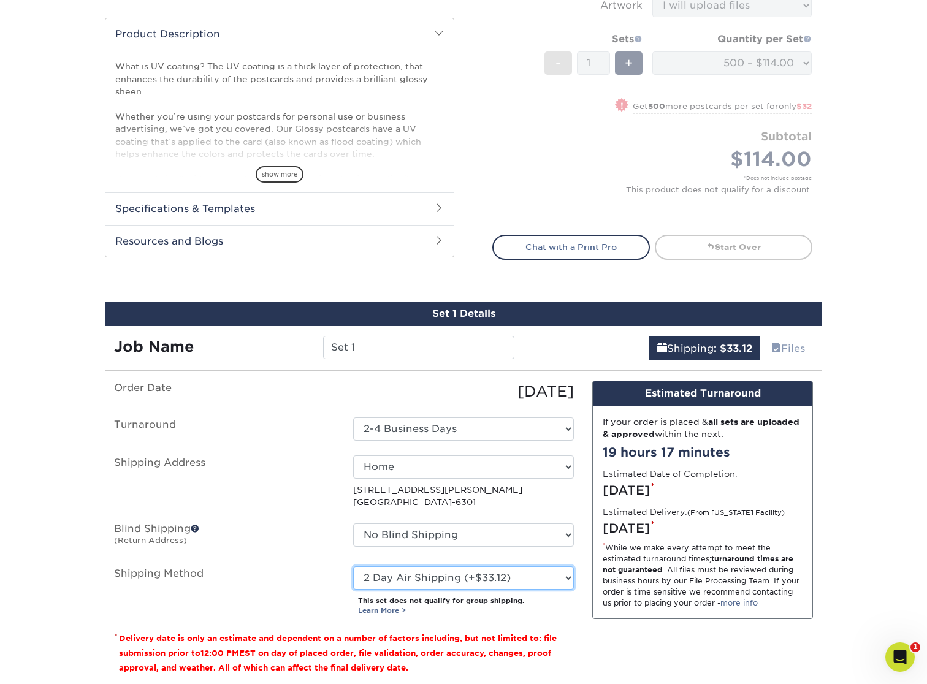
scroll to position [396, 0]
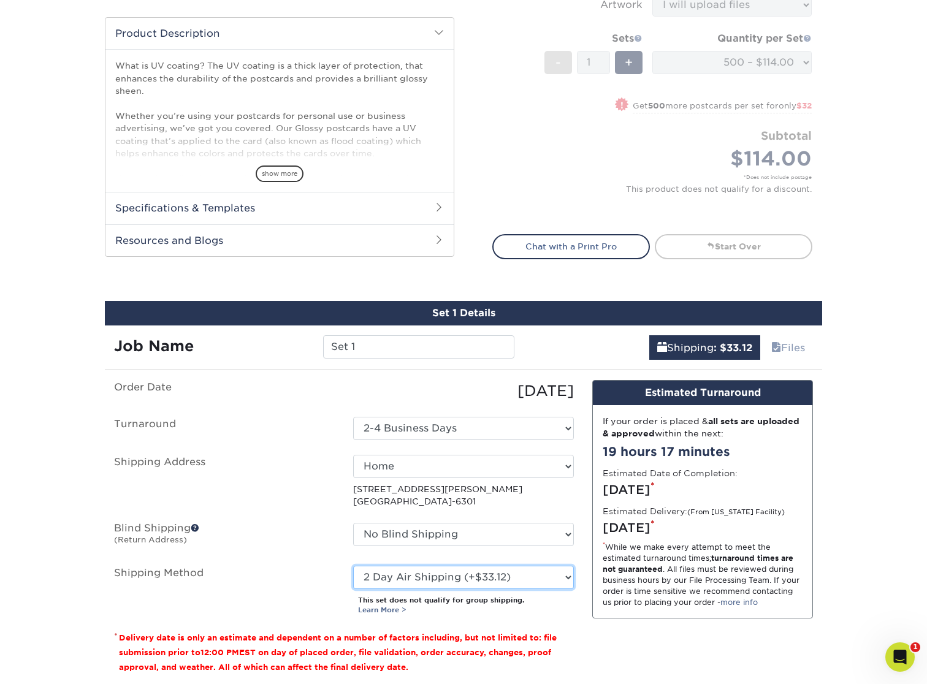
click at [562, 575] on select "Please Select Ground Shipping (+$25.29) 3 Day Shipping Service (+$32.33) 2 Day …" at bounding box center [463, 577] width 221 height 23
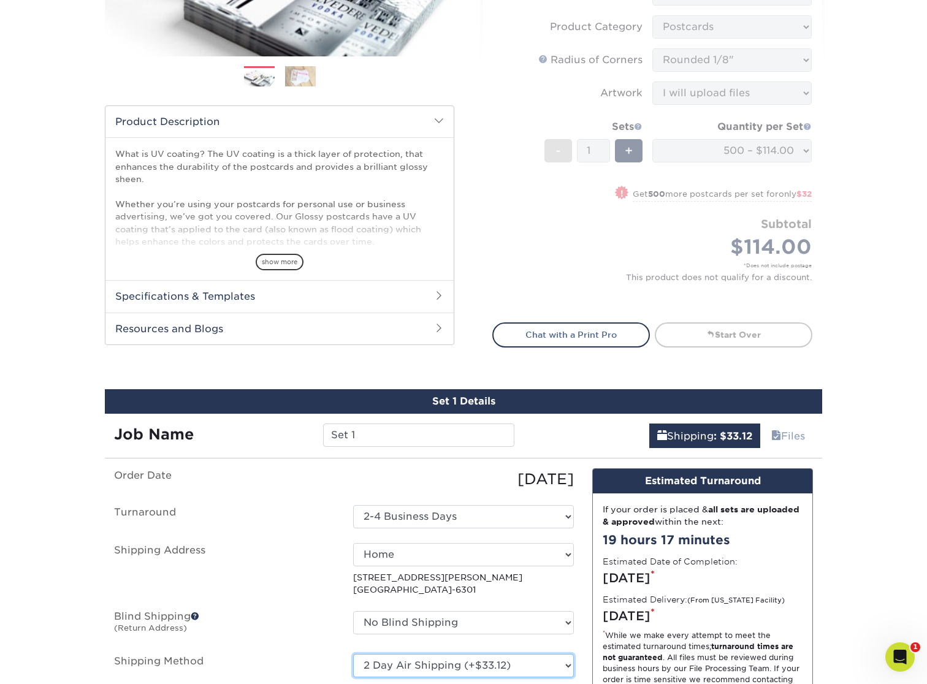
scroll to position [305, 0]
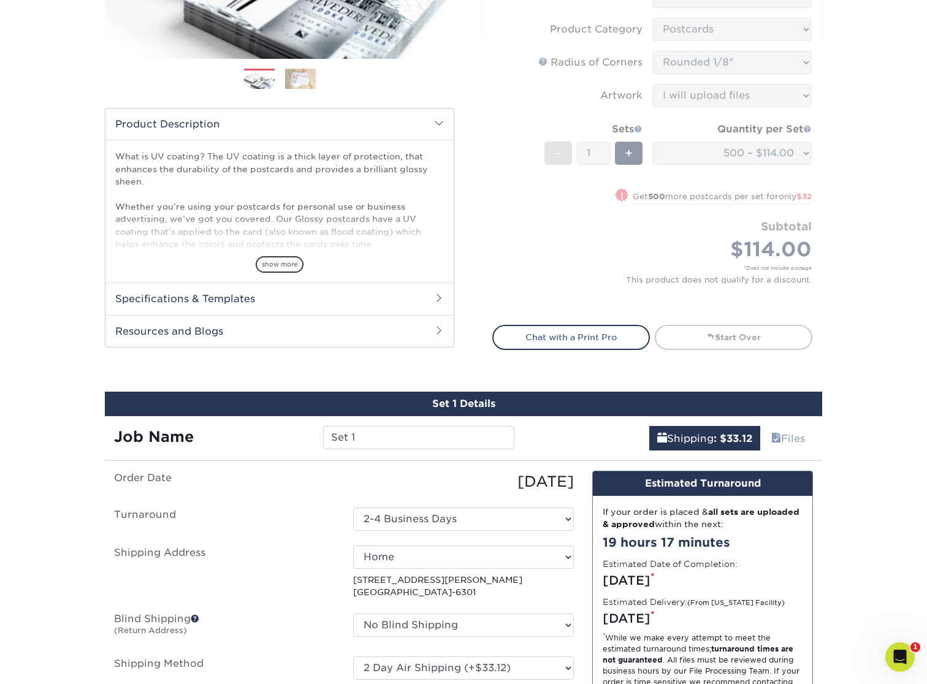
click at [611, 251] on form "Sizes Help Sizes Please Select 1.5" x 7" 2" x 4" 2" x 6" 2" x 7" 2" x 8" 2.12" …" at bounding box center [652, 81] width 320 height 459
click at [778, 160] on form "Sizes Help Sizes Please Select 1.5" x 7" 2" x 4" 2" x 6" 2" x 7" 2" x 8" 2.12" …" at bounding box center [652, 81] width 320 height 459
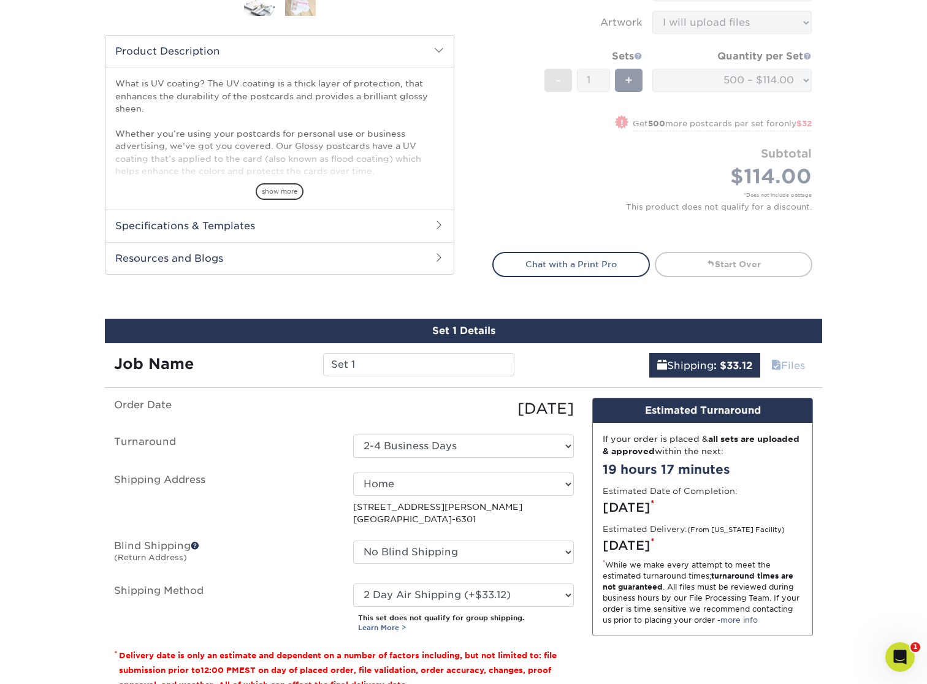
scroll to position [346, 0]
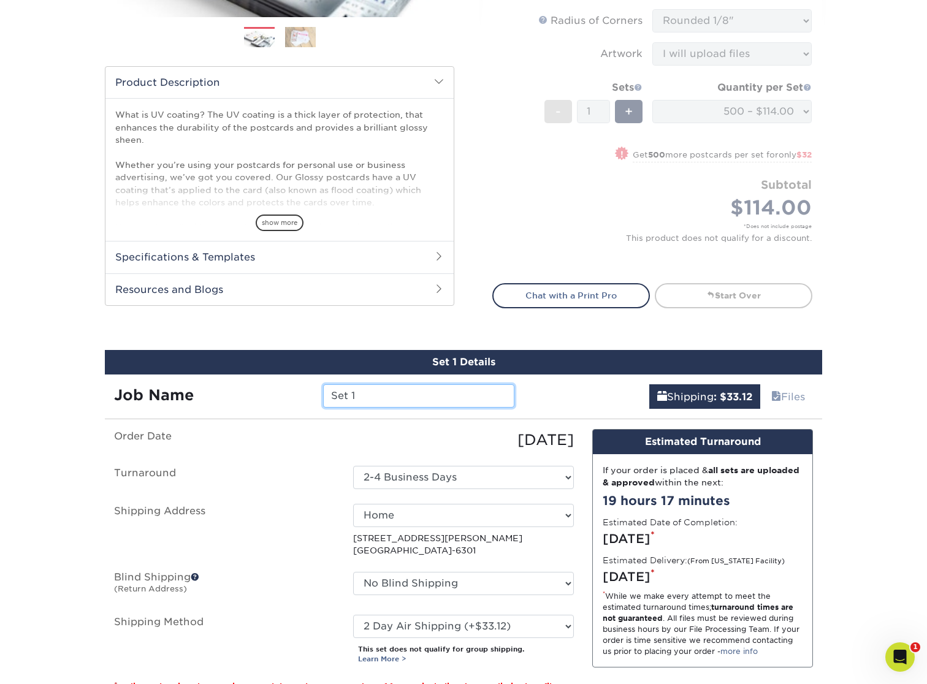
drag, startPoint x: 373, startPoint y: 394, endPoint x: 307, endPoint y: 391, distance: 66.3
click at [307, 391] on div "Job Name Set 1" at bounding box center [314, 395] width 419 height 23
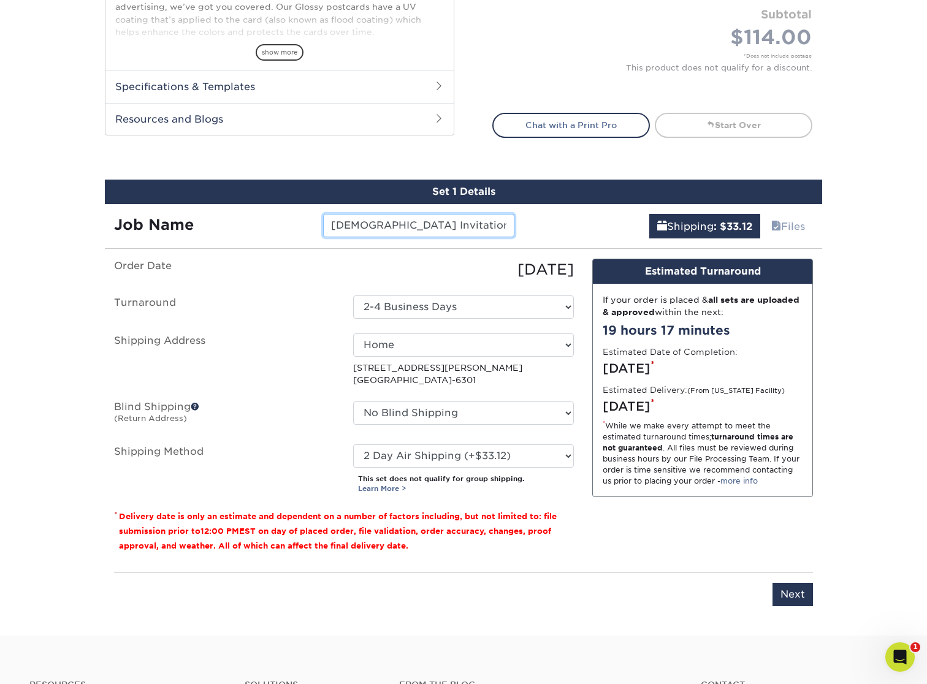
scroll to position [518, 0]
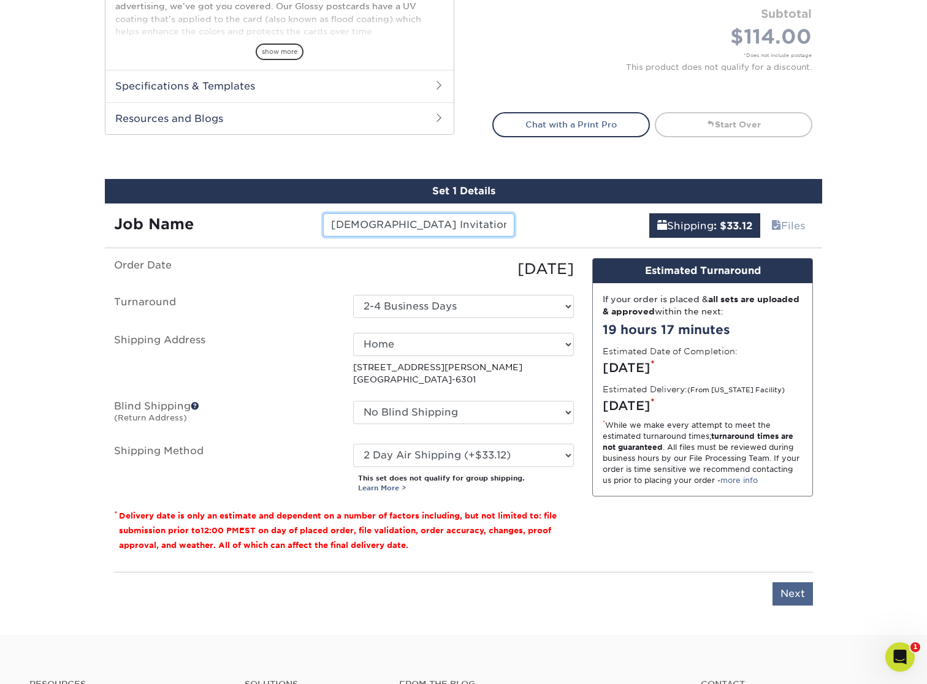
type input "[DEMOGRAPHIC_DATA] Invitation Postcards"
click at [786, 596] on input "Next" at bounding box center [793, 594] width 40 height 23
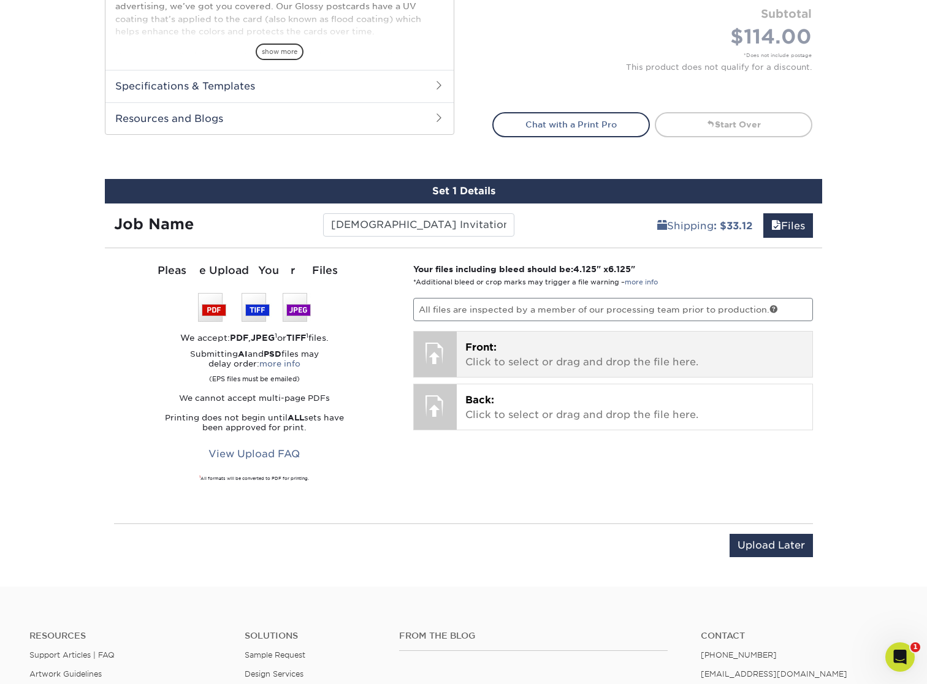
click at [620, 361] on p "Front: Click to select or drag and drop the file here." at bounding box center [634, 354] width 339 height 29
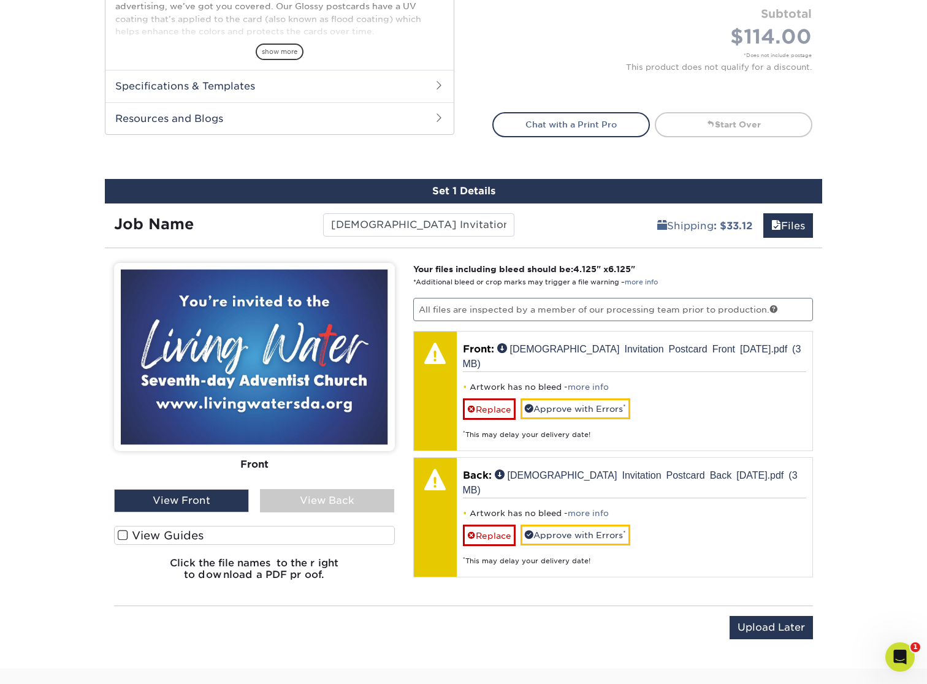
click at [344, 501] on div "View Back" at bounding box center [327, 500] width 135 height 23
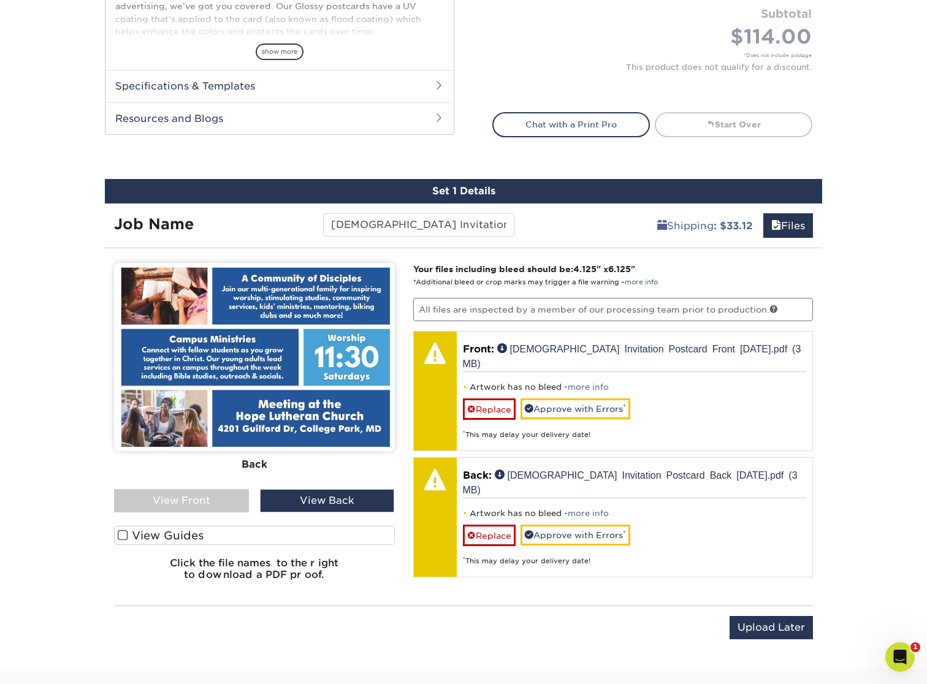
click at [207, 510] on div "View Front" at bounding box center [181, 500] width 135 height 23
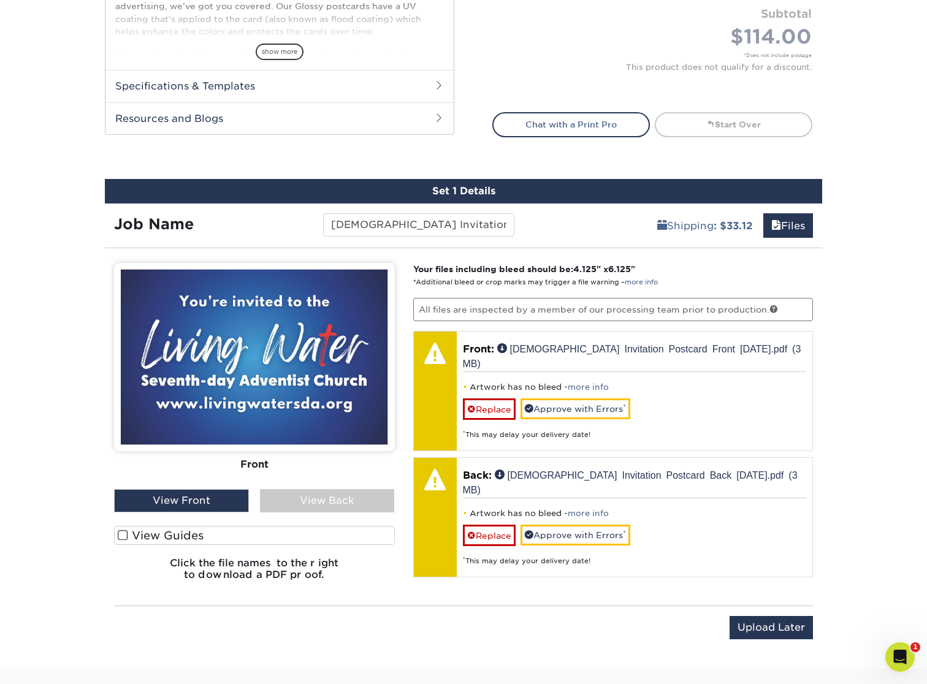
click at [215, 507] on div "View Front" at bounding box center [181, 500] width 135 height 23
click at [199, 498] on div "View Front" at bounding box center [181, 500] width 135 height 23
click at [337, 495] on div "View Back" at bounding box center [327, 500] width 135 height 23
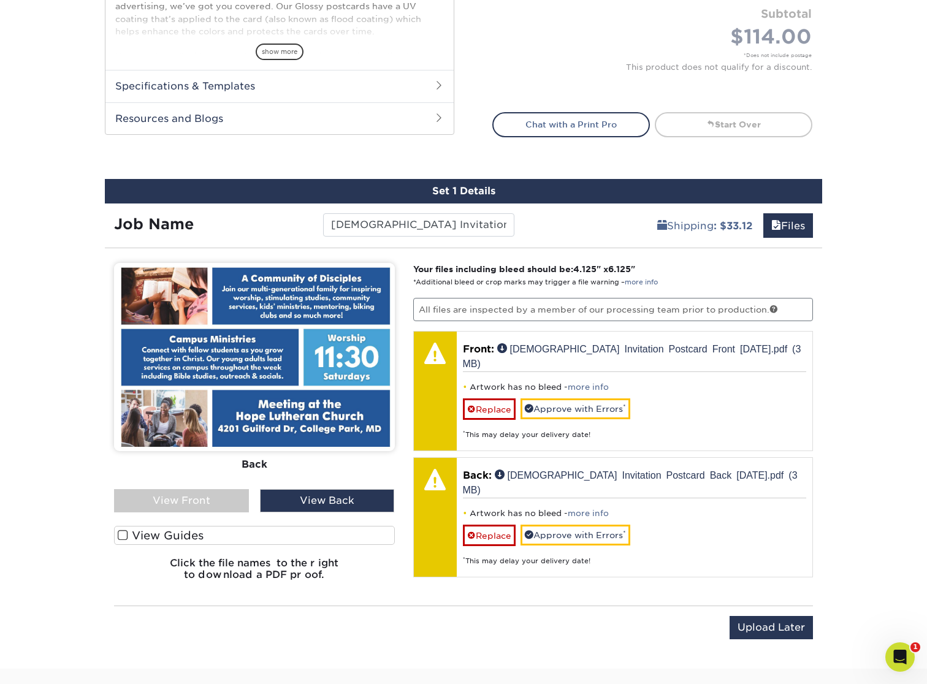
click at [187, 510] on div "View Front" at bounding box center [181, 500] width 135 height 23
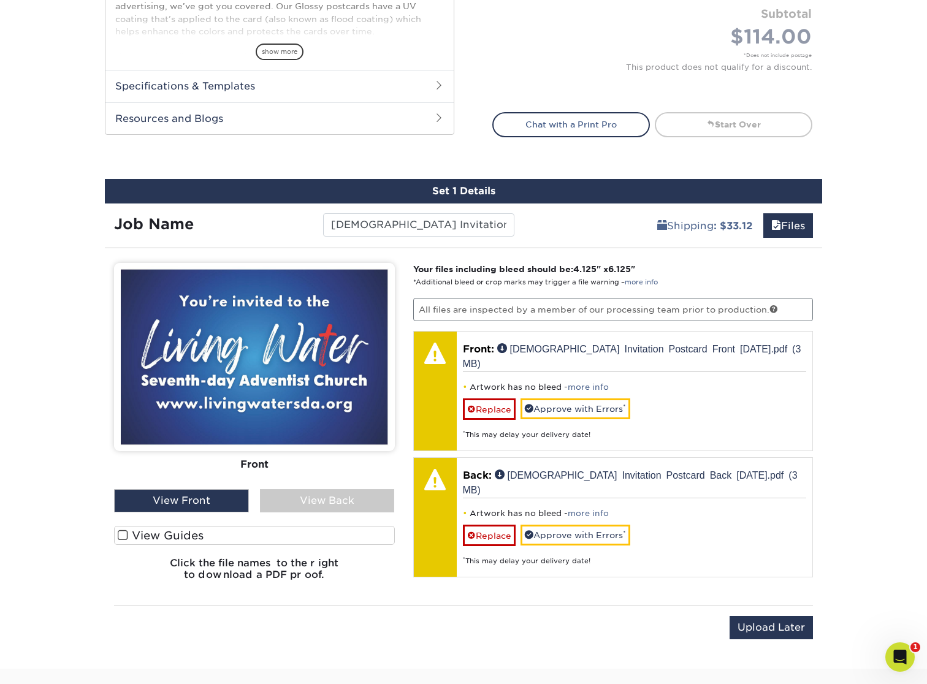
click at [175, 539] on label "View Guides" at bounding box center [254, 535] width 281 height 19
click at [0, 0] on input "View Guides" at bounding box center [0, 0] width 0 height 0
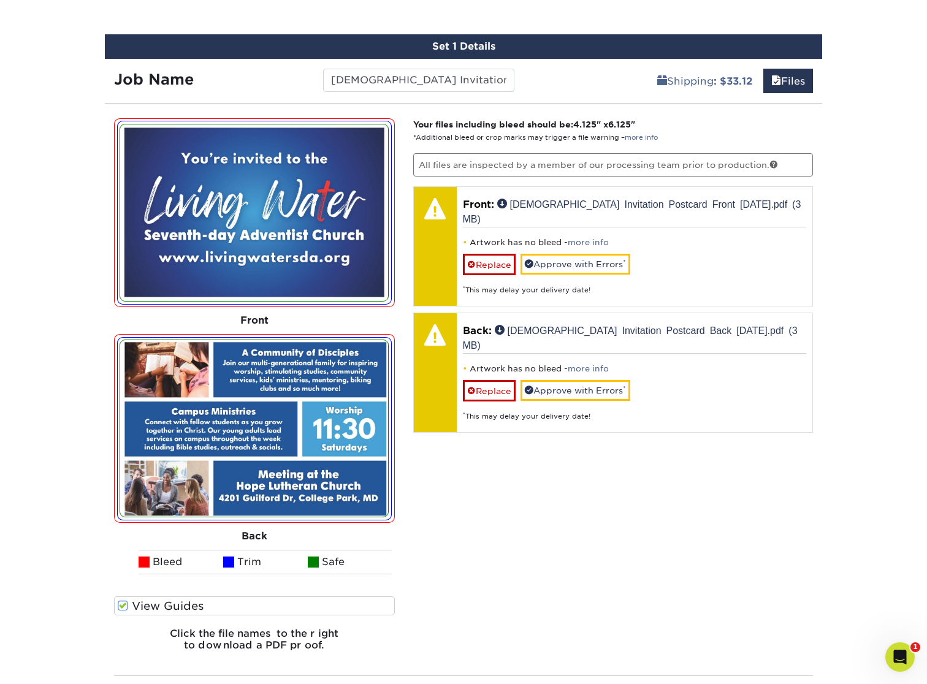
scroll to position [664, 0]
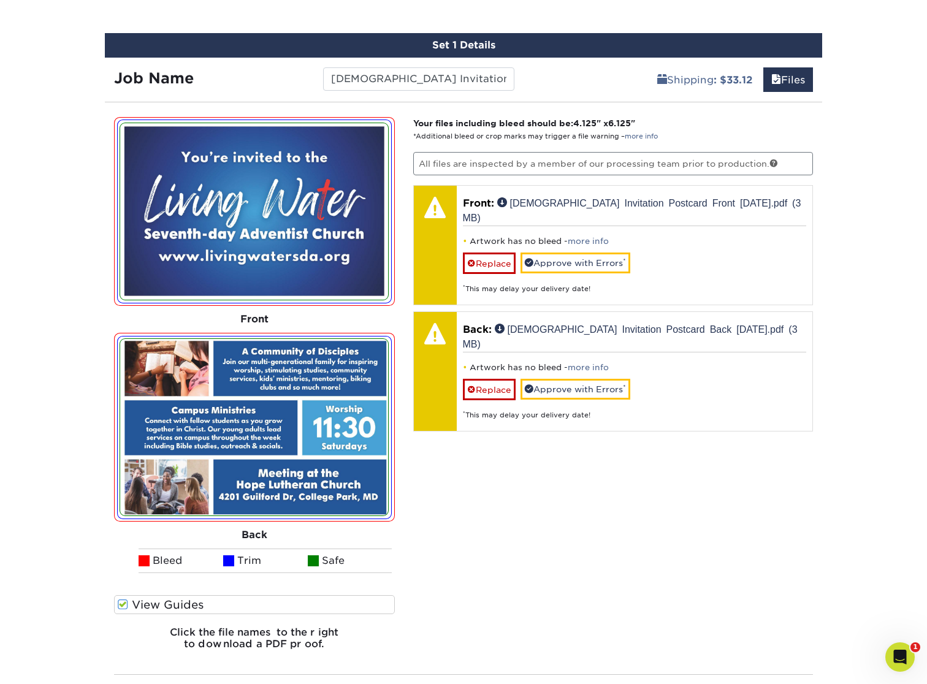
click at [180, 606] on label "View Guides" at bounding box center [254, 604] width 281 height 19
click at [0, 0] on input "View Guides" at bounding box center [0, 0] width 0 height 0
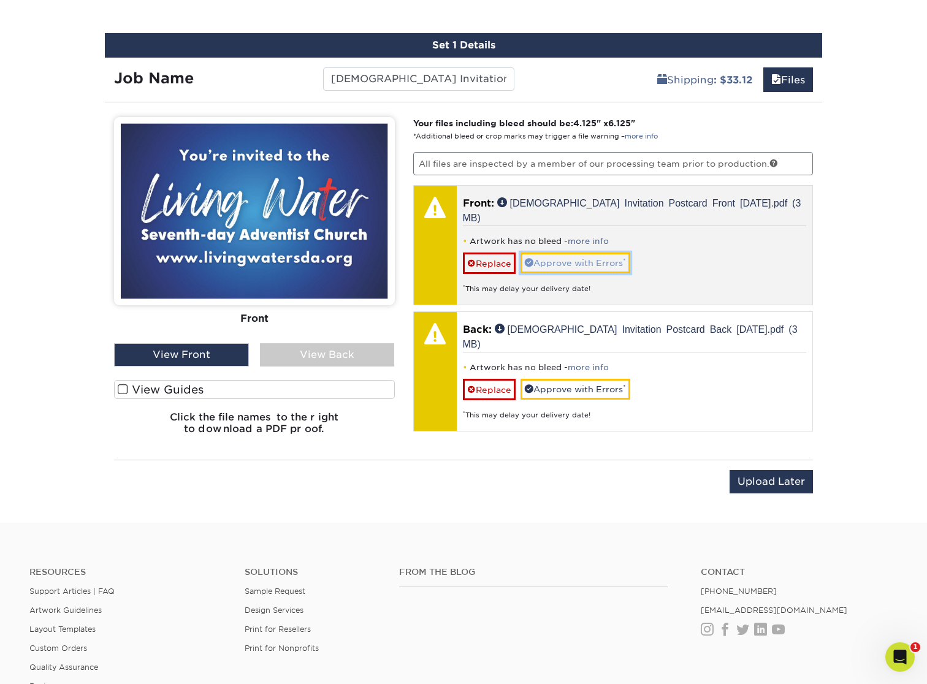
click at [581, 253] on link "Approve with Errors *" at bounding box center [576, 263] width 110 height 21
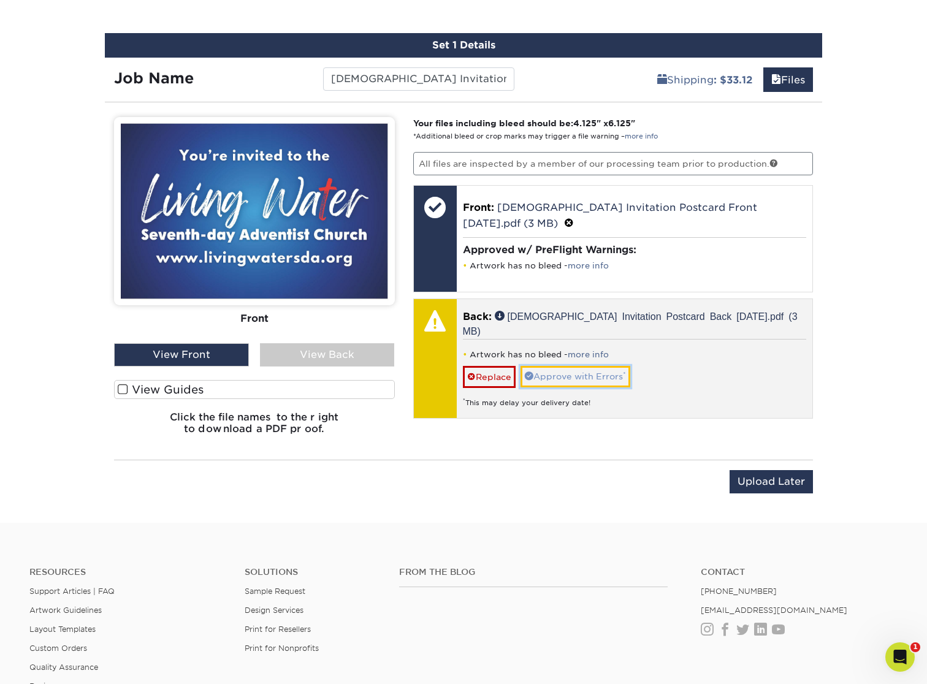
click at [593, 366] on link "Approve with Errors *" at bounding box center [576, 376] width 110 height 21
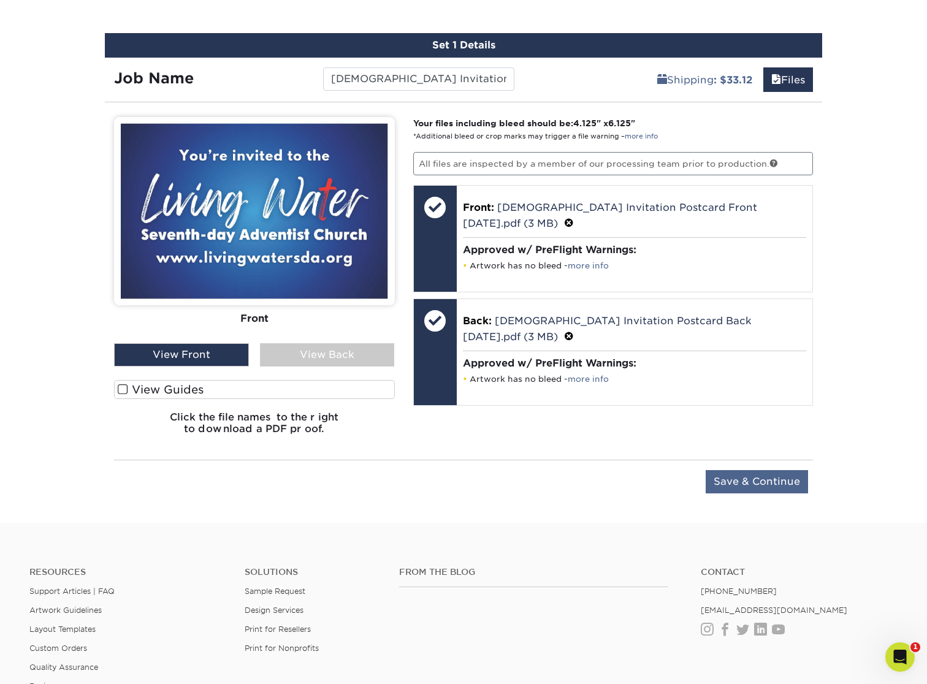
click at [752, 485] on input "Save & Continue" at bounding box center [757, 481] width 102 height 23
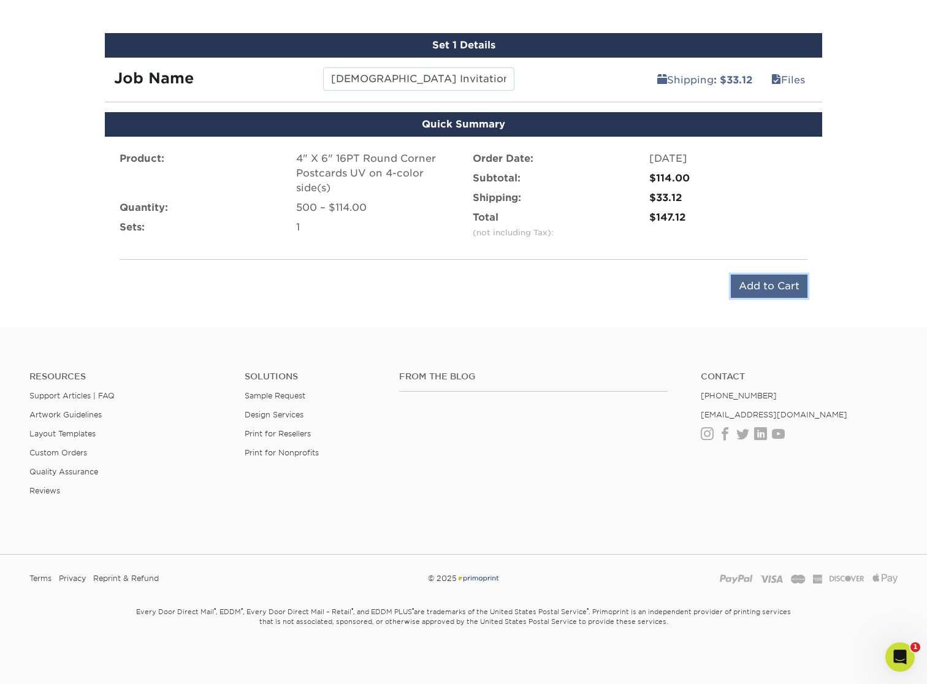
click at [770, 285] on input "Add to Cart" at bounding box center [769, 286] width 77 height 23
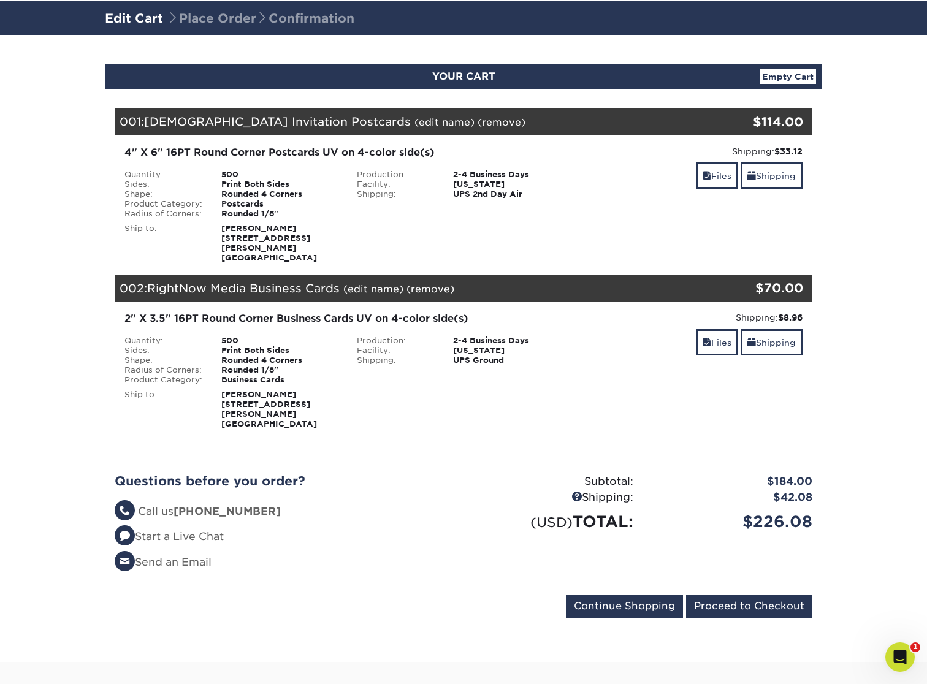
scroll to position [78, 0]
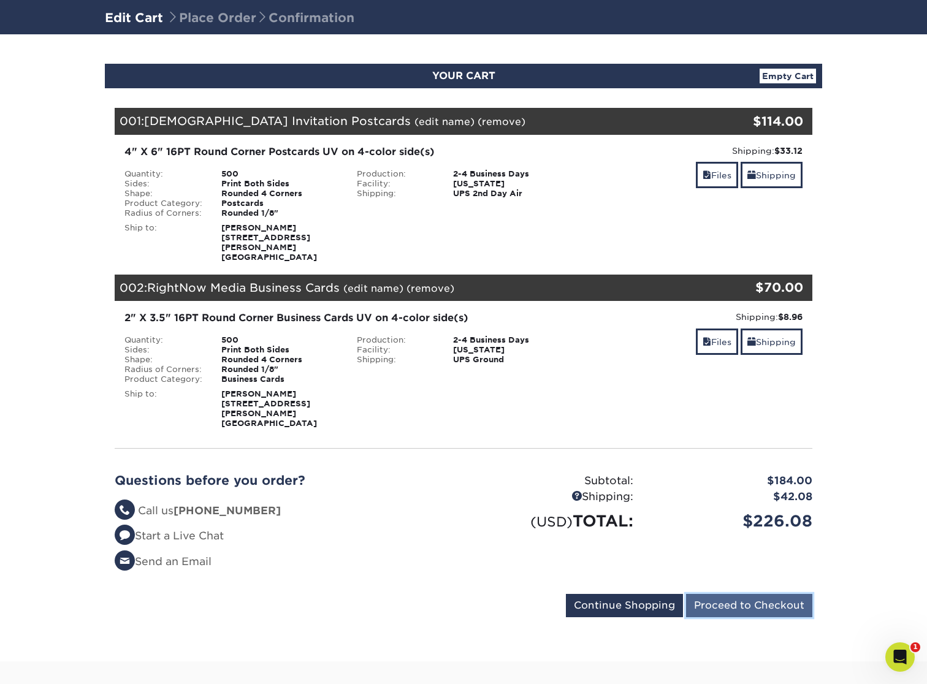
click at [770, 594] on input "Proceed to Checkout" at bounding box center [749, 605] width 126 height 23
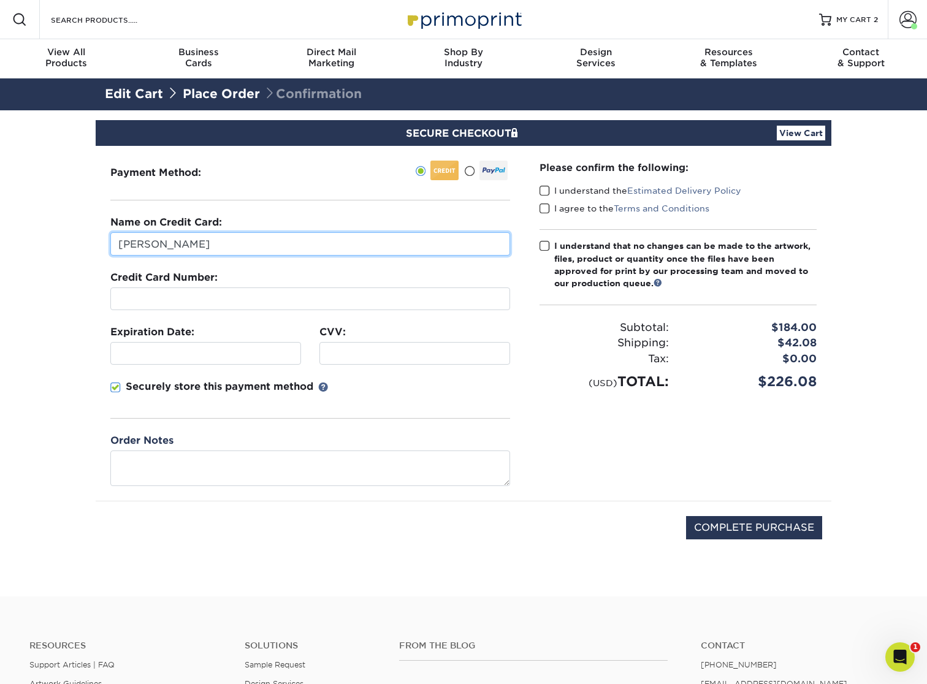
click at [406, 245] on input "[PERSON_NAME]" at bounding box center [310, 243] width 400 height 23
click at [266, 245] on input "[PERSON_NAME]" at bounding box center [310, 243] width 400 height 23
drag, startPoint x: 266, startPoint y: 245, endPoint x: 182, endPoint y: 244, distance: 84.0
click at [182, 245] on input "[PERSON_NAME]" at bounding box center [310, 243] width 400 height 23
click at [239, 244] on input "[PERSON_NAME]" at bounding box center [310, 243] width 400 height 23
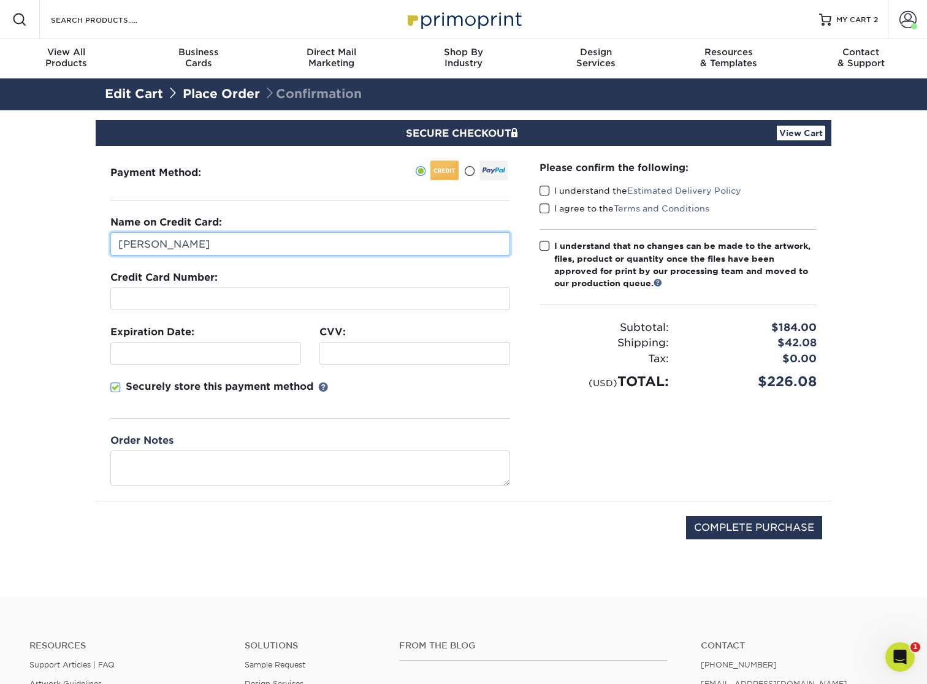
drag, startPoint x: 231, startPoint y: 243, endPoint x: 107, endPoint y: 243, distance: 123.3
click at [107, 243] on div "Payment Method:" at bounding box center [310, 323] width 429 height 355
type input "Hemantha Jillella"
click at [112, 388] on span at bounding box center [115, 388] width 10 height 12
click at [0, 0] on input "Securely store this payment method" at bounding box center [0, 0] width 0 height 0
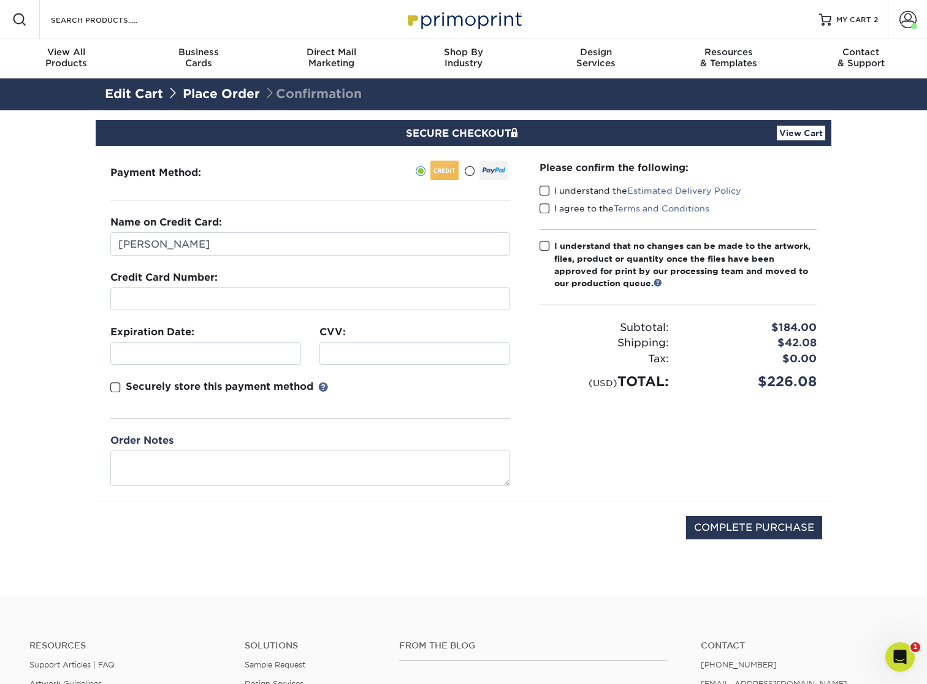
click at [545, 191] on span at bounding box center [545, 191] width 10 height 12
click at [0, 0] on input "I understand the Estimated Delivery Policy" at bounding box center [0, 0] width 0 height 0
click at [545, 208] on span at bounding box center [545, 209] width 10 height 12
click at [0, 0] on input "I agree to the Terms and Conditions" at bounding box center [0, 0] width 0 height 0
click at [541, 246] on span at bounding box center [545, 246] width 10 height 12
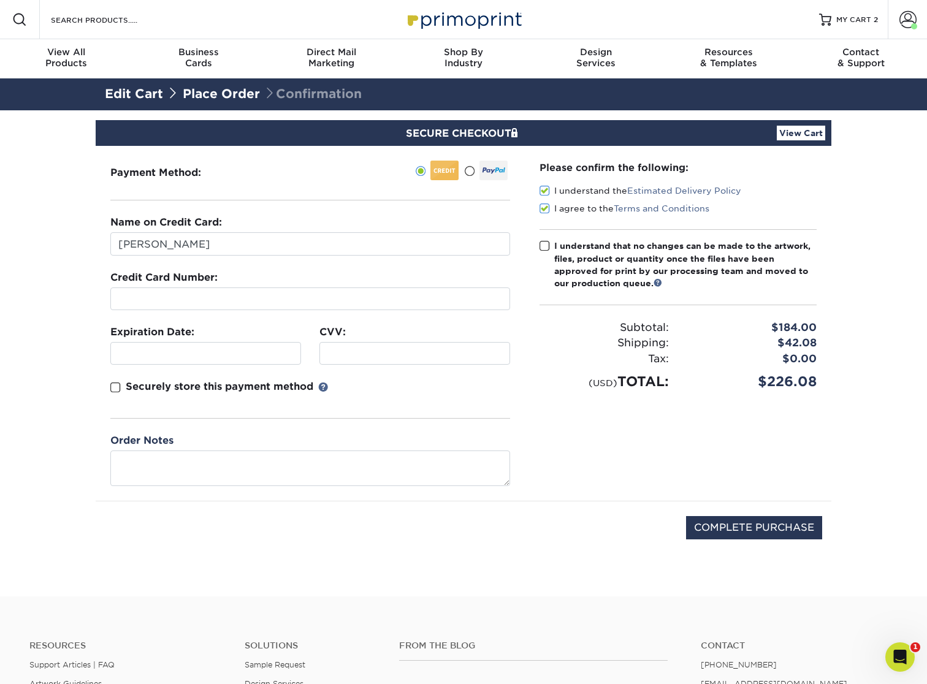
click at [0, 0] on input "I understand that no changes can be made to the artwork, files, product or quan…" at bounding box center [0, 0] width 0 height 0
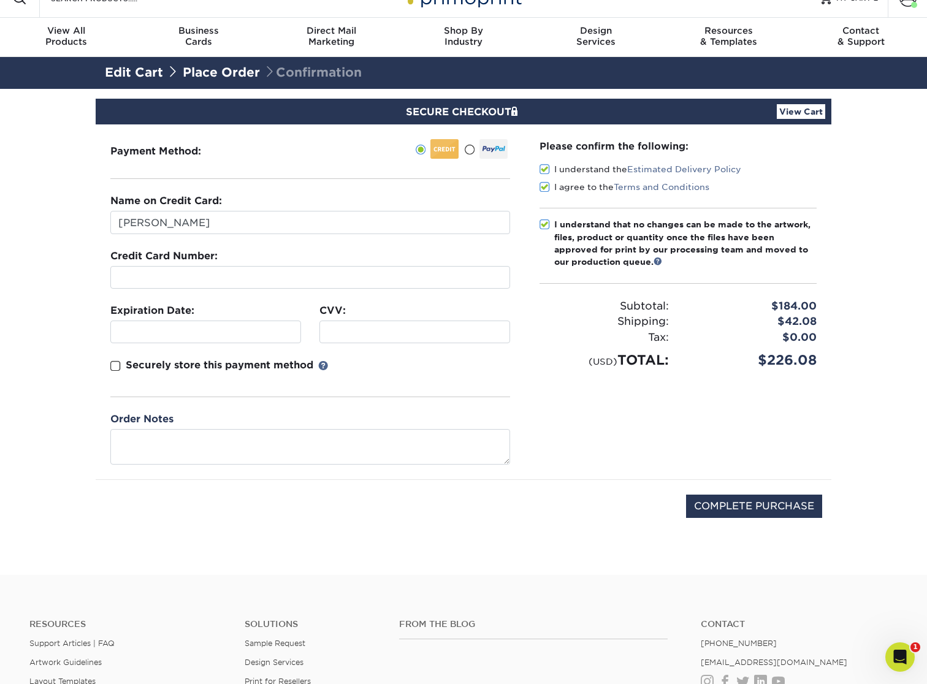
scroll to position [23, 0]
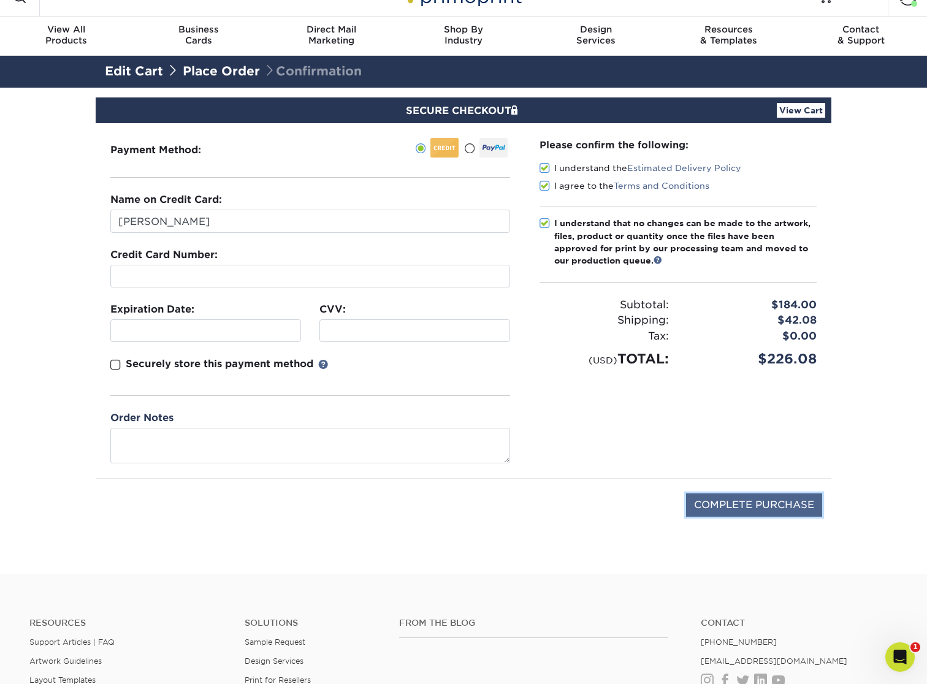
click at [757, 506] on input "COMPLETE PURCHASE" at bounding box center [754, 505] width 136 height 23
type input "PROCESSING, PLEASE WAIT..."
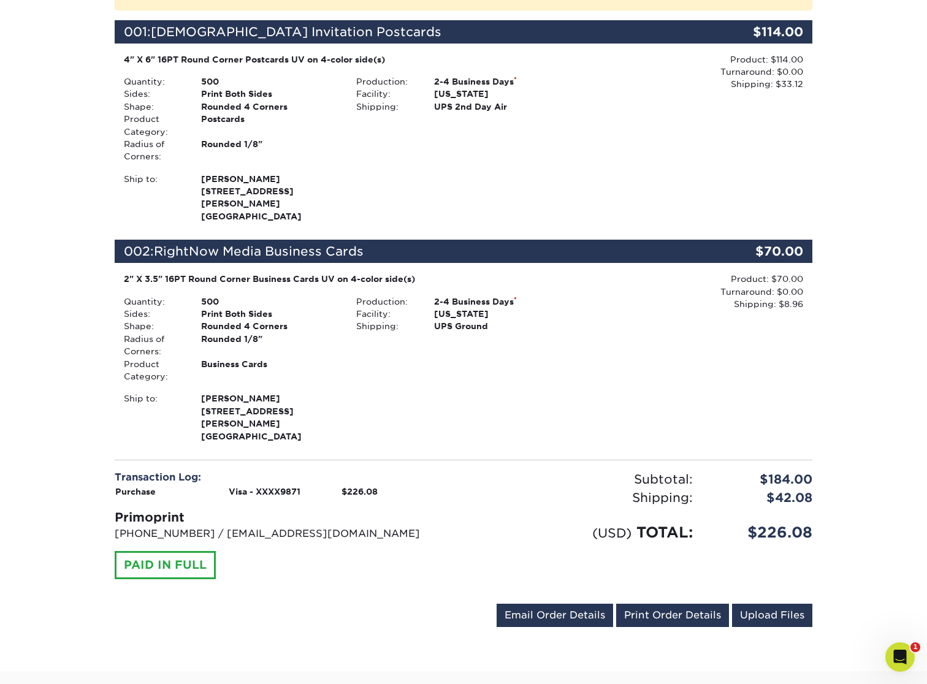
scroll to position [322, 0]
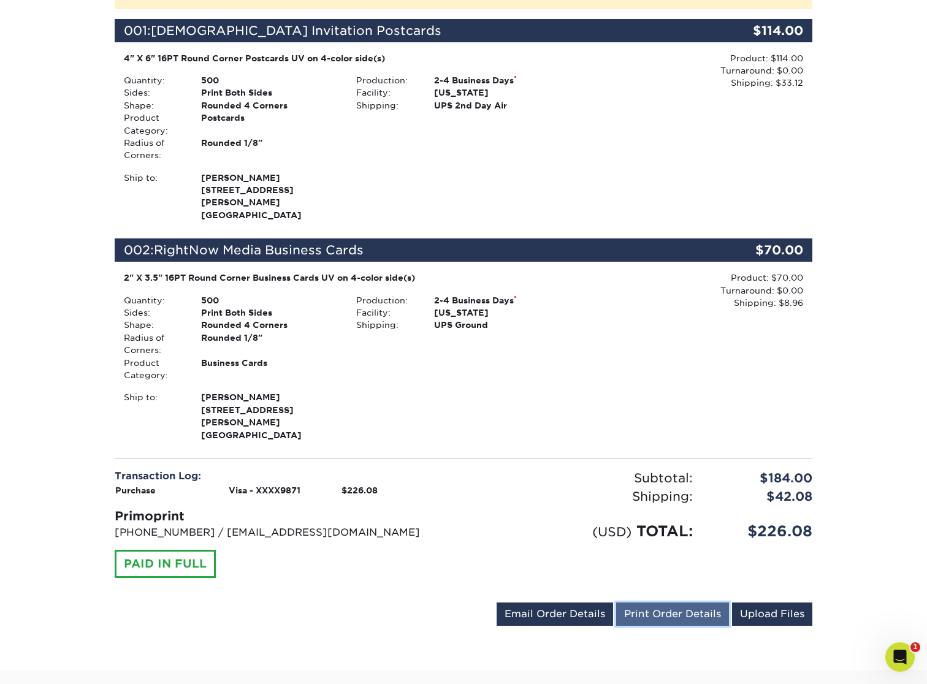
click at [665, 603] on link "Print Order Details" at bounding box center [672, 614] width 113 height 23
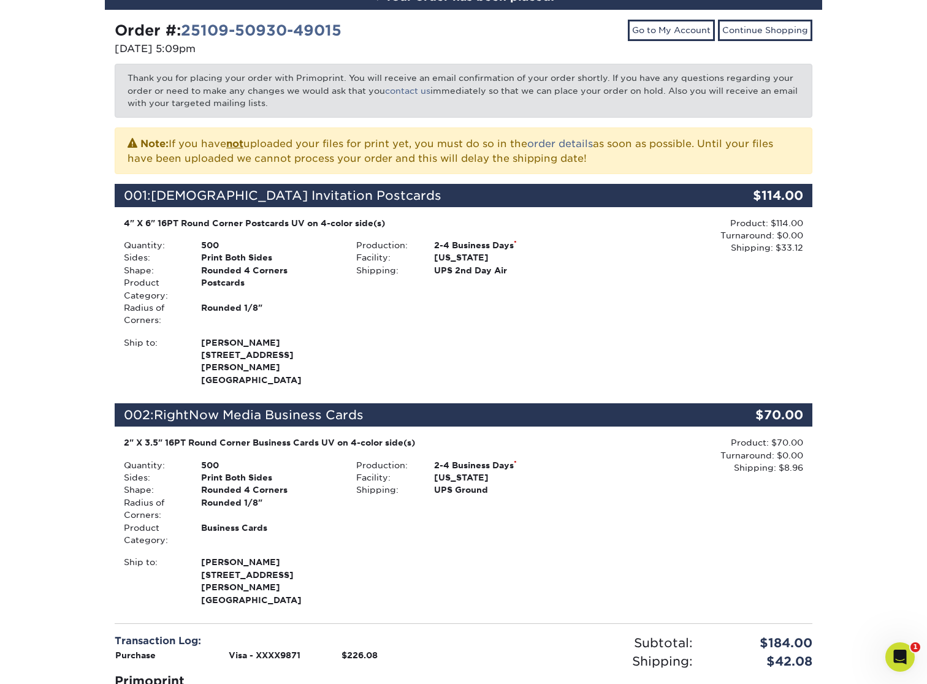
scroll to position [0, 0]
